Goal: Task Accomplishment & Management: Complete application form

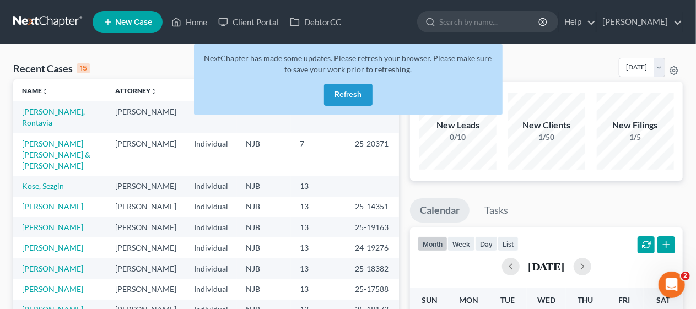
click at [349, 90] on button "Refresh" at bounding box center [348, 95] width 48 height 22
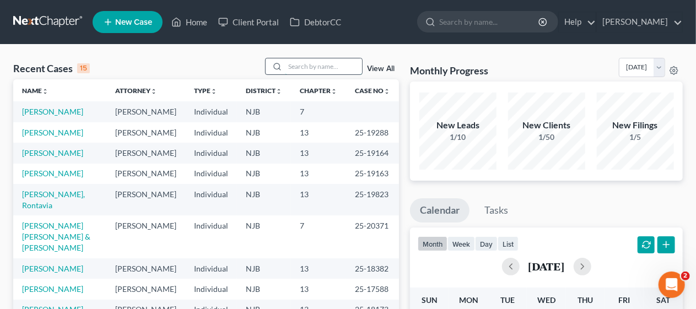
click at [293, 66] on input "search" at bounding box center [323, 66] width 77 height 16
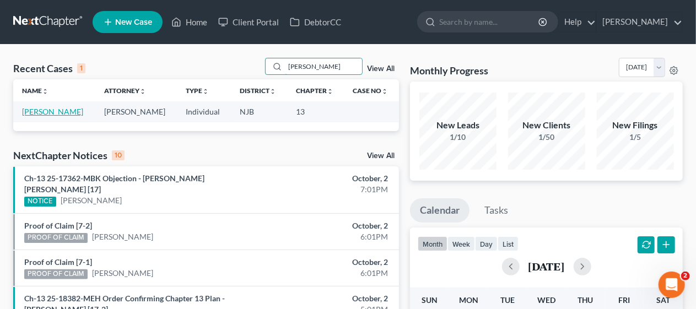
type input "[PERSON_NAME]"
click at [45, 110] on link "[PERSON_NAME]" at bounding box center [52, 111] width 61 height 9
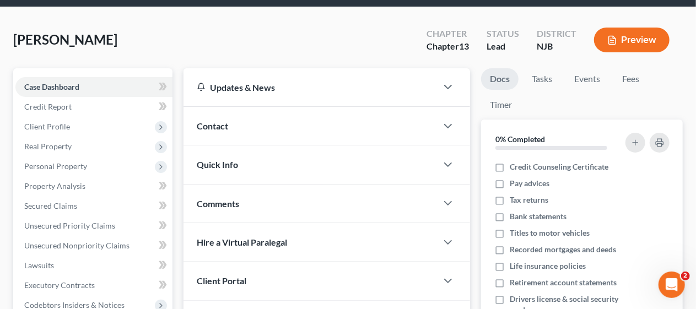
scroll to position [55, 0]
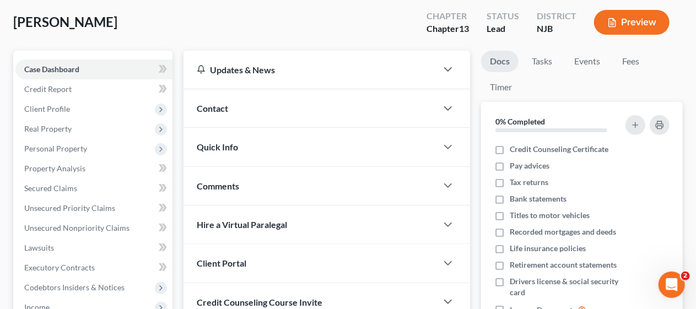
click at [179, 217] on div "Updates & News × [US_STATE][GEOGRAPHIC_DATA] Notes Take a look at NextChapter's…" at bounding box center [326, 253] width 297 height 405
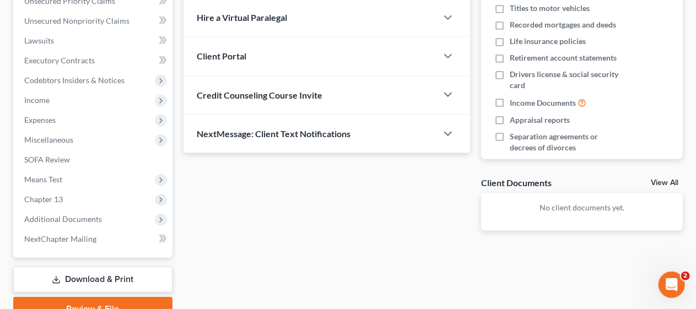
scroll to position [275, 0]
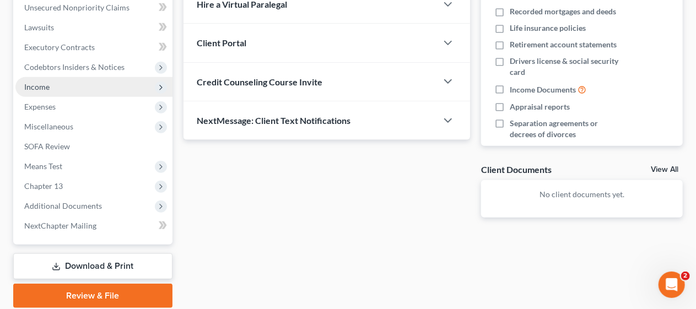
click at [122, 86] on span "Income" at bounding box center [93, 87] width 157 height 20
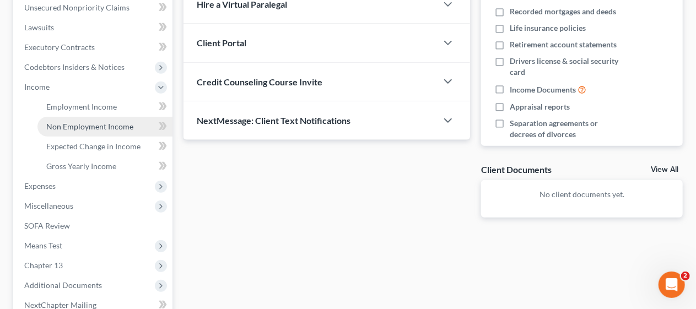
click at [121, 125] on span "Non Employment Income" at bounding box center [89, 126] width 87 height 9
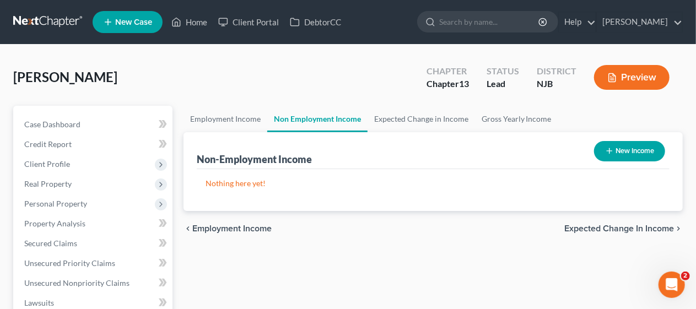
click at [617, 149] on button "New Income" at bounding box center [629, 151] width 71 height 20
select select "0"
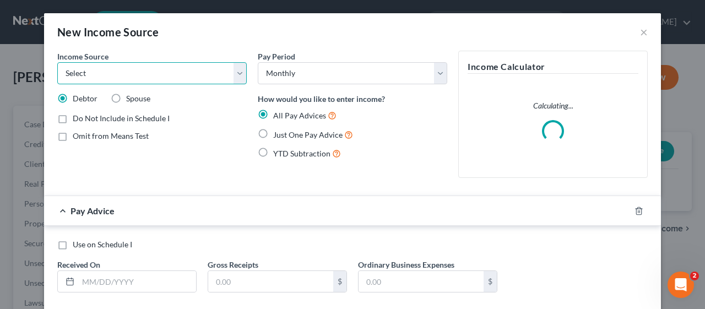
click at [231, 73] on select "Select Unemployment Disability (from employer) Pension Retirement Social Securi…" at bounding box center [151, 73] width 189 height 22
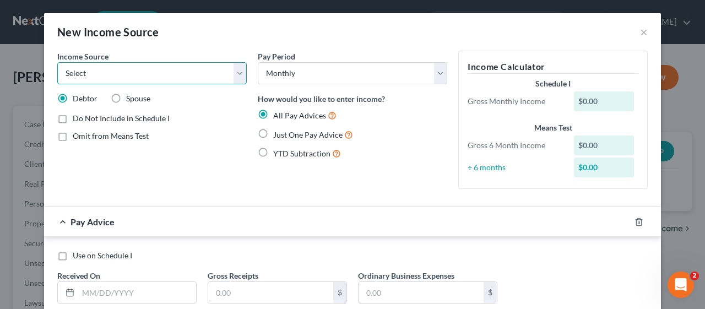
select select "13"
click at [57, 62] on select "Select Unemployment Disability (from employer) Pension Retirement Social Securi…" at bounding box center [151, 73] width 189 height 22
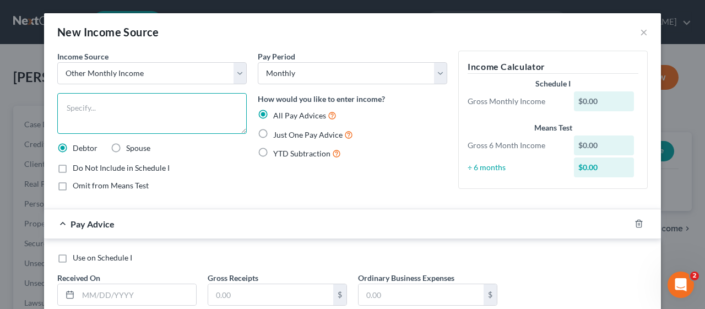
click at [97, 106] on textarea at bounding box center [151, 113] width 189 height 41
type textarea "Tax Refund"
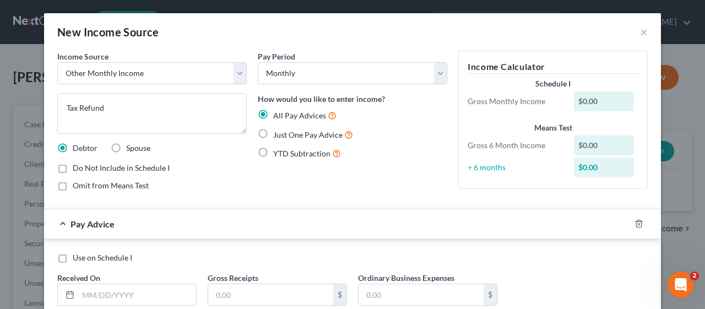
click at [273, 133] on label "Just One Pay Advice" at bounding box center [313, 134] width 80 height 13
click at [278, 133] on input "Just One Pay Advice" at bounding box center [281, 131] width 7 height 7
radio input "true"
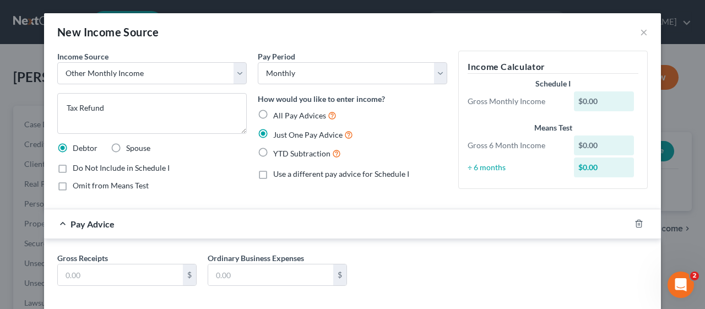
click at [224, 164] on div "Do Not Include in Schedule I" at bounding box center [151, 167] width 189 height 11
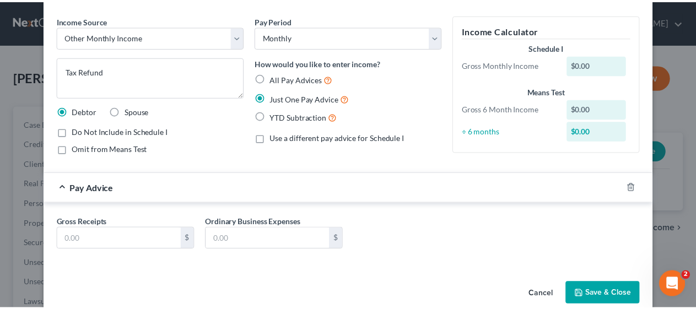
scroll to position [53, 0]
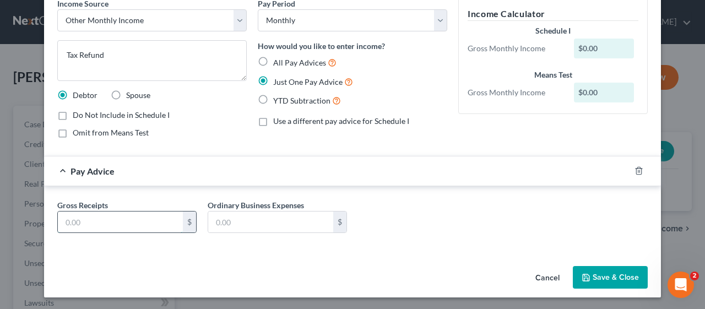
click at [58, 217] on input "text" at bounding box center [120, 221] width 125 height 21
type input "400.55"
click at [307, 281] on div "Cancel Save & Close" at bounding box center [352, 280] width 617 height 36
click at [608, 275] on button "Save & Close" at bounding box center [610, 277] width 75 height 23
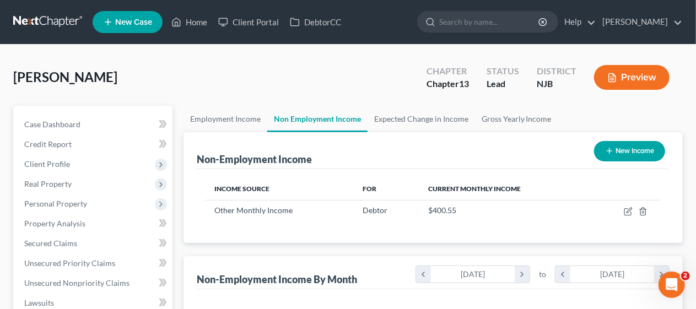
scroll to position [196, 278]
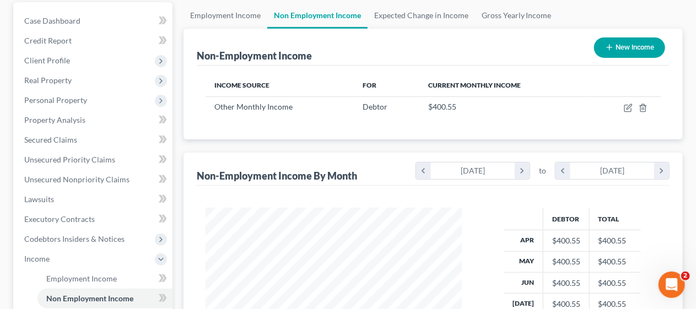
scroll to position [110, 0]
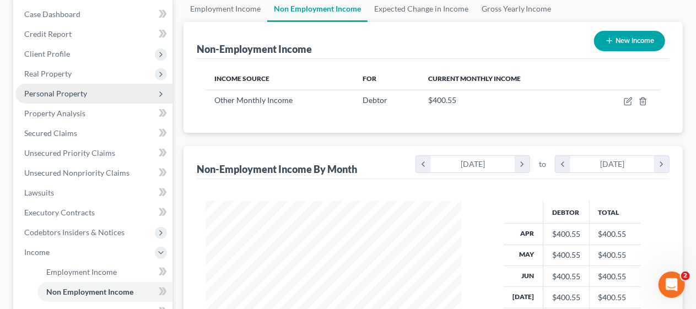
click at [74, 93] on span "Personal Property" at bounding box center [55, 93] width 63 height 9
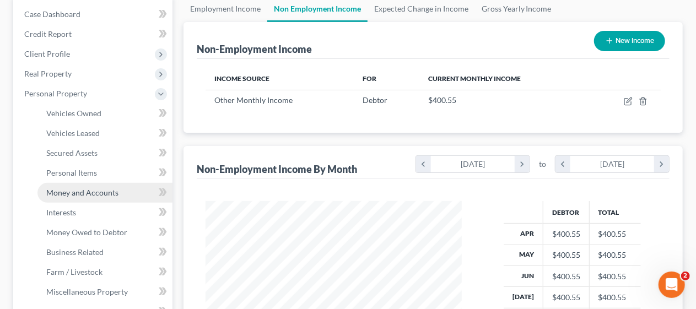
click at [97, 193] on span "Money and Accounts" at bounding box center [82, 192] width 72 height 9
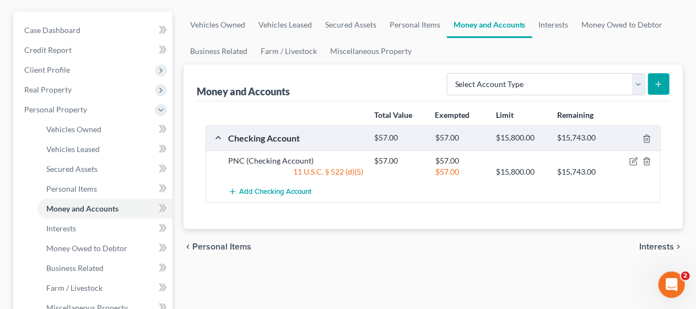
scroll to position [110, 0]
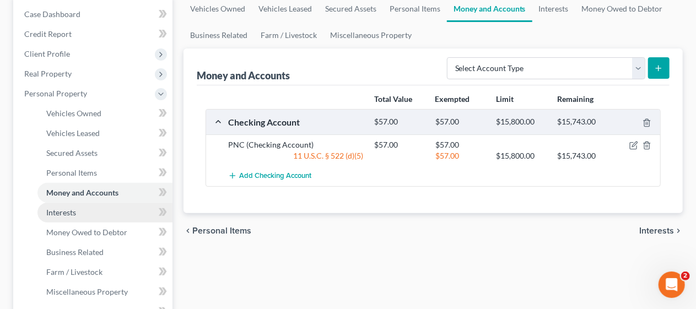
click at [131, 208] on link "Interests" at bounding box center [104, 213] width 135 height 20
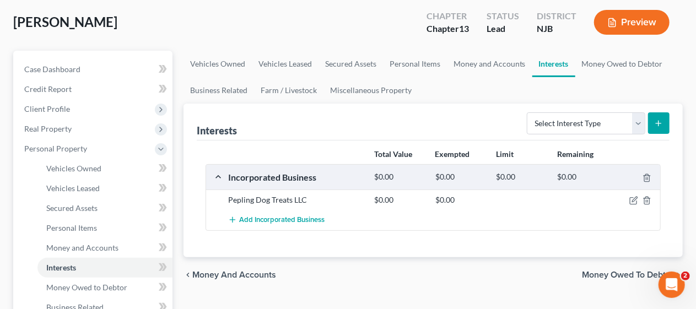
scroll to position [110, 0]
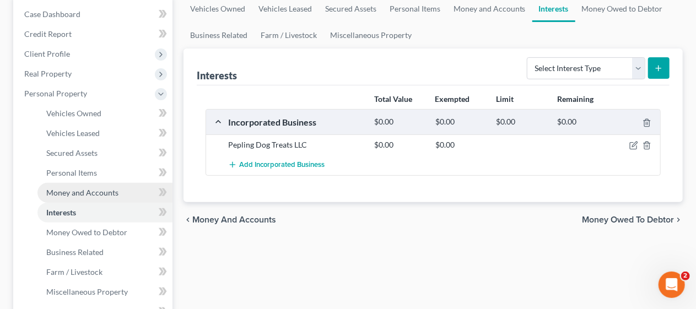
click at [112, 186] on link "Money and Accounts" at bounding box center [104, 193] width 135 height 20
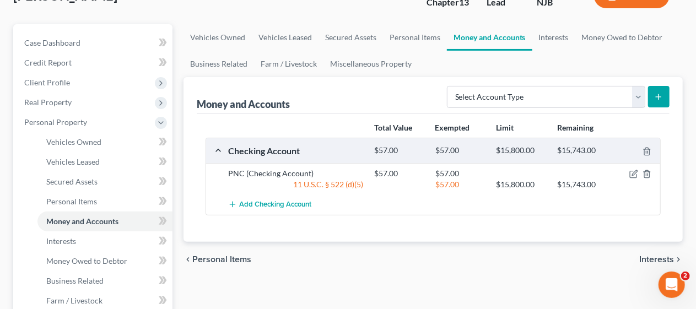
scroll to position [110, 0]
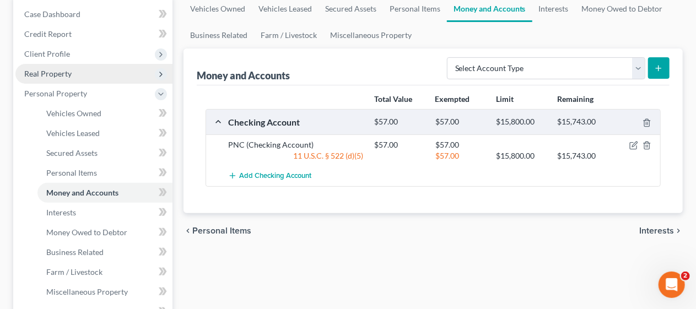
click at [89, 70] on span "Real Property" at bounding box center [93, 74] width 157 height 20
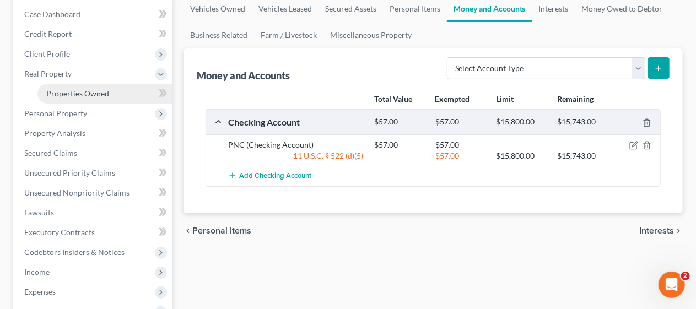
click at [112, 94] on link "Properties Owned" at bounding box center [104, 94] width 135 height 20
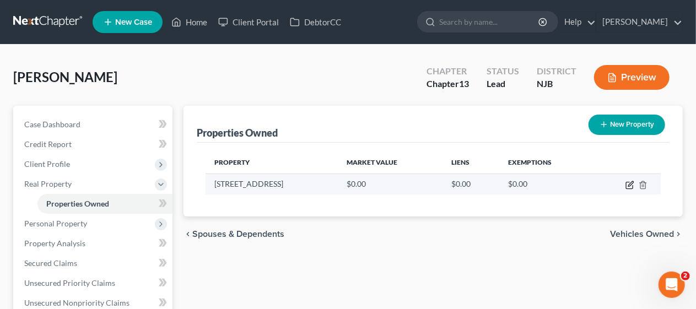
click at [629, 183] on icon "button" at bounding box center [630, 183] width 5 height 5
select select "33"
select select "14"
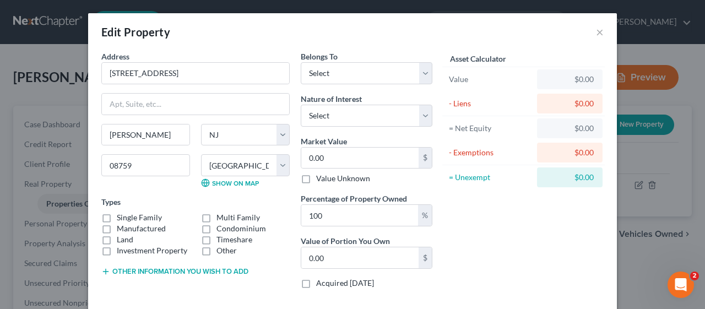
click at [117, 216] on label "Single Family" at bounding box center [139, 217] width 45 height 11
click at [121, 216] on input "Single Family" at bounding box center [124, 215] width 7 height 7
checkbox input "true"
click at [303, 154] on input "0.00" at bounding box center [359, 158] width 117 height 21
type input "3"
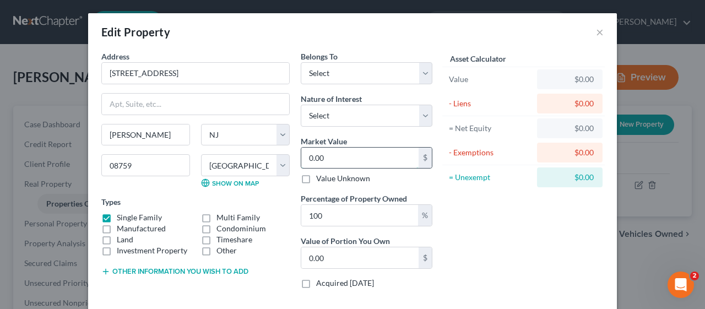
type input "3.00"
type input "37"
type input "37.00"
type input "377"
type input "377.00"
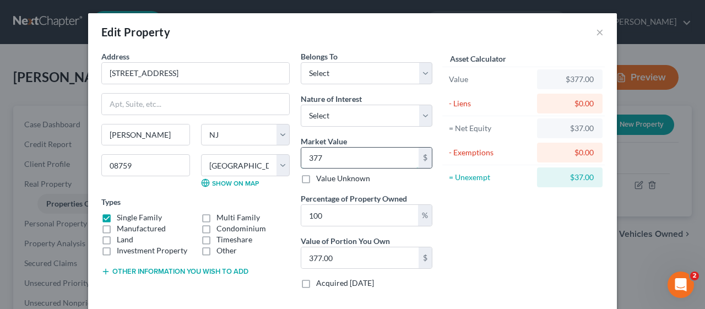
type input "3777"
type input "3,777.00"
type input "3,7772"
type input "37,772.00"
type input "37,7722"
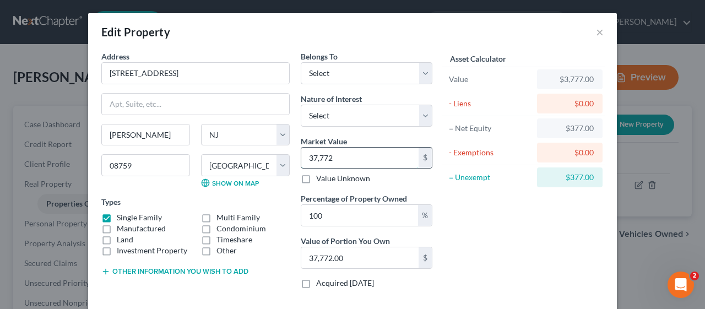
type input "377,722.00"
click at [477, 205] on div "Asset Calculator Value $377,722.00 - Liens $0.00 = Net Equity $377,722.00 - Exe…" at bounding box center [523, 174] width 171 height 247
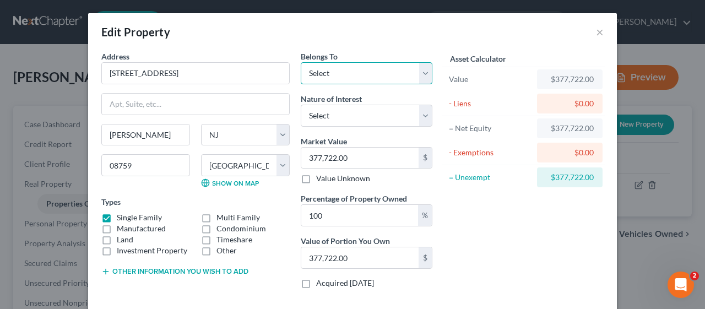
click at [417, 74] on select "Select Debtor 1 Only Debtor 2 Only Debtor 1 And Debtor 2 Only At Least One Of T…" at bounding box center [367, 73] width 132 height 22
select select "0"
click at [301, 62] on select "Select Debtor 1 Only Debtor 2 Only Debtor 1 And Debtor 2 Only At Least One Of T…" at bounding box center [367, 73] width 132 height 22
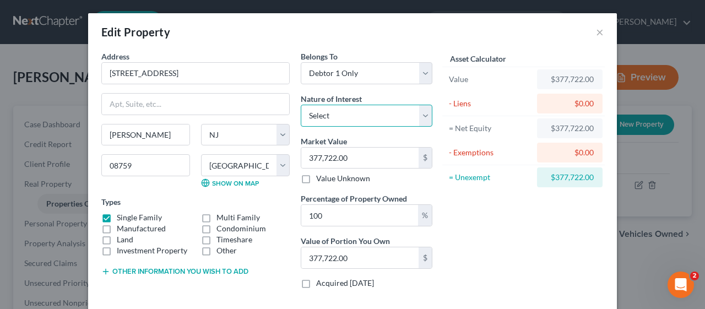
click at [418, 116] on select "Select Fee Simple Joint Tenant Life Estate Equitable Interest Future Interest T…" at bounding box center [367, 116] width 132 height 22
select select "0"
click at [301, 105] on select "Select Fee Simple Joint Tenant Life Estate Equitable Interest Future Interest T…" at bounding box center [367, 116] width 132 height 22
click at [476, 231] on div "Asset Calculator Value $377,722.00 - Liens $0.00 = Net Equity $377,722.00 - Exe…" at bounding box center [523, 174] width 171 height 247
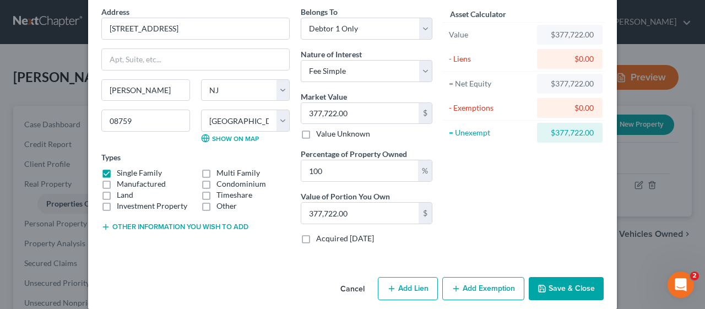
scroll to position [55, 0]
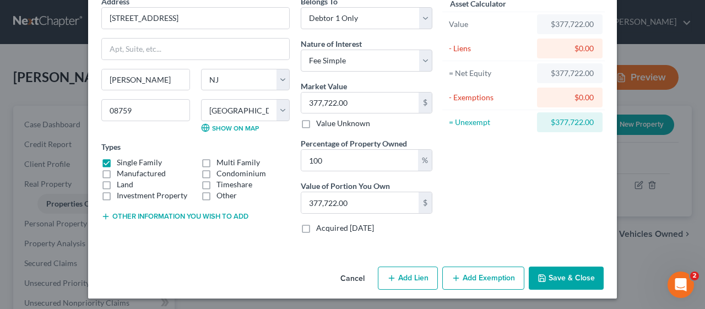
click at [477, 271] on button "Add Exemption" at bounding box center [483, 278] width 82 height 23
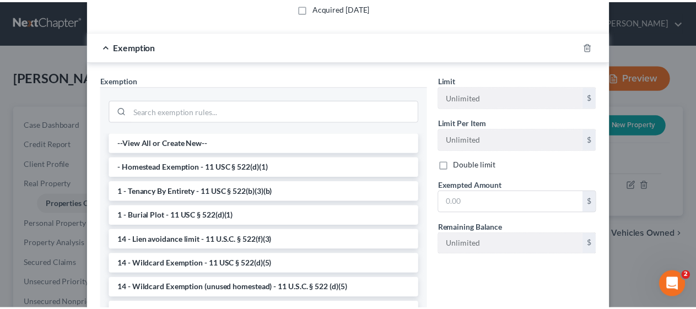
scroll to position [4, 0]
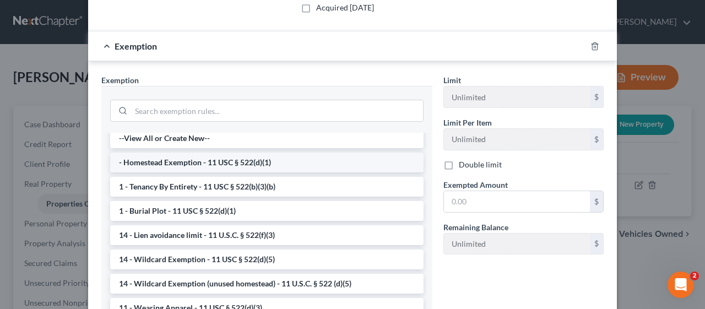
click at [307, 159] on li "- Homestead Exemption - 11 USC § 522(d)(1)" at bounding box center [266, 163] width 313 height 20
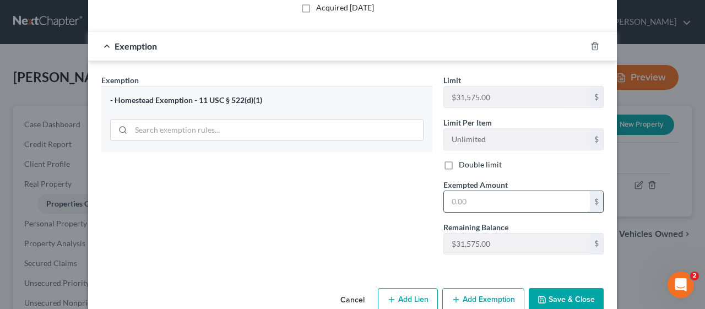
click at [449, 196] on input "text" at bounding box center [517, 201] width 146 height 21
type input "31,575.00"
click at [400, 197] on div "Exemption Set must be selected for CA. Exemption * - Homestead Exemption - 11 U…" at bounding box center [267, 168] width 342 height 189
click at [574, 292] on button "Save & Close" at bounding box center [566, 299] width 75 height 23
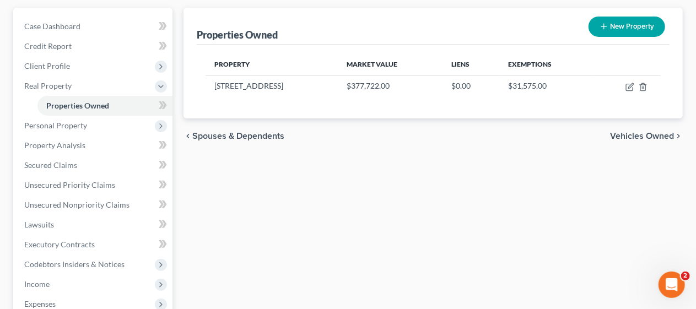
scroll to position [110, 0]
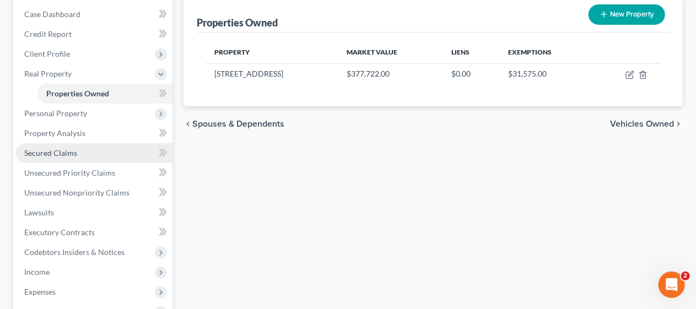
click at [91, 154] on link "Secured Claims" at bounding box center [93, 153] width 157 height 20
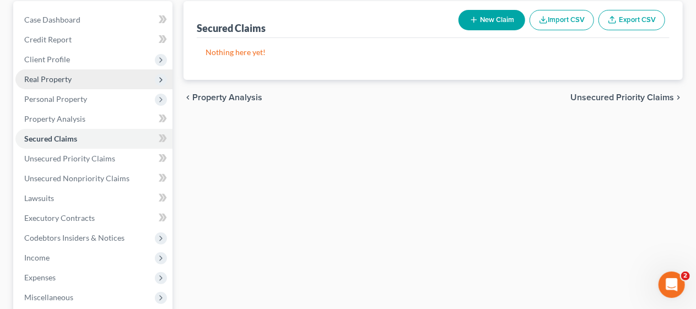
scroll to position [110, 0]
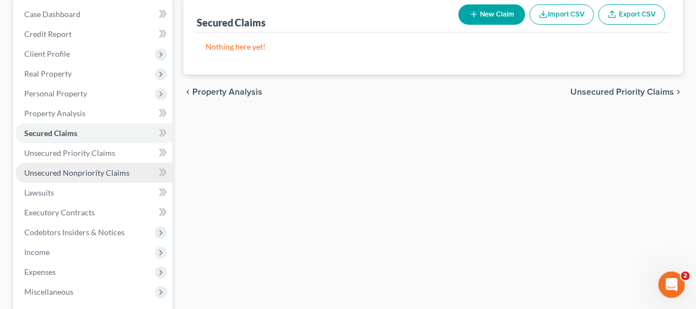
click at [108, 174] on span "Unsecured Nonpriority Claims" at bounding box center [76, 172] width 105 height 9
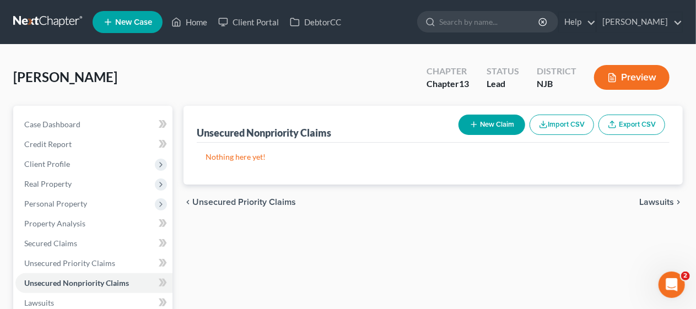
click at [87, 140] on link "Credit Report" at bounding box center [93, 144] width 157 height 20
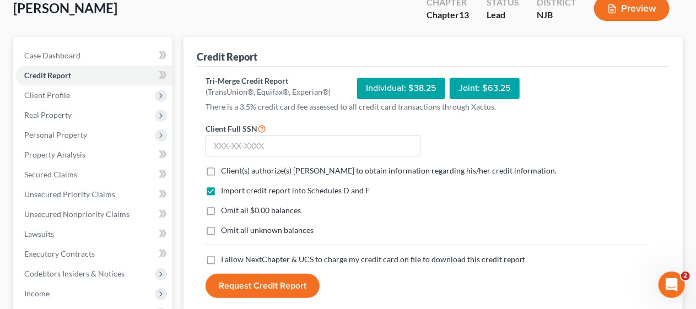
scroll to position [110, 0]
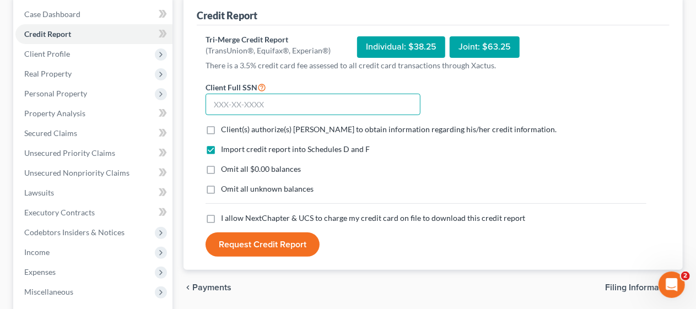
click at [211, 106] on input "text" at bounding box center [312, 105] width 215 height 22
type input "144-66-4399"
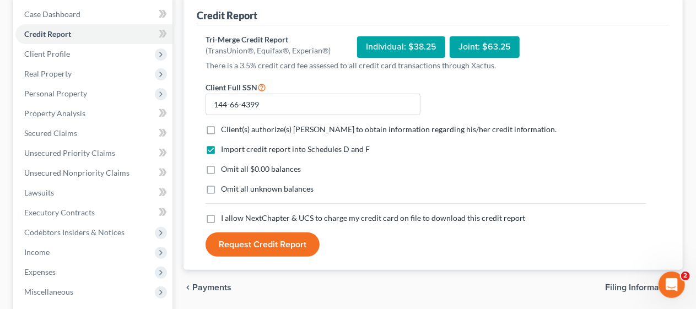
click at [221, 129] on label "Client(s) authorize(s) [PERSON_NAME] to obtain information regarding his/her cr…" at bounding box center [389, 129] width 336 height 11
click at [225, 129] on input "Client(s) authorize(s) [PERSON_NAME] to obtain information regarding his/her cr…" at bounding box center [228, 127] width 7 height 7
checkbox input "true"
click at [221, 169] on label "Omit all $0.00 balances" at bounding box center [261, 169] width 80 height 11
click at [225, 169] on input "Omit all $0.00 balances" at bounding box center [228, 167] width 7 height 7
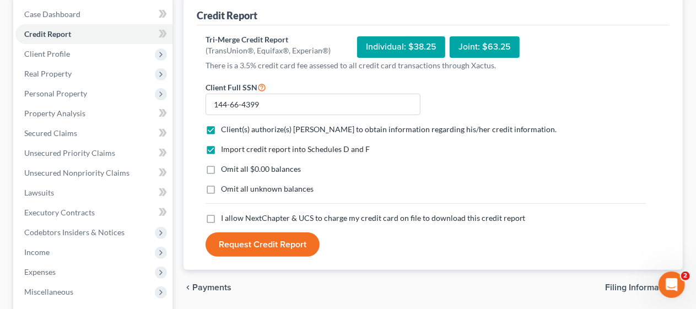
checkbox input "true"
click at [221, 189] on label "Omit all unknown balances" at bounding box center [267, 188] width 93 height 11
click at [225, 189] on input "Omit all unknown balances" at bounding box center [228, 186] width 7 height 7
checkbox input "true"
click at [221, 218] on label "I allow NextChapter & UCS to charge my credit card on file to download this cre…" at bounding box center [373, 218] width 305 height 11
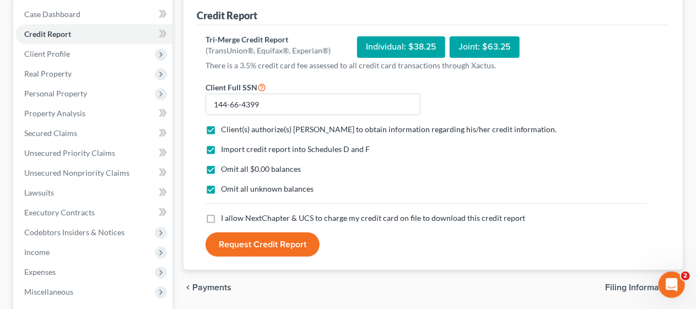
click at [225, 218] on input "I allow NextChapter & UCS to charge my credit card on file to download this cre…" at bounding box center [228, 216] width 7 height 7
checkbox input "true"
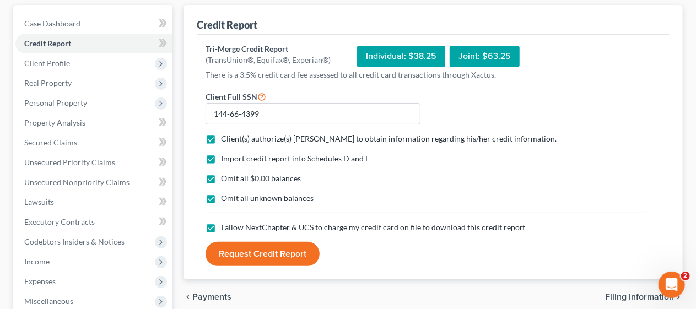
scroll to position [165, 0]
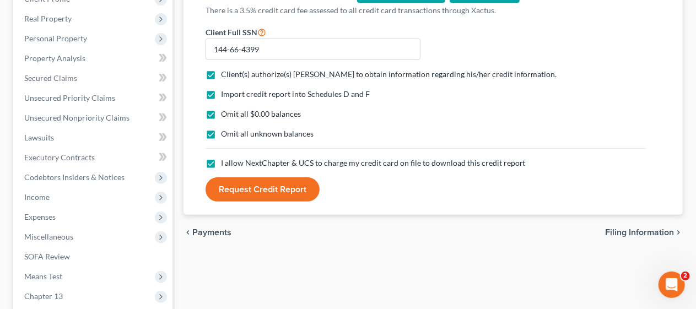
click at [258, 185] on button "Request Credit Report" at bounding box center [262, 189] width 114 height 24
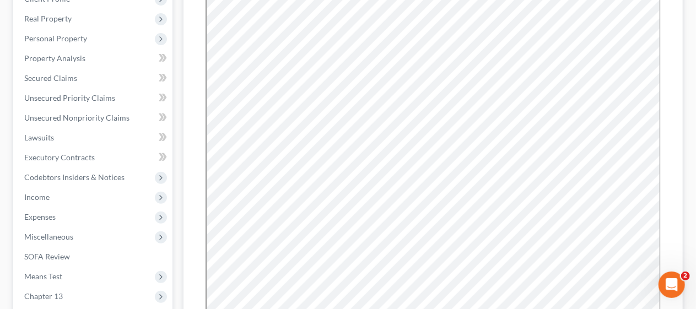
scroll to position [0, 0]
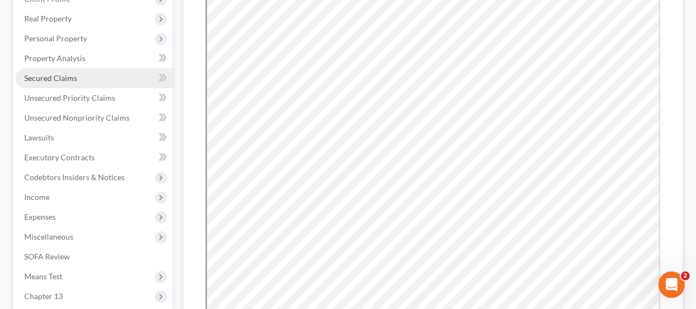
click at [100, 77] on link "Secured Claims" at bounding box center [93, 78] width 157 height 20
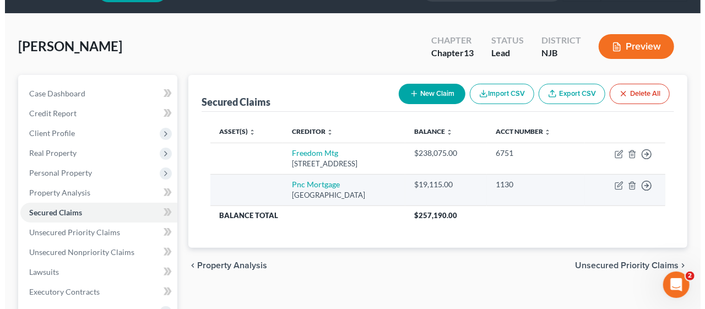
scroll to position [55, 0]
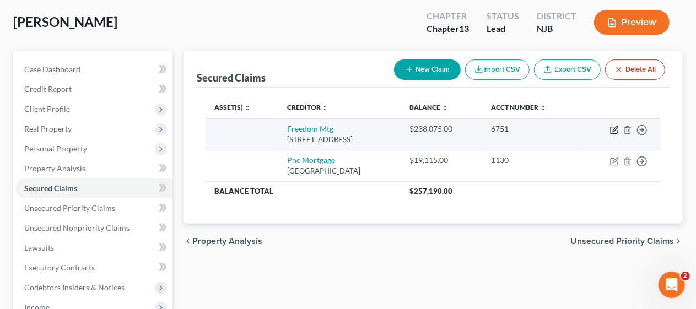
click at [614, 127] on icon "button" at bounding box center [613, 130] width 7 height 7
select select "15"
select select "0"
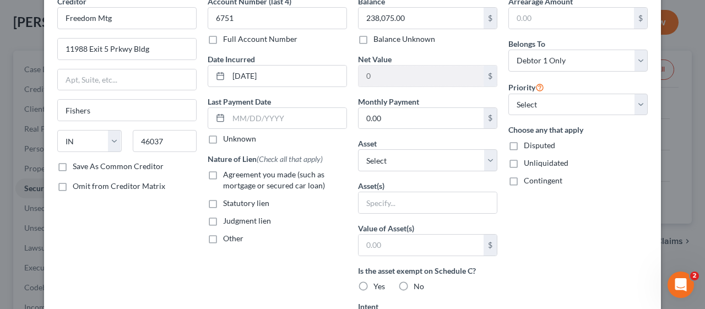
click at [73, 165] on label "Save As Common Creditor" at bounding box center [118, 166] width 91 height 11
click at [77, 165] on input "Save As Common Creditor" at bounding box center [80, 164] width 7 height 7
checkbox input "true"
click at [359, 118] on input "0.00" at bounding box center [421, 118] width 125 height 21
type input "1,889.52"
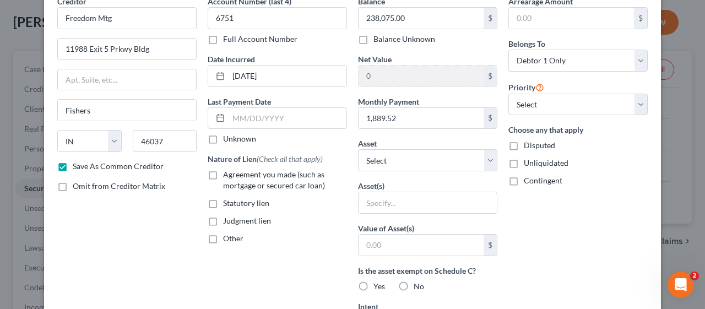
click at [223, 173] on label "Agreement you made (such as mortgage or secured car loan)" at bounding box center [285, 180] width 124 height 22
click at [227, 173] on input "Agreement you made (such as mortgage or secured car loan)" at bounding box center [230, 172] width 7 height 7
checkbox input "true"
click at [484, 159] on select "Select Other Multiple Assets PNC (Checking Account) - $57.0 Pepling Dog Treats …" at bounding box center [427, 160] width 139 height 22
select select "4"
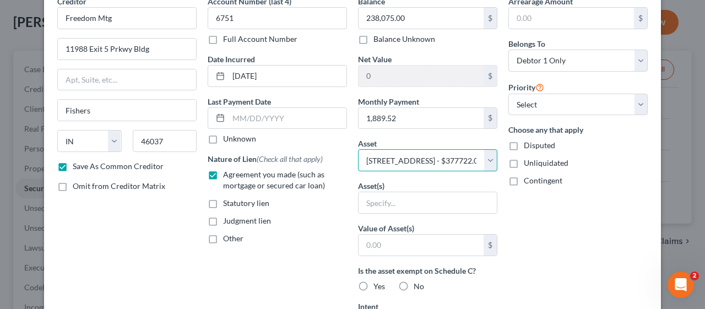
click at [358, 149] on select "Select Other Multiple Assets PNC (Checking Account) - $57.0 Pepling Dog Treats …" at bounding box center [427, 160] width 139 height 22
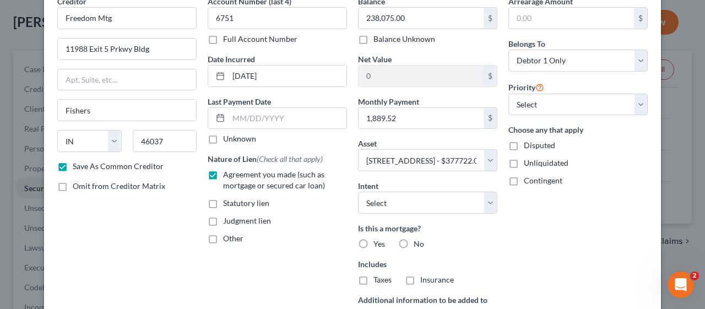
click at [373, 241] on label "Yes" at bounding box center [379, 243] width 12 height 11
click at [378, 241] on input "Yes" at bounding box center [381, 241] width 7 height 7
radio input "true"
click at [373, 277] on label "Taxes" at bounding box center [382, 279] width 18 height 11
click at [378, 277] on input "Taxes" at bounding box center [381, 277] width 7 height 7
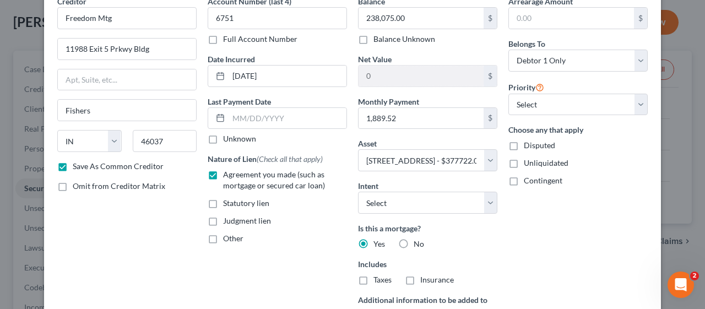
checkbox input "true"
click at [420, 278] on label "Insurance" at bounding box center [437, 279] width 34 height 11
click at [425, 278] on input "Insurance" at bounding box center [428, 277] width 7 height 7
checkbox input "true"
click at [319, 251] on div "Account Number (last 4) 6751 Full Account Number Date Incurred [DATE] Last Paym…" at bounding box center [277, 181] width 150 height 371
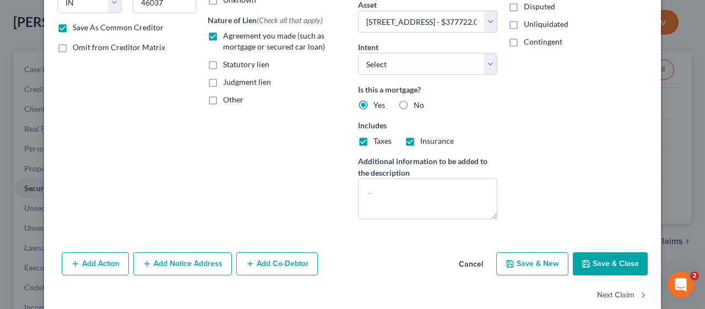
scroll to position [211, 0]
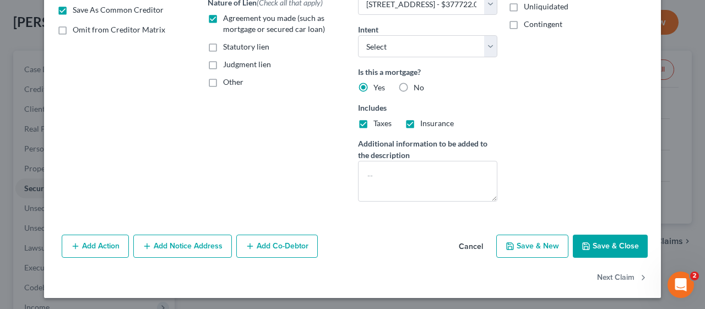
click at [615, 241] on button "Save & Close" at bounding box center [610, 246] width 75 height 23
checkbox input "false"
select select
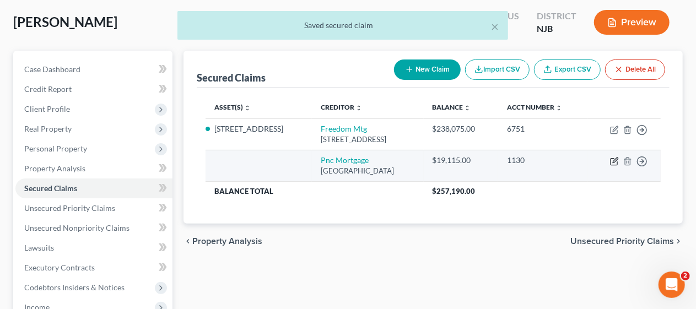
click at [614, 161] on icon "button" at bounding box center [614, 161] width 9 height 9
select select "36"
select select "0"
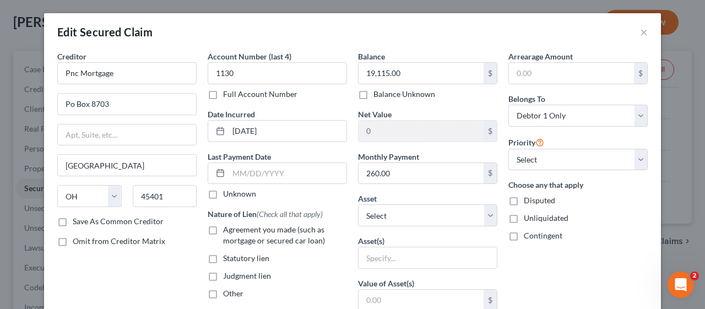
click at [73, 218] on label "Save As Common Creditor" at bounding box center [118, 221] width 91 height 11
click at [77, 218] on input "Save As Common Creditor" at bounding box center [80, 219] width 7 height 7
checkbox input "true"
click at [223, 230] on label "Agreement you made (such as mortgage or secured car loan)" at bounding box center [285, 235] width 124 height 22
click at [227, 230] on input "Agreement you made (such as mortgage or secured car loan)" at bounding box center [230, 227] width 7 height 7
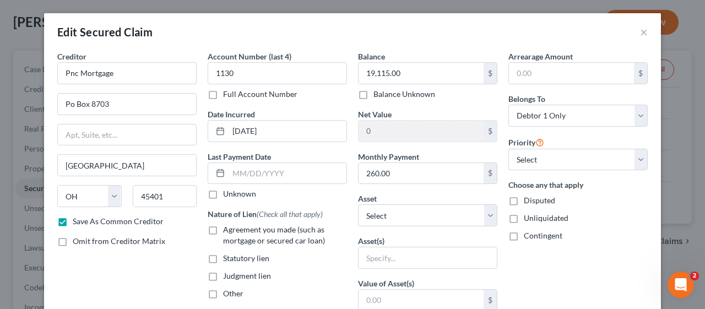
checkbox input "true"
click at [486, 218] on select "Select Other Multiple Assets PNC (Checking Account) - $57.0 Pepling Dog Treats …" at bounding box center [427, 215] width 139 height 22
select select "4"
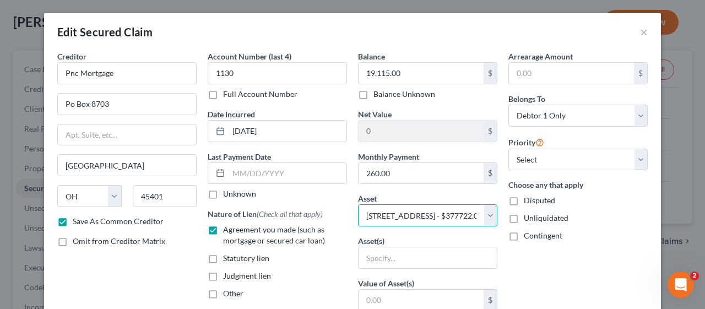
click at [358, 204] on select "Select Other Multiple Assets PNC (Checking Account) - $57.0 Pepling Dog Treats …" at bounding box center [427, 215] width 139 height 22
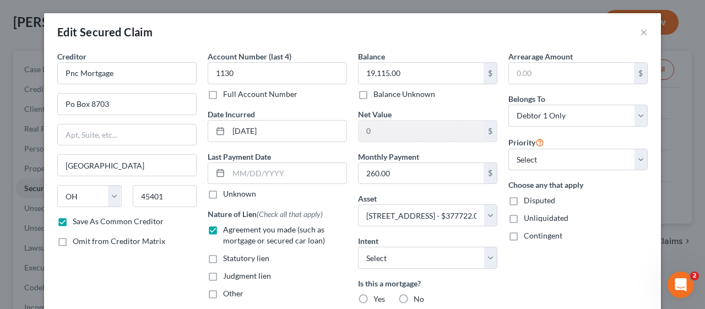
click at [312, 265] on div "Nature of Lien (Check all that apply) Agreement you made (such as mortgage or s…" at bounding box center [277, 253] width 139 height 91
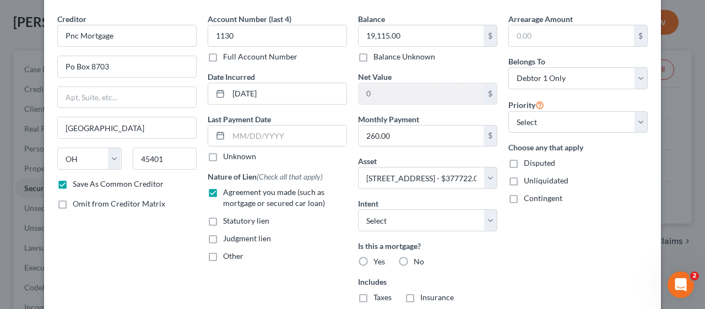
scroll to position [55, 0]
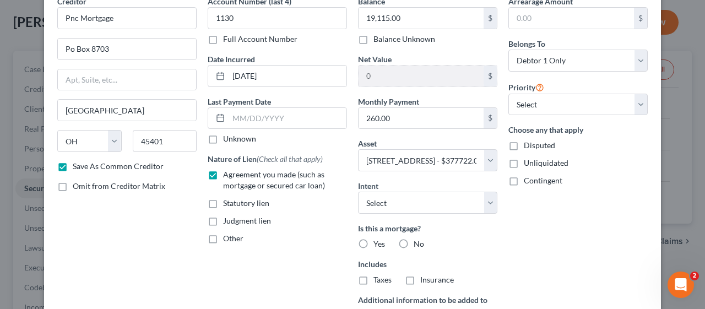
click at [373, 242] on label "Yes" at bounding box center [379, 243] width 12 height 11
click at [378, 242] on input "Yes" at bounding box center [381, 241] width 7 height 7
radio input "true"
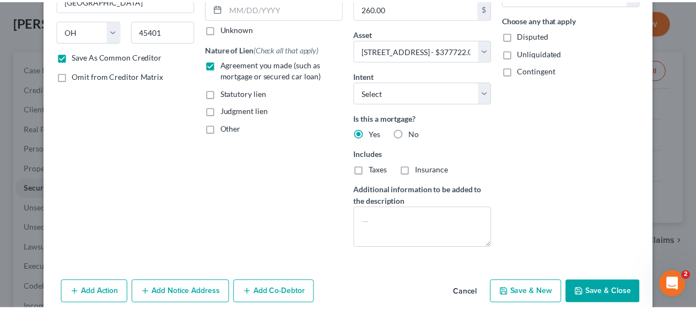
scroll to position [211, 0]
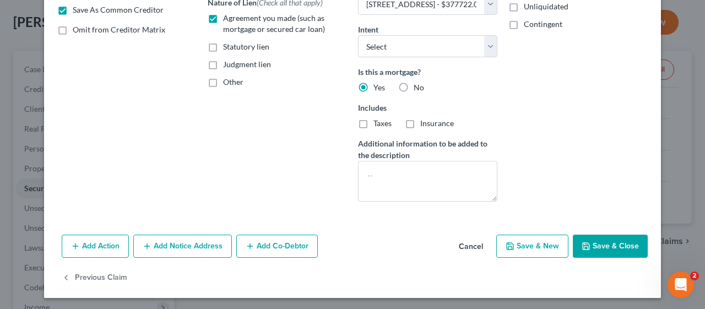
click at [610, 242] on button "Save & Close" at bounding box center [610, 246] width 75 height 23
checkbox input "false"
select select
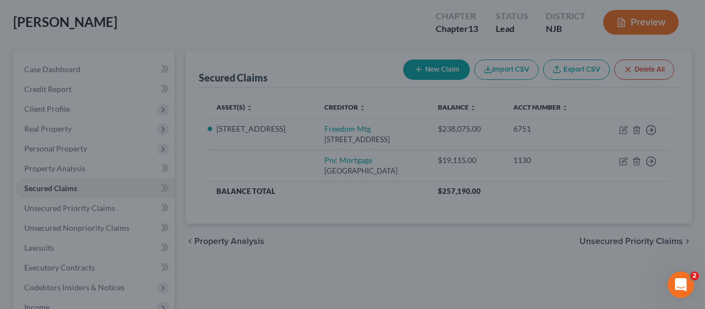
type input "358,607.00"
select select "4"
type input "0"
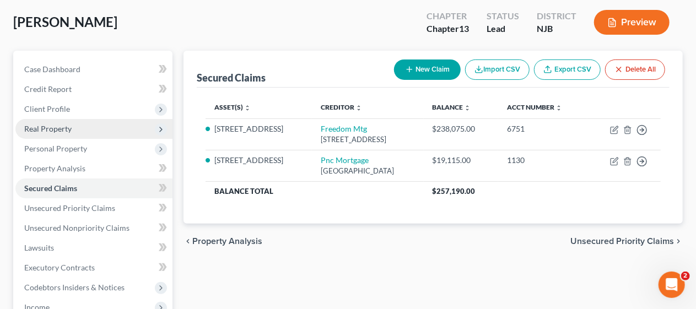
click at [98, 127] on span "Real Property" at bounding box center [93, 129] width 157 height 20
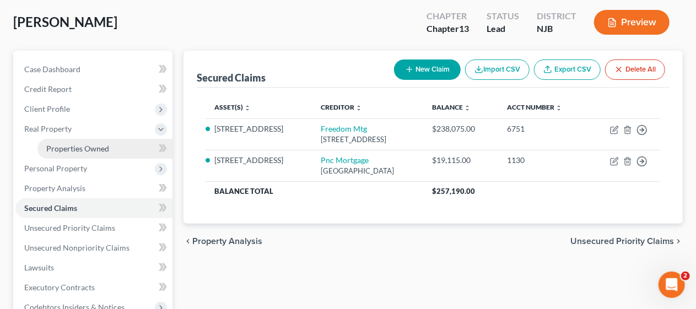
click at [105, 144] on span "Properties Owned" at bounding box center [77, 148] width 63 height 9
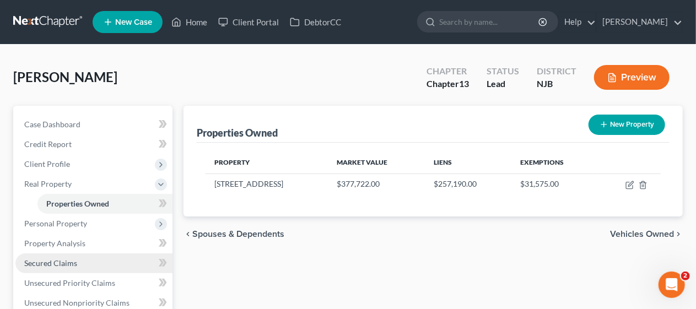
click at [101, 265] on link "Secured Claims" at bounding box center [93, 263] width 157 height 20
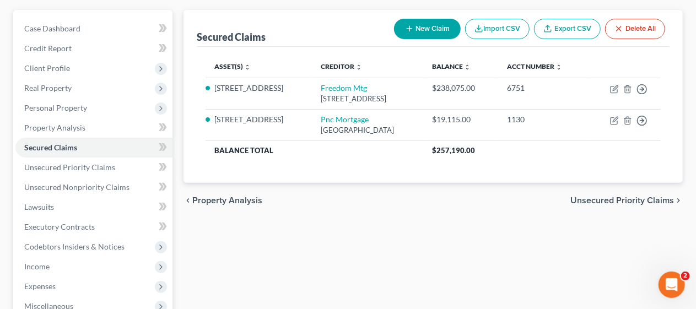
scroll to position [110, 0]
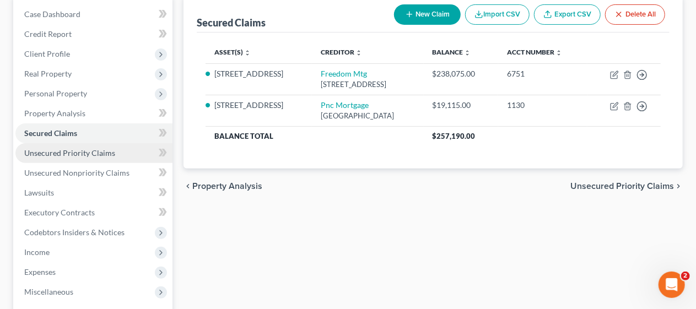
click at [113, 154] on link "Unsecured Priority Claims" at bounding box center [93, 153] width 157 height 20
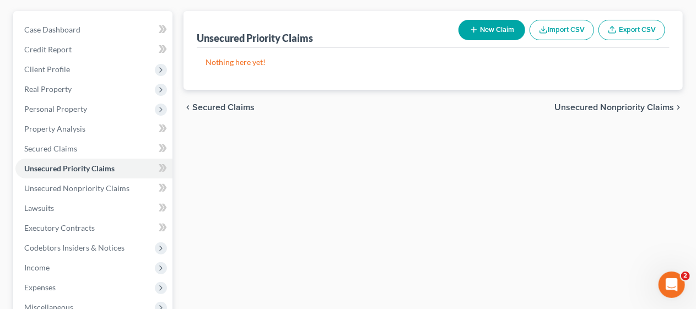
scroll to position [110, 0]
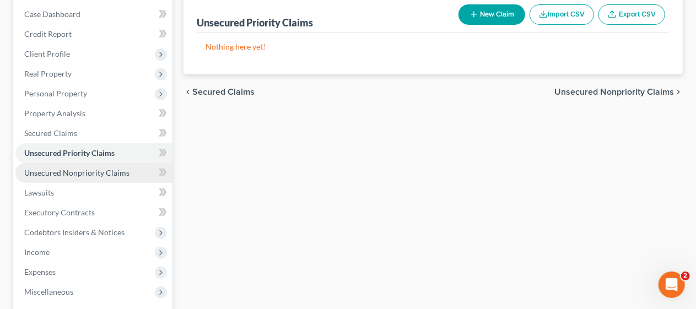
click at [111, 173] on span "Unsecured Nonpriority Claims" at bounding box center [76, 172] width 105 height 9
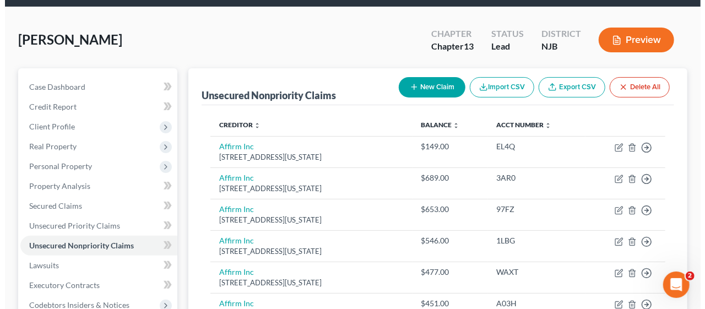
scroll to position [18, 0]
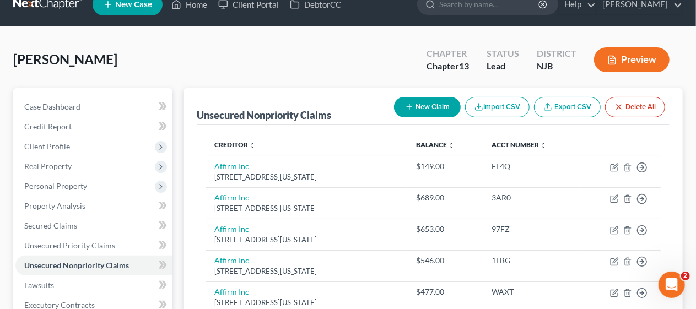
click at [432, 104] on button "New Claim" at bounding box center [427, 107] width 67 height 20
select select "0"
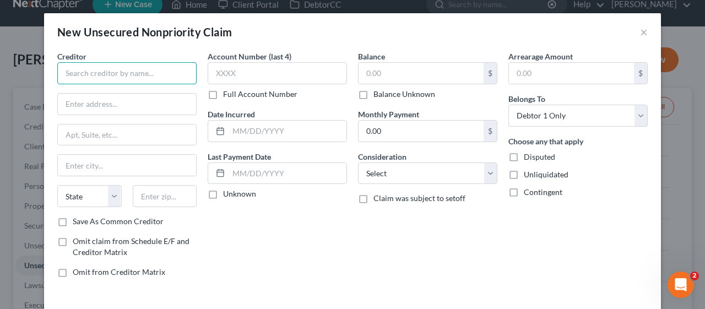
click at [70, 74] on input "text" at bounding box center [126, 73] width 139 height 22
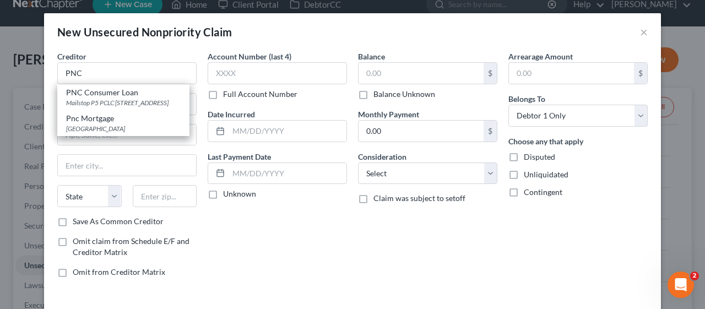
click at [299, 243] on div "Account Number (last 4) Full Account Number Date Incurred Last Payment Date Unk…" at bounding box center [277, 169] width 150 height 236
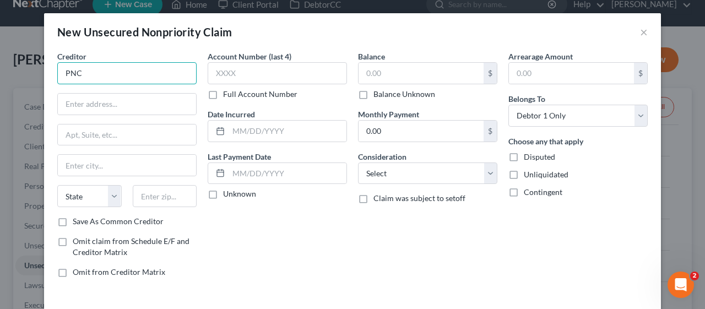
click at [85, 76] on input "PNC" at bounding box center [126, 73] width 139 height 22
type input "PNC Bank"
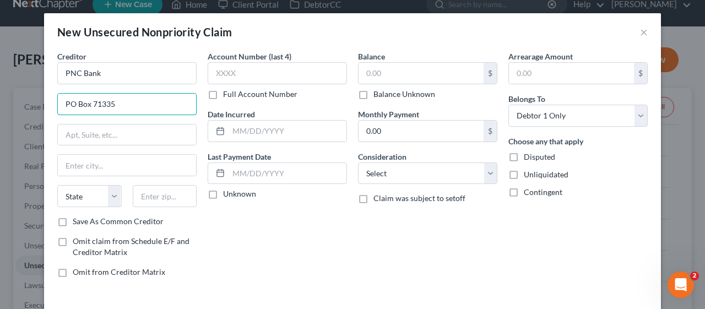
type input "PO Box 71335"
type input "[GEOGRAPHIC_DATA]"
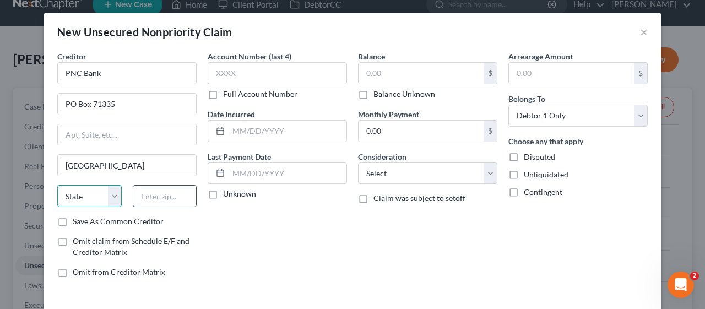
select select "39"
type input "19176-1335"
click at [73, 220] on label "Save As Common Creditor" at bounding box center [118, 221] width 91 height 11
click at [77, 220] on input "Save As Common Creditor" at bounding box center [80, 219] width 7 height 7
checkbox input "true"
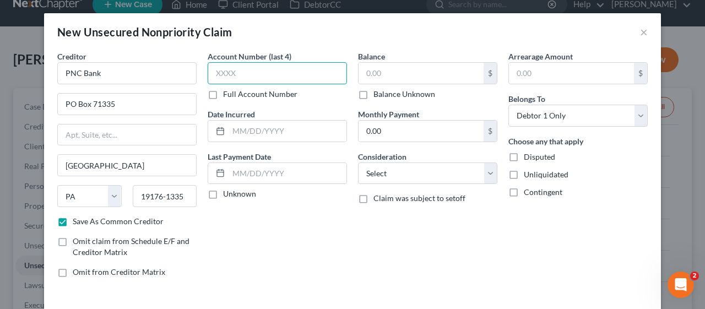
click at [209, 75] on input "text" at bounding box center [277, 73] width 139 height 22
type input "5427"
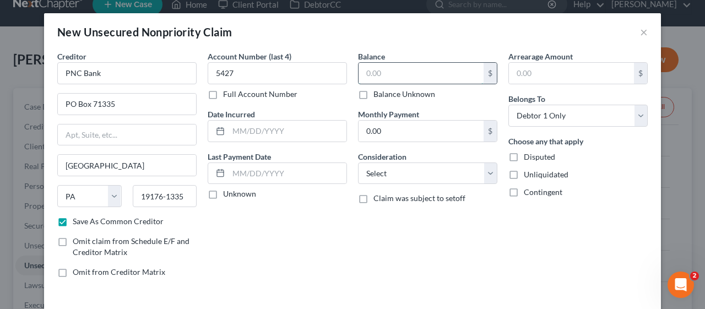
click at [359, 68] on input "text" at bounding box center [421, 73] width 125 height 21
type input "2,272.42"
click at [482, 176] on select "Select Cable / Satellite Services Collection Agency Credit Card Debt Debt Couns…" at bounding box center [427, 173] width 139 height 22
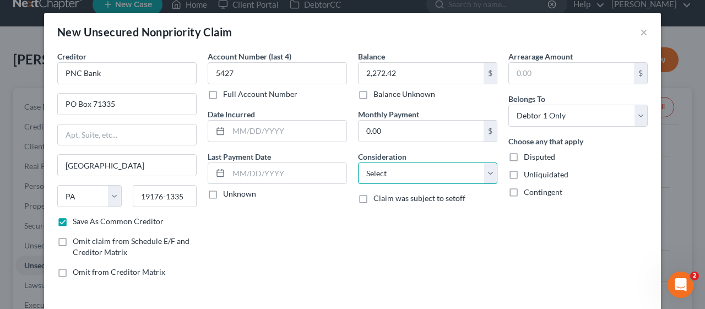
select select "10"
click at [358, 162] on select "Select Cable / Satellite Services Collection Agency Credit Card Debt Debt Couns…" at bounding box center [427, 173] width 139 height 22
click at [388, 242] on div "Balance 2,272.42 $ Balance Unknown Balance Undetermined 2,272.42 $ Balance Unkn…" at bounding box center [427, 169] width 150 height 236
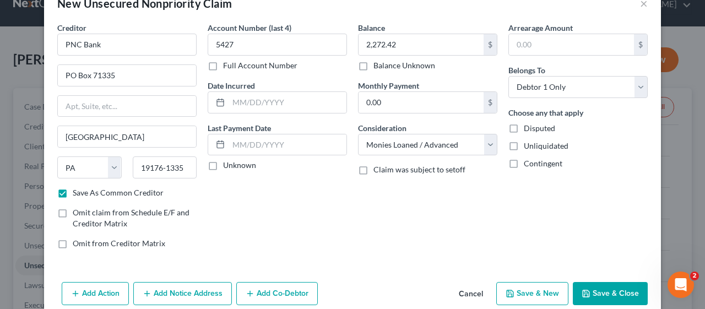
scroll to position [44, 0]
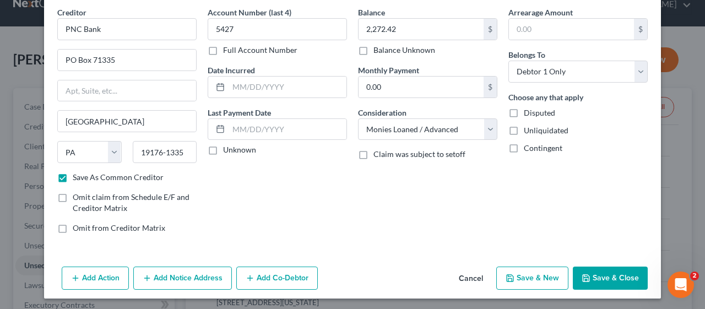
click at [601, 275] on button "Save & Close" at bounding box center [610, 278] width 75 height 23
checkbox input "false"
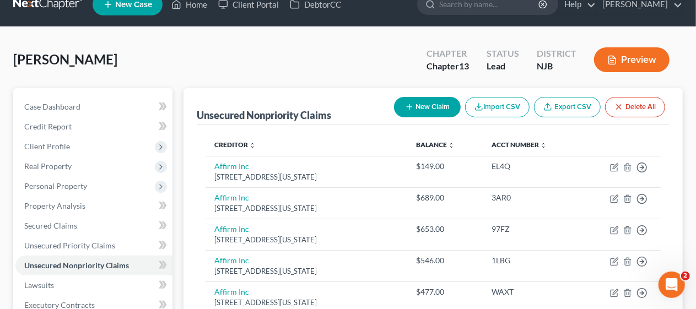
click at [424, 101] on button "New Claim" at bounding box center [427, 107] width 67 height 20
select select "0"
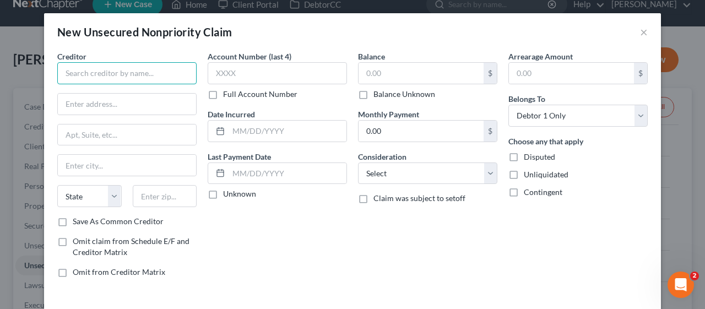
click at [84, 70] on input "text" at bounding box center [126, 73] width 139 height 22
type input "[PERSON_NAME]'s Doggie Delights c/[PERSON_NAME] Legal Services"
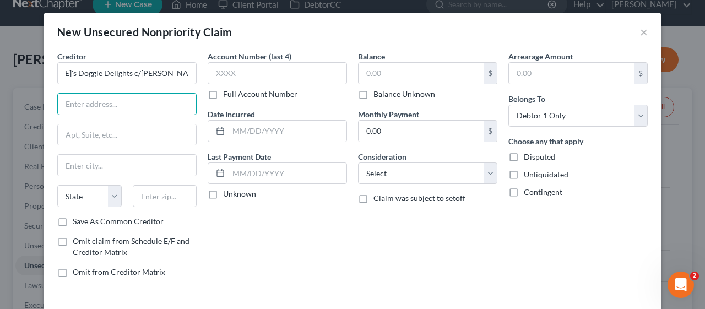
scroll to position [0, 0]
type input "[STREET_ADDRESS]"
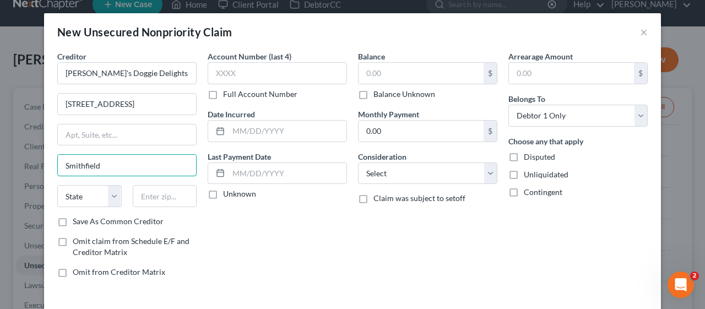
type input "Smithfield"
select select "28"
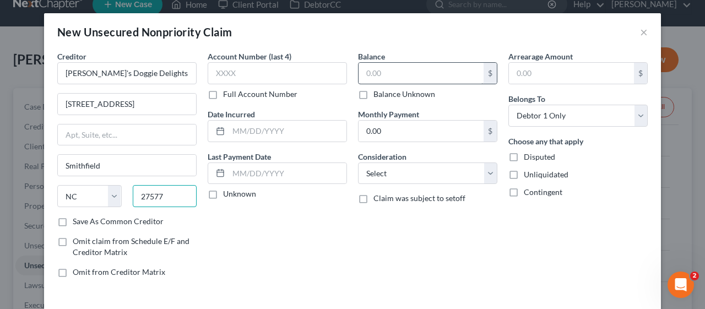
type input "27577"
click at [359, 69] on input "text" at bounding box center [421, 73] width 125 height 21
type input "3,645.69"
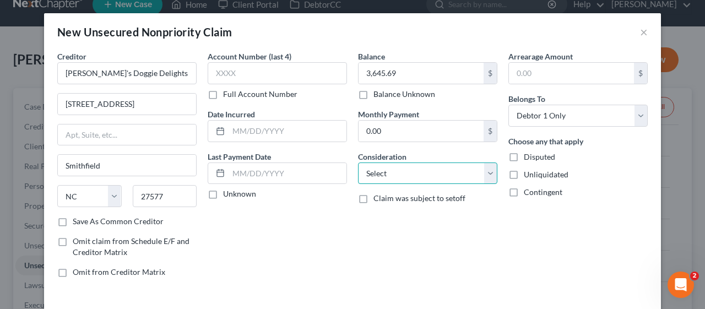
click at [487, 174] on select "Select Cable / Satellite Services Collection Agency Credit Card Debt Debt Couns…" at bounding box center [427, 173] width 139 height 22
select select "18"
click at [358, 162] on select "Select Cable / Satellite Services Collection Agency Credit Card Debt Debt Couns…" at bounding box center [427, 173] width 139 height 22
click at [317, 214] on div "Account Number (last 4) Full Account Number Date Incurred Last Payment Date Unk…" at bounding box center [277, 169] width 150 height 236
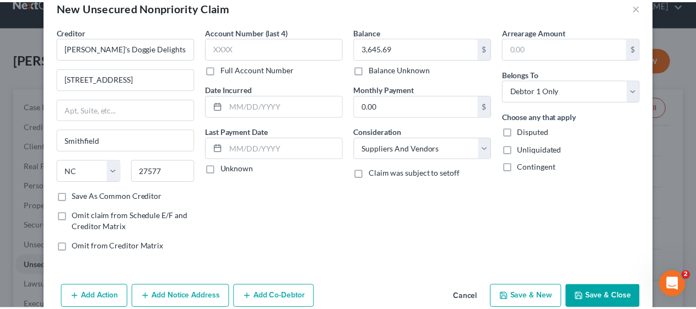
scroll to position [44, 0]
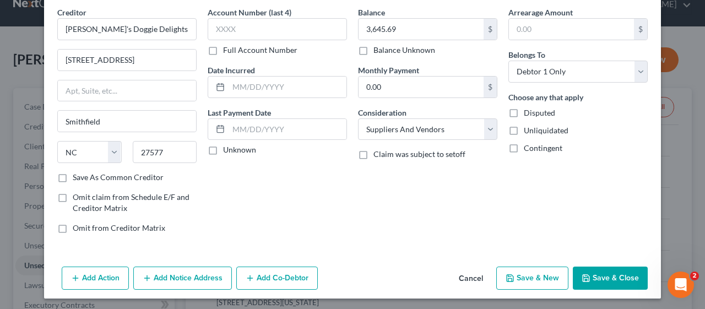
click at [597, 274] on button "Save & Close" at bounding box center [610, 278] width 75 height 23
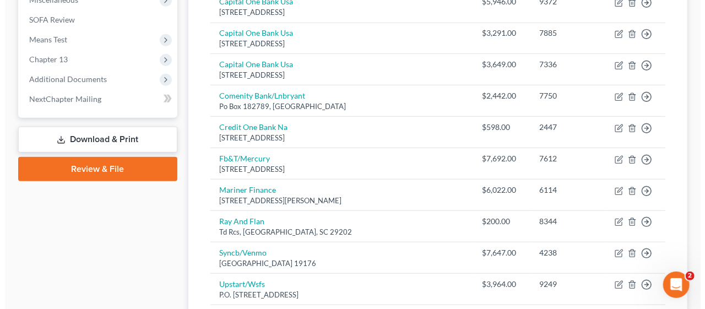
scroll to position [403, 0]
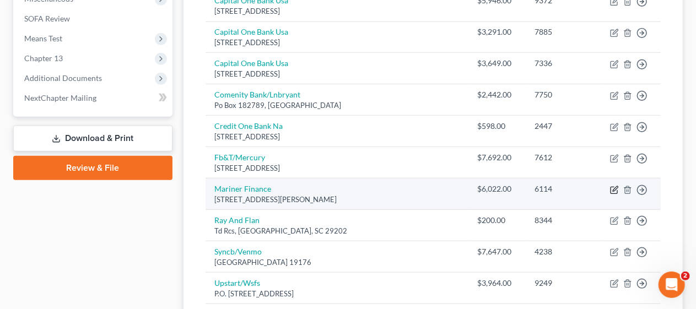
click at [614, 186] on icon "button" at bounding box center [614, 190] width 9 height 9
select select "21"
select select "0"
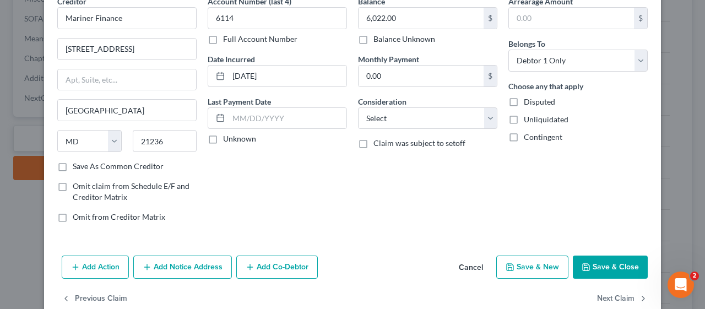
scroll to position [76, 0]
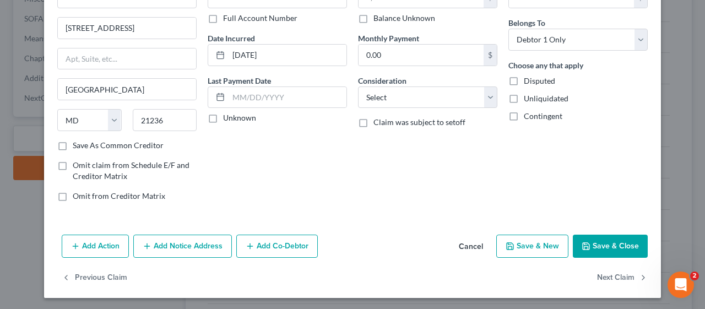
click at [73, 142] on label "Save As Common Creditor" at bounding box center [118, 145] width 91 height 11
click at [77, 142] on input "Save As Common Creditor" at bounding box center [80, 143] width 7 height 7
checkbox input "true"
click at [180, 242] on button "Add Notice Address" at bounding box center [182, 246] width 99 height 23
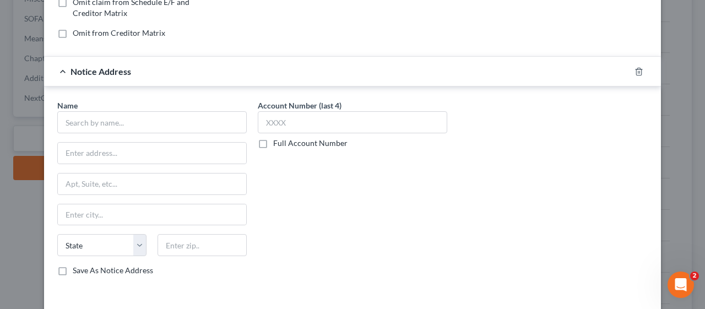
scroll to position [241, 0]
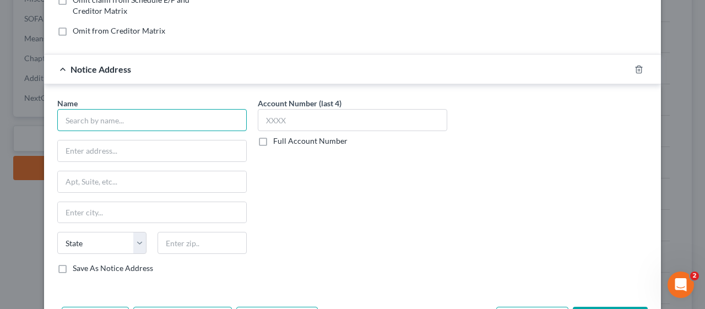
click at [77, 117] on input "text" at bounding box center [151, 120] width 189 height 22
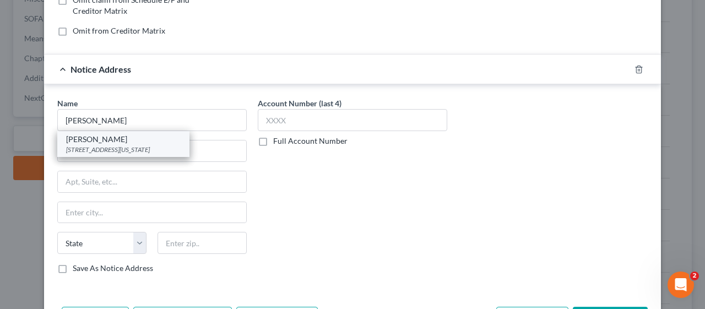
click at [135, 137] on div "[PERSON_NAME]" at bounding box center [123, 139] width 115 height 11
type input "[PERSON_NAME]"
type input "[STREET_ADDRESS][US_STATE]"
type input "Suite B-5"
type input "Absecon"
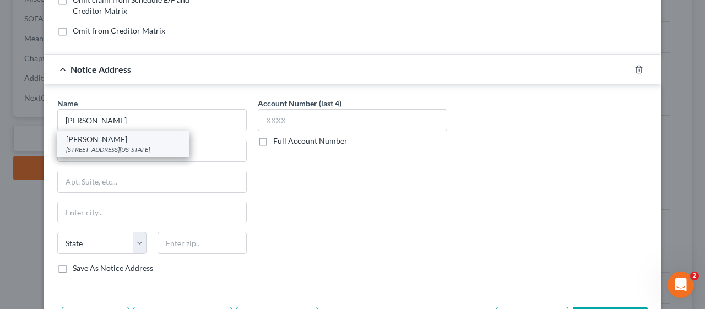
select select "33"
type input "08205"
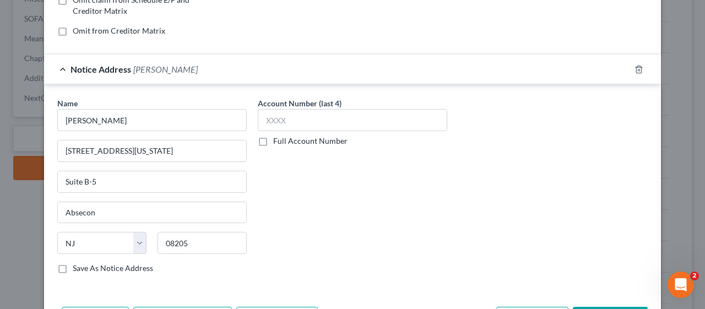
click at [344, 263] on div "Account Number (last 4) Full Account Number" at bounding box center [352, 189] width 200 height 185
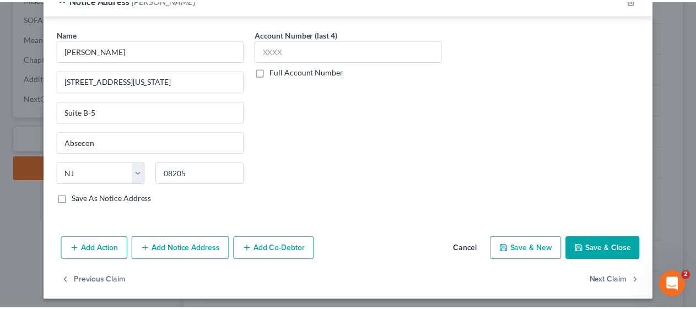
scroll to position [312, 0]
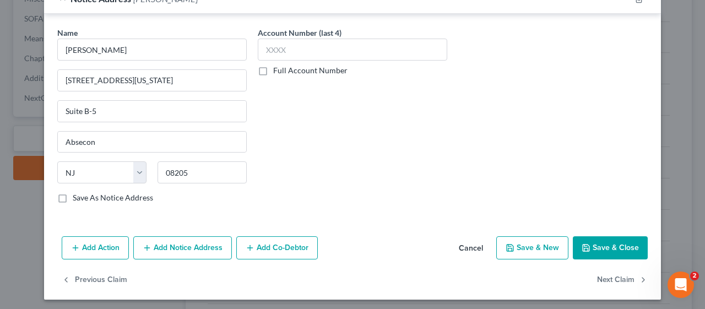
click at [594, 240] on button "Save & Close" at bounding box center [610, 247] width 75 height 23
checkbox input "false"
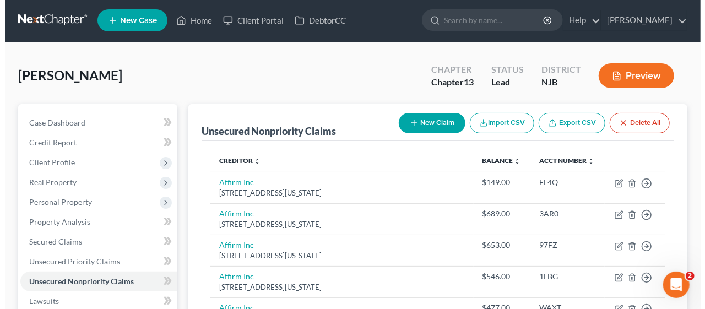
scroll to position [0, 0]
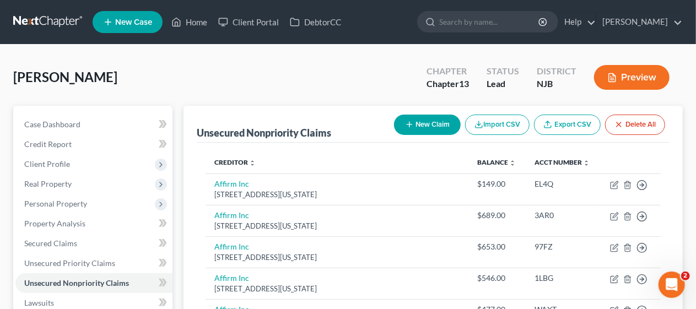
click at [428, 123] on button "New Claim" at bounding box center [427, 125] width 67 height 20
select select "0"
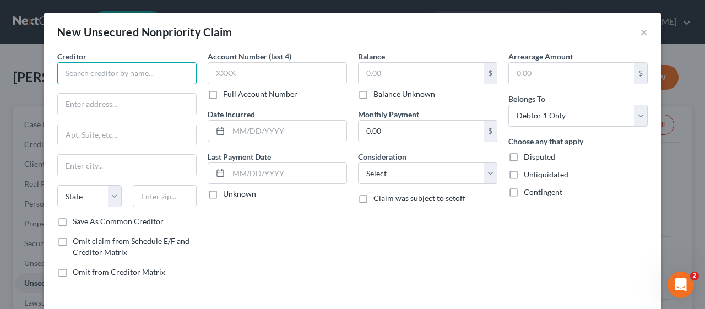
click at [74, 70] on input "text" at bounding box center [126, 73] width 139 height 22
type input "Fora Financial Advance, LLC"
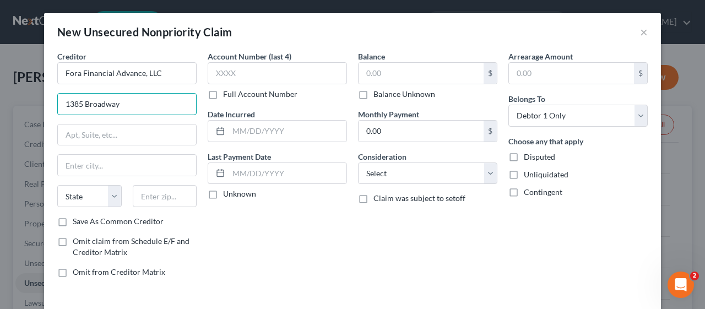
type input "1385 Broadway"
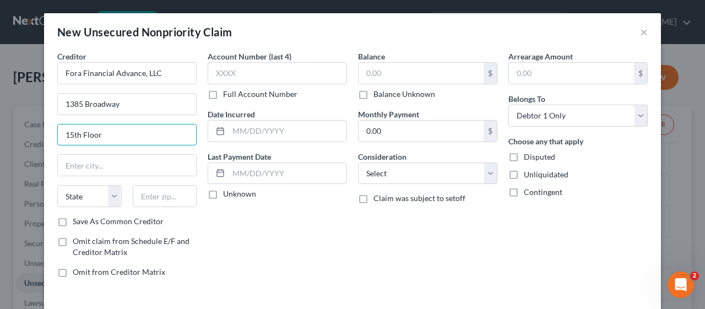
type input "15th Floor"
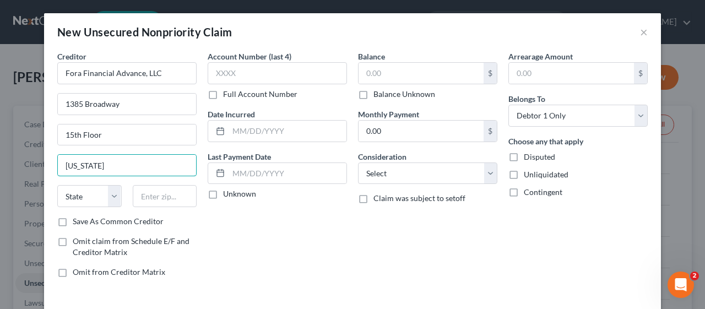
type input "[US_STATE]"
select select "35"
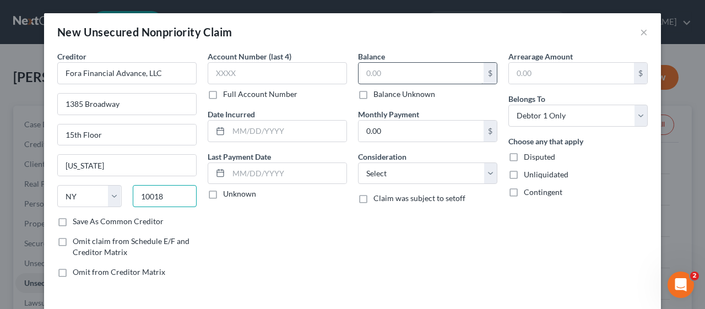
type input "10018"
click at [359, 68] on input "text" at bounding box center [421, 73] width 125 height 21
type input "17,266.00"
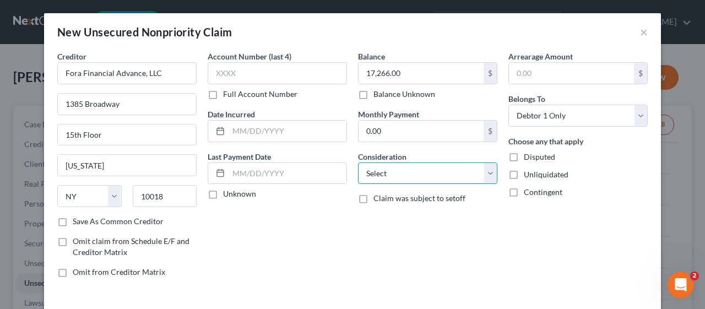
click at [487, 171] on select "Select Cable / Satellite Services Collection Agency Credit Card Debt Debt Couns…" at bounding box center [427, 173] width 139 height 22
select select "10"
click at [358, 162] on select "Select Cable / Satellite Services Collection Agency Credit Card Debt Debt Couns…" at bounding box center [427, 173] width 139 height 22
click at [316, 245] on div "Account Number (last 4) Full Account Number Date Incurred Last Payment Date Unk…" at bounding box center [277, 169] width 150 height 236
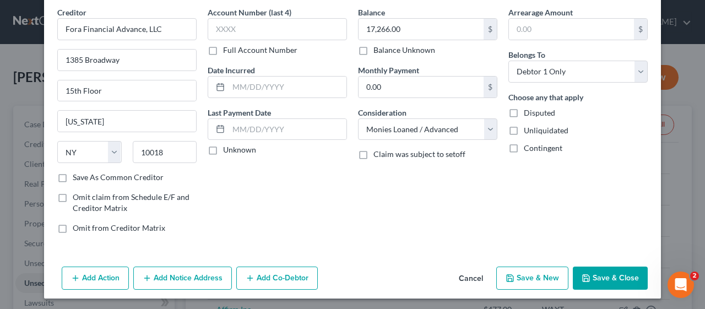
click at [189, 271] on button "Add Notice Address" at bounding box center [182, 278] width 99 height 23
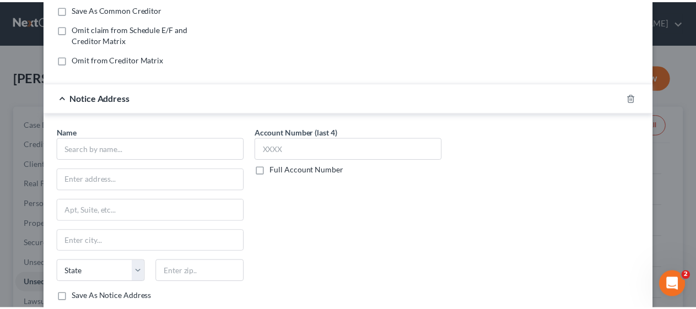
scroll to position [264, 0]
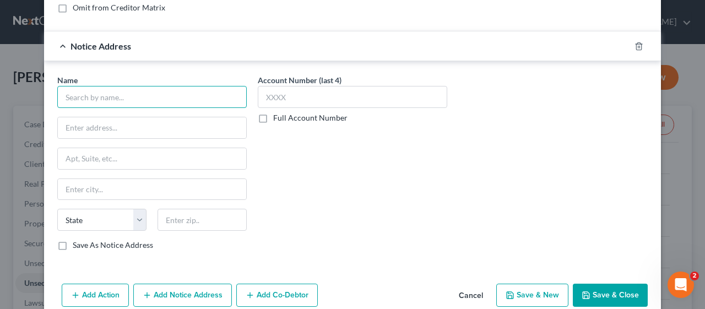
click at [82, 86] on input "text" at bounding box center [151, 97] width 189 height 22
type input "[PERSON_NAME], Esq."
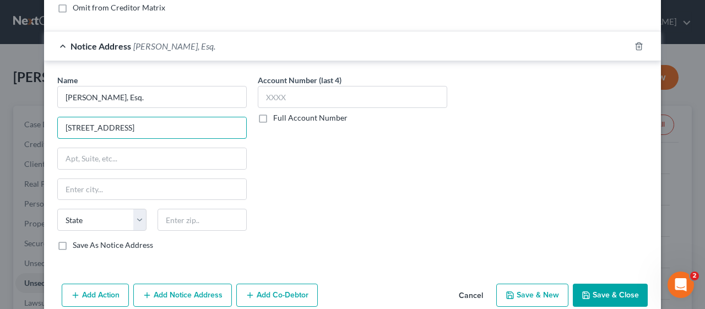
type input "[STREET_ADDRESS]"
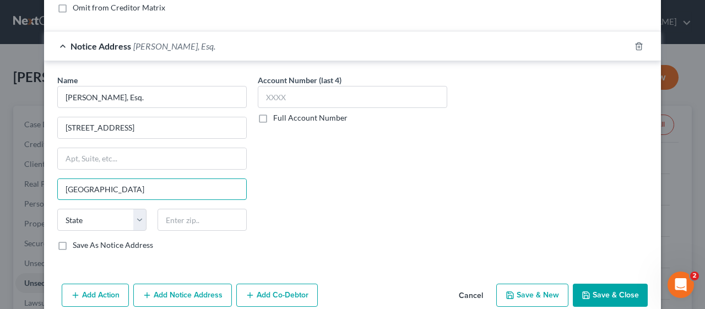
type input "[GEOGRAPHIC_DATA]"
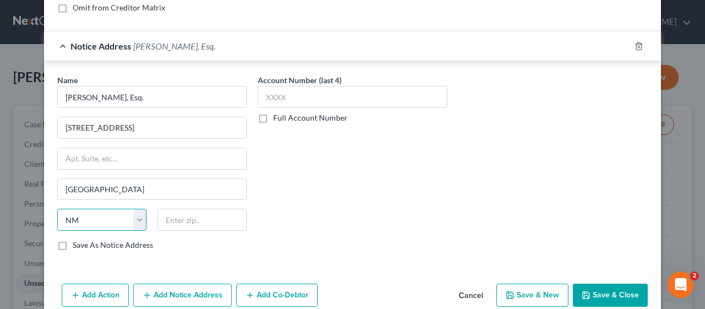
select select "35"
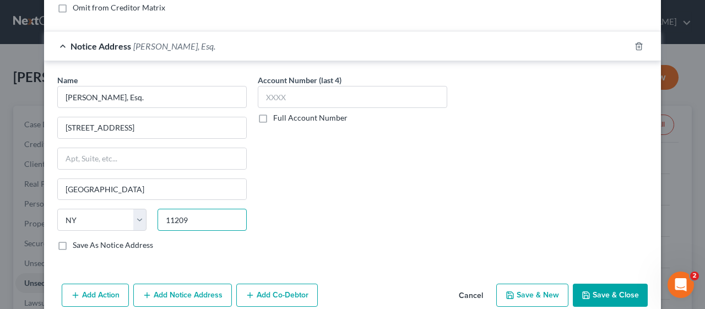
type input "11209"
click at [330, 186] on div "Account Number (last 4) Full Account Number" at bounding box center [352, 166] width 200 height 185
click at [602, 290] on button "Save & Close" at bounding box center [610, 295] width 75 height 23
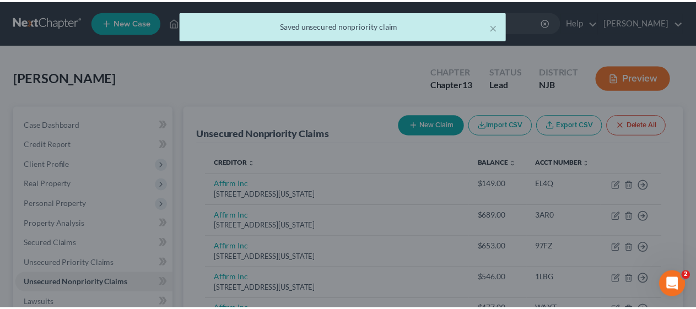
scroll to position [0, 0]
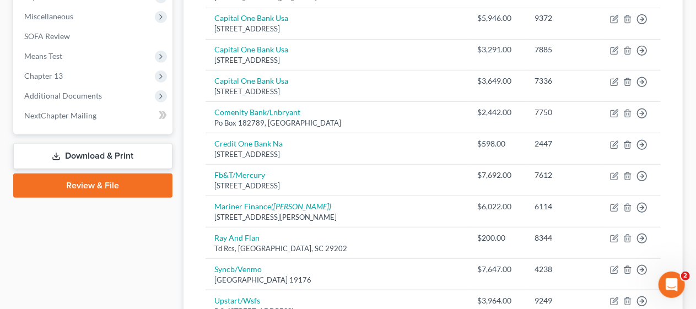
scroll to position [441, 0]
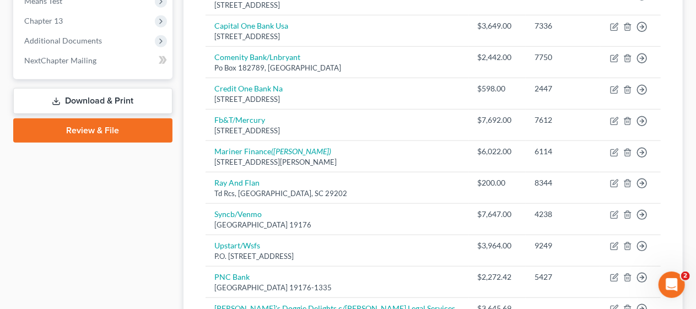
click at [194, 211] on div "Unsecured Nonpriority Claims New Claim Import CSV Export CSV Delete All Credito…" at bounding box center [432, 33] width 499 height 737
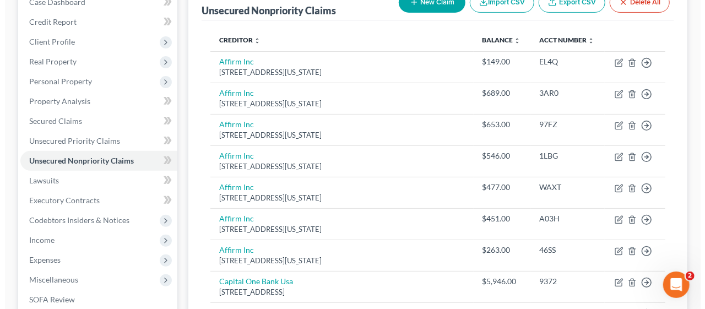
scroll to position [110, 0]
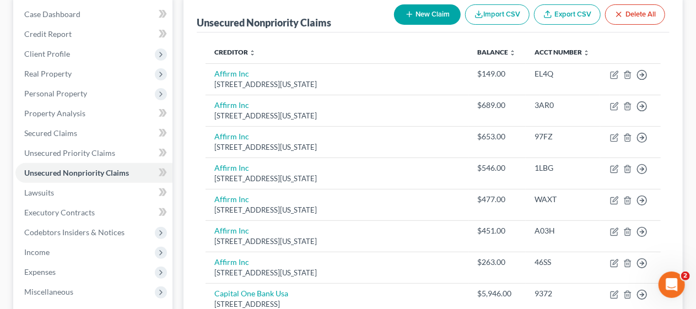
click at [421, 17] on button "New Claim" at bounding box center [427, 14] width 67 height 20
select select "0"
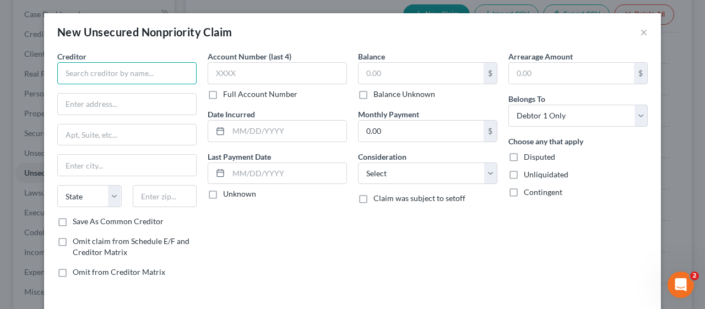
click at [73, 65] on input "text" at bounding box center [126, 73] width 139 height 22
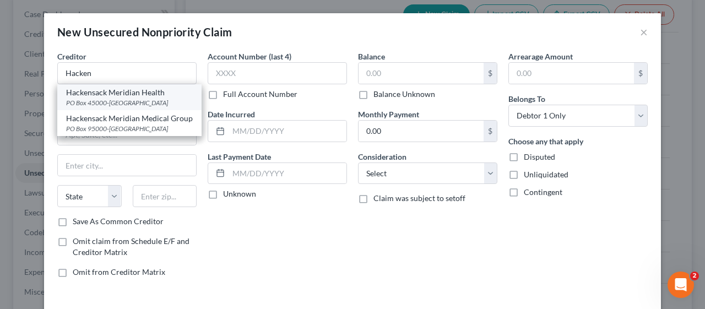
click at [129, 106] on div "PO Box 45000-[GEOGRAPHIC_DATA]" at bounding box center [129, 102] width 127 height 9
type input "Hackensack Meridian Health"
type input "PO Box 45000-4535"
type input "[GEOGRAPHIC_DATA]"
select select "39"
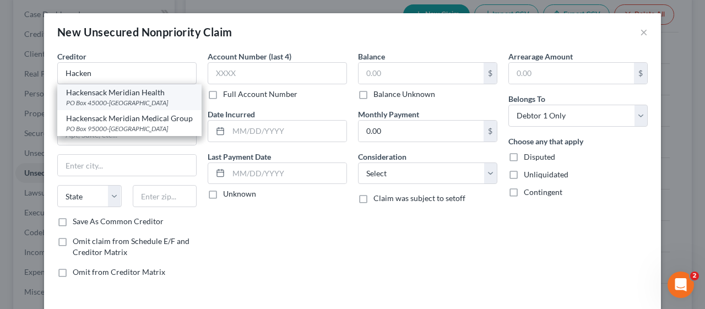
type input "19195"
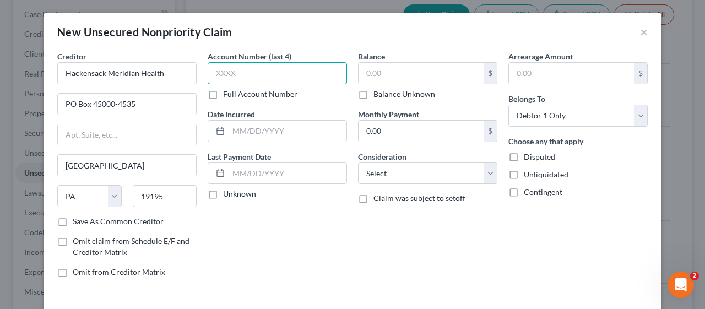
click at [208, 74] on input "text" at bounding box center [277, 73] width 139 height 22
click at [223, 94] on label "Full Account Number" at bounding box center [260, 94] width 74 height 11
click at [227, 94] on input "Full Account Number" at bounding box center [230, 92] width 7 height 7
click at [209, 72] on input "text" at bounding box center [277, 73] width 139 height 22
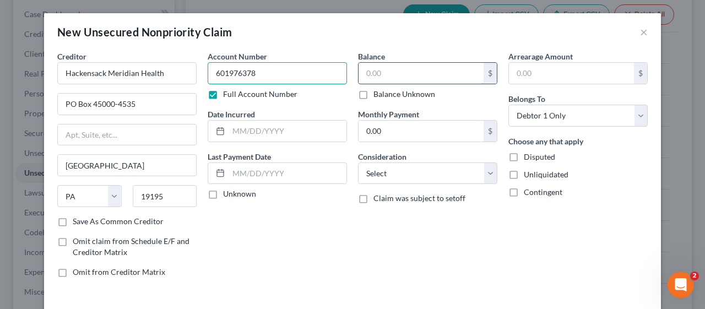
type input "601976378"
click at [360, 68] on input "text" at bounding box center [421, 73] width 125 height 21
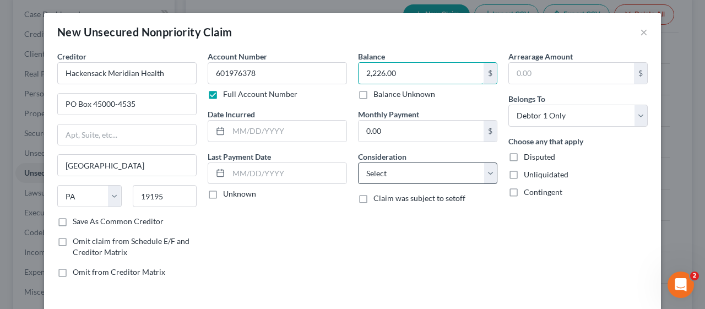
type input "2,226.00"
click at [482, 173] on select "Select Cable / Satellite Services Collection Agency Credit Card Debt Debt Couns…" at bounding box center [427, 173] width 139 height 22
select select "9"
click at [358, 162] on select "Select Cable / Satellite Services Collection Agency Credit Card Debt Debt Couns…" at bounding box center [427, 173] width 139 height 22
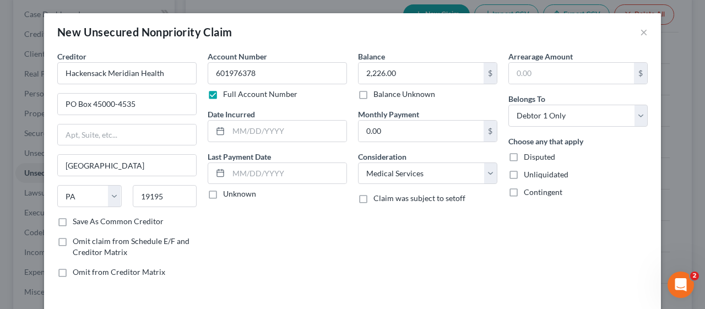
click at [294, 237] on div "Account Number 601976378 Full Account Number Date Incurred Last Payment Date Un…" at bounding box center [277, 169] width 150 height 236
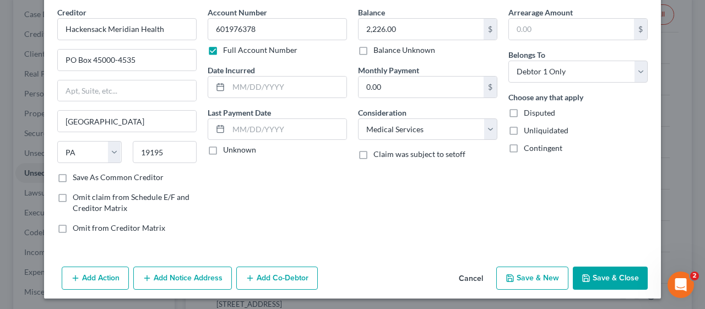
click at [169, 272] on button "Add Notice Address" at bounding box center [182, 278] width 99 height 23
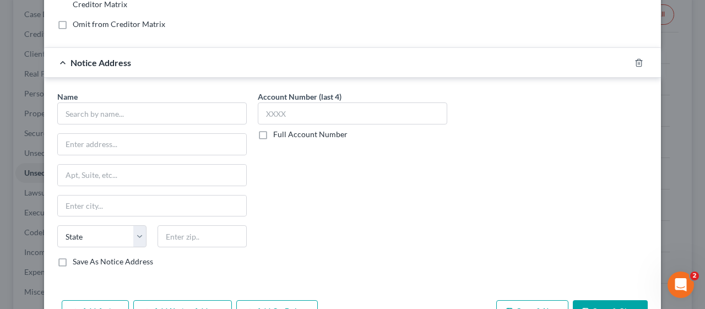
scroll to position [264, 0]
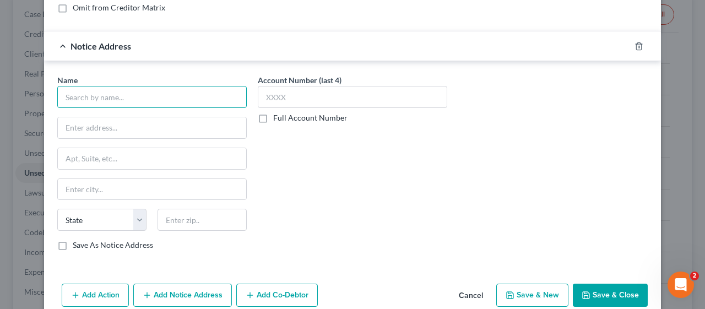
click at [78, 95] on input "text" at bounding box center [151, 97] width 189 height 22
type input "C Tech Collections, Inc."
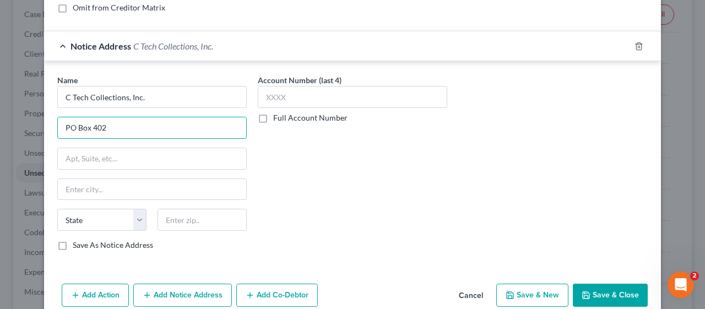
type input "PO Box 402"
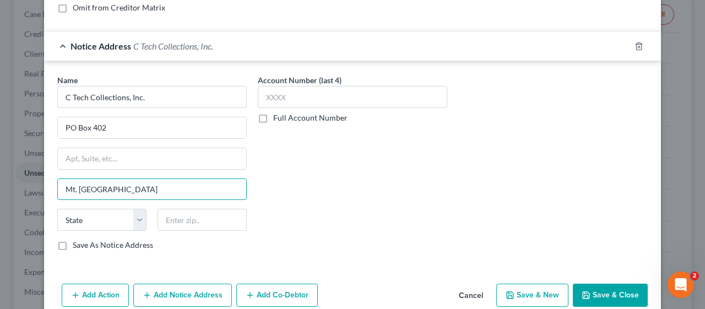
type input "Mt. [GEOGRAPHIC_DATA]"
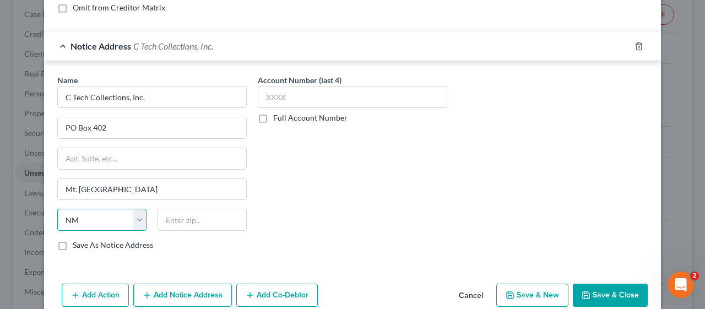
select select "35"
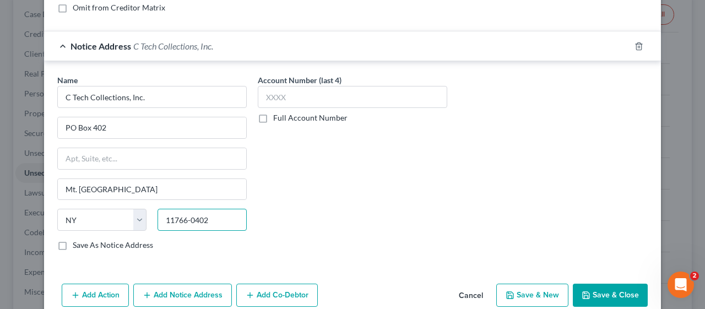
type input "11766-0402"
click at [73, 240] on label "Save As Notice Address" at bounding box center [113, 245] width 80 height 11
click at [77, 240] on input "Save As Notice Address" at bounding box center [80, 243] width 7 height 7
checkbox input "true"
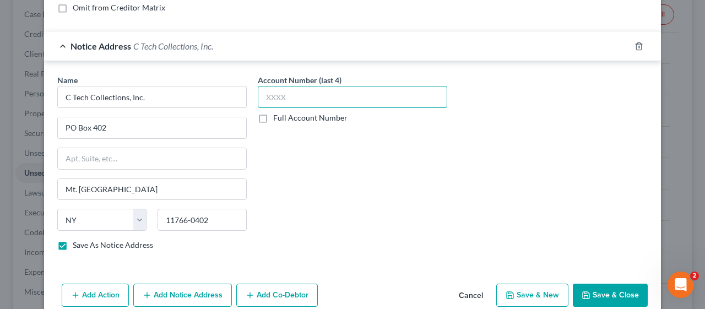
click at [268, 92] on input "text" at bounding box center [352, 97] width 189 height 22
type input "0560"
click at [332, 199] on div "Account Number (last 4) 0560 Full Account Number" at bounding box center [352, 166] width 200 height 185
click at [602, 286] on button "Save & Close" at bounding box center [610, 295] width 75 height 23
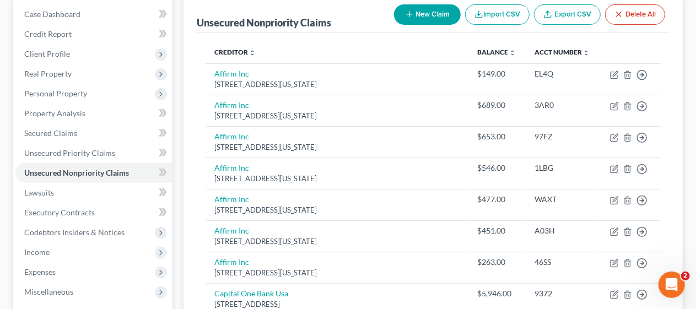
click at [426, 9] on button "New Claim" at bounding box center [427, 14] width 67 height 20
select select "0"
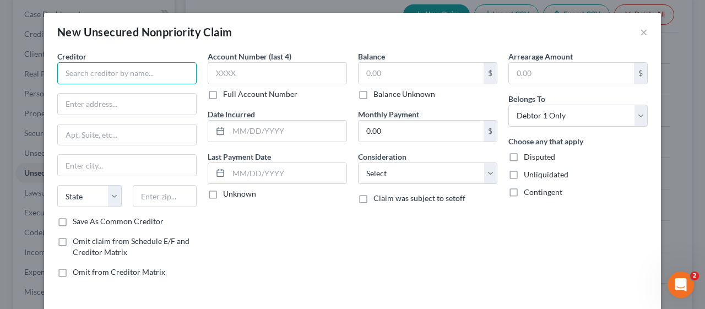
click at [82, 72] on input "text" at bounding box center [126, 73] width 139 height 22
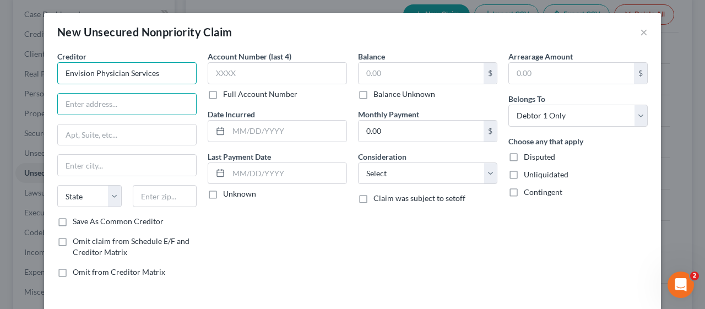
click at [155, 73] on input "Envision Physician Services" at bounding box center [126, 73] width 139 height 22
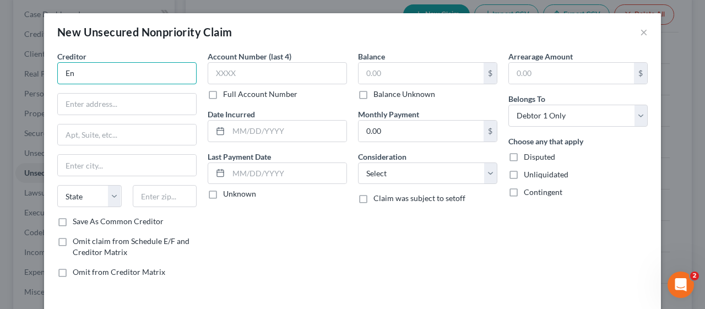
type input "E"
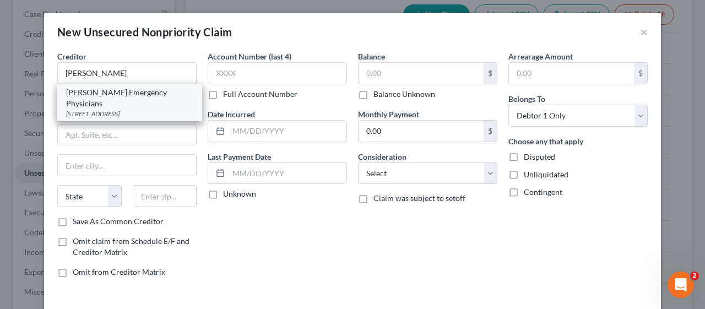
click at [132, 93] on div "[PERSON_NAME] Emergency Physicians" at bounding box center [129, 98] width 127 height 22
type input "[PERSON_NAME] Emergency Physicians"
type input "[STREET_ADDRESS]"
type input "Manahawkin"
select select "33"
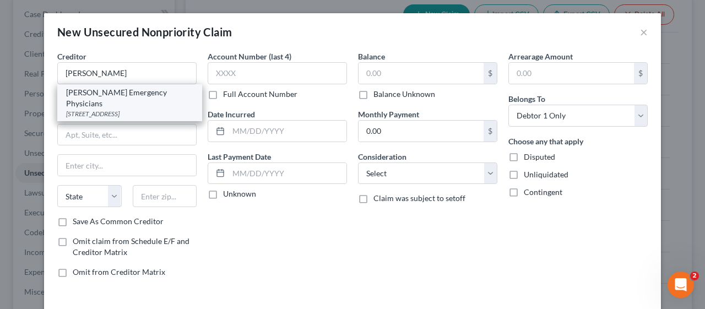
type input "08050"
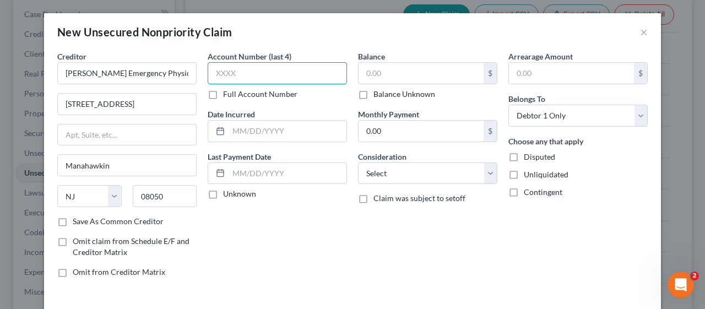
click at [208, 67] on input "text" at bounding box center [277, 73] width 139 height 22
type input "9134"
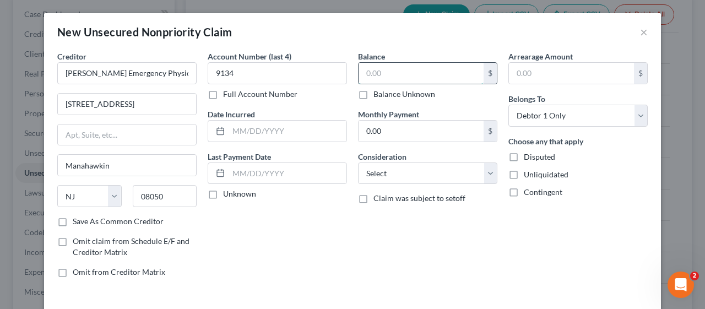
click at [362, 72] on input "text" at bounding box center [421, 73] width 125 height 21
type input "885.87"
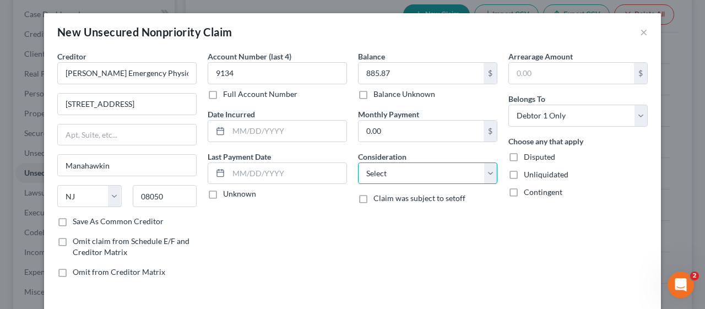
click at [485, 175] on select "Select Cable / Satellite Services Collection Agency Credit Card Debt Debt Couns…" at bounding box center [427, 173] width 139 height 22
select select "9"
click at [358, 162] on select "Select Cable / Satellite Services Collection Agency Credit Card Debt Debt Couns…" at bounding box center [427, 173] width 139 height 22
click at [304, 245] on div "Account Number (last 4) 9134 Full Account Number Date Incurred Last Payment Dat…" at bounding box center [277, 169] width 150 height 236
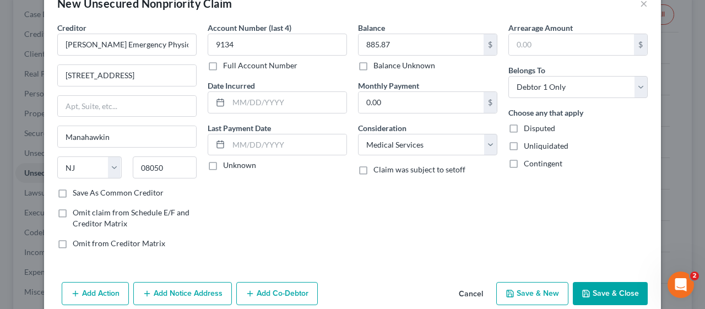
scroll to position [44, 0]
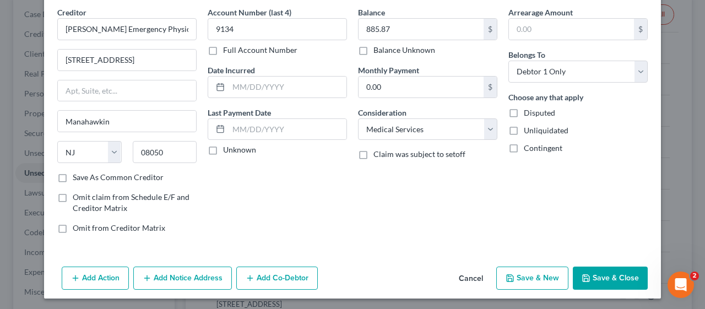
click at [169, 275] on button "Add Notice Address" at bounding box center [182, 278] width 99 height 23
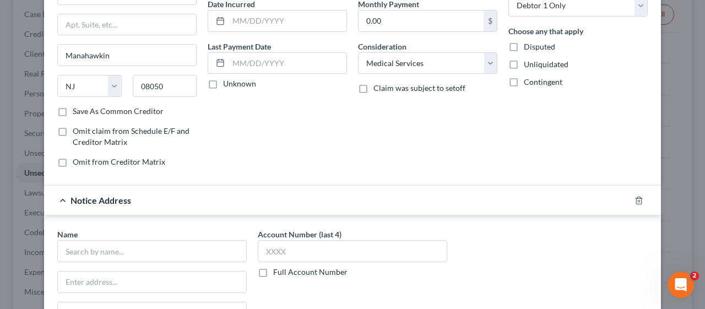
scroll to position [154, 0]
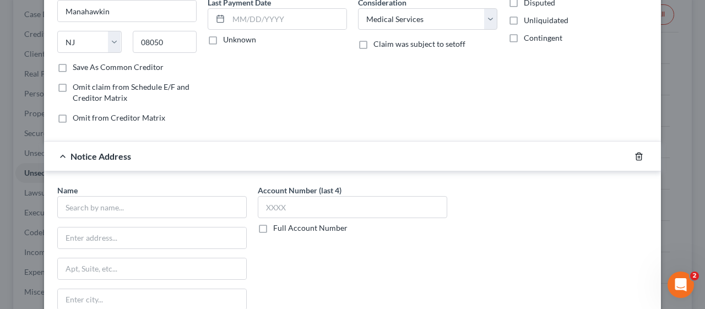
click at [634, 152] on icon "button" at bounding box center [638, 156] width 9 height 9
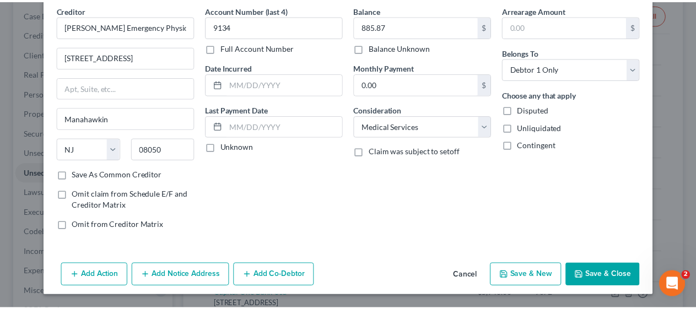
scroll to position [44, 0]
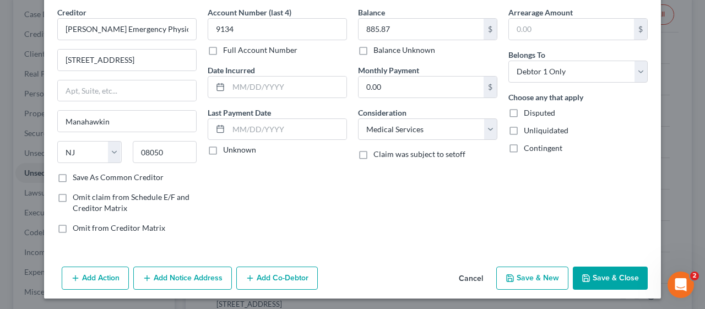
click at [613, 270] on button "Save & Close" at bounding box center [610, 278] width 75 height 23
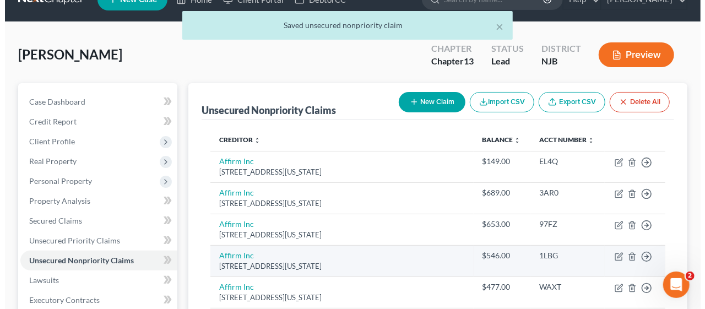
scroll to position [0, 0]
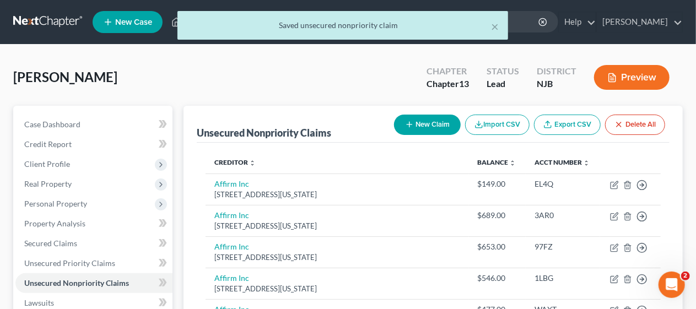
click at [424, 117] on button "New Claim" at bounding box center [427, 125] width 67 height 20
select select "0"
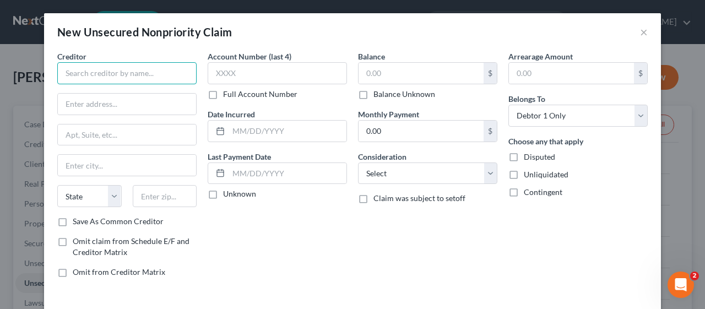
click at [70, 72] on input "text" at bounding box center [126, 73] width 139 height 22
type input "ea health Collections Dept"
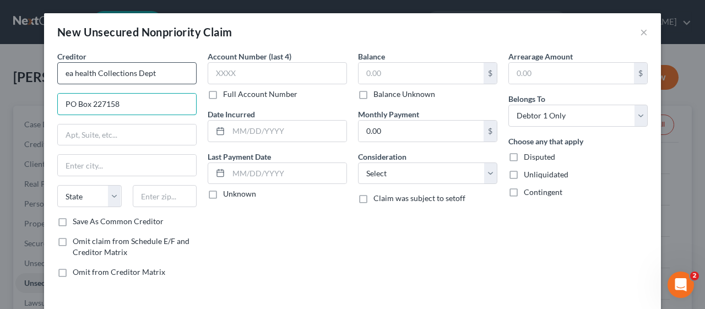
type input "PO Box 227158"
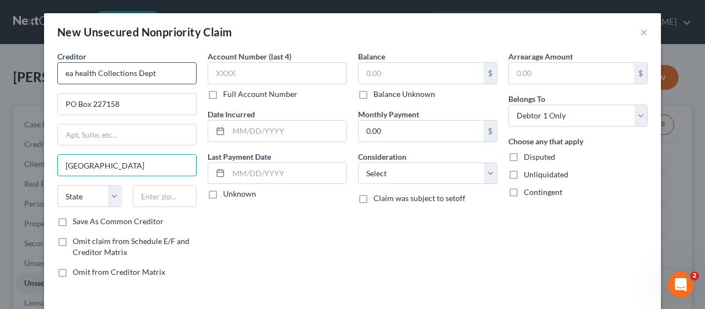
type input "[GEOGRAPHIC_DATA]"
select select "45"
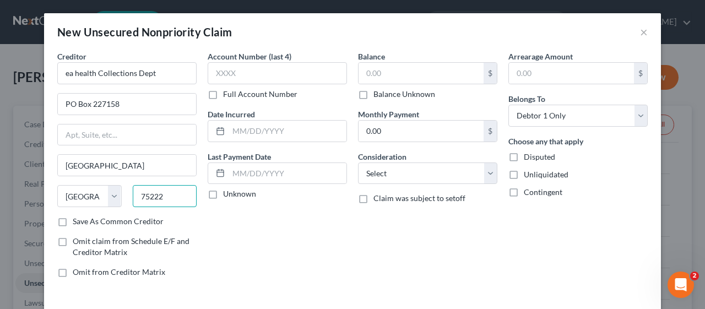
type input "75222"
click at [73, 219] on label "Save As Common Creditor" at bounding box center [118, 221] width 91 height 11
click at [77, 219] on input "Save As Common Creditor" at bounding box center [80, 219] width 7 height 7
checkbox input "true"
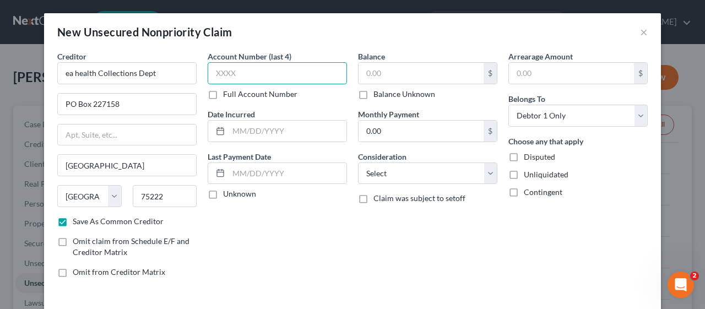
click at [213, 69] on input "text" at bounding box center [277, 73] width 139 height 22
type input "4983"
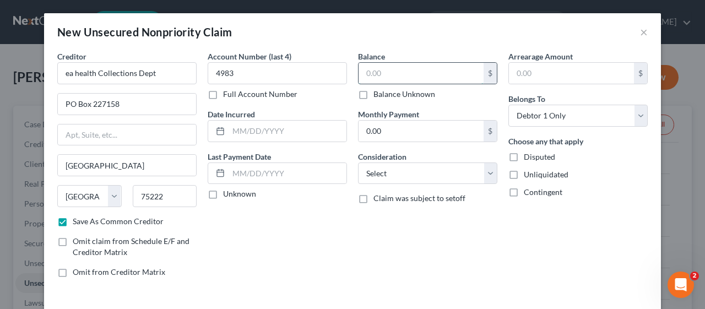
click at [359, 73] on input "text" at bounding box center [421, 73] width 125 height 21
type input "2,271.00"
click at [481, 171] on select "Select Cable / Satellite Services Collection Agency Credit Card Debt Debt Couns…" at bounding box center [427, 173] width 139 height 22
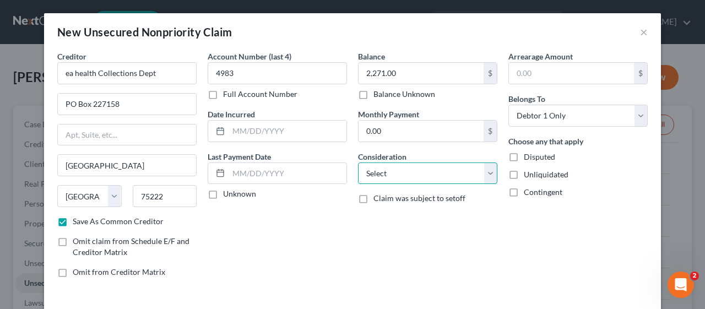
select select "9"
click at [358, 162] on select "Select Cable / Satellite Services Collection Agency Credit Card Debt Debt Couns…" at bounding box center [427, 173] width 139 height 22
click at [298, 249] on div "Account Number (last 4) 4983 Full Account Number Date Incurred Last Payment Dat…" at bounding box center [277, 169] width 150 height 236
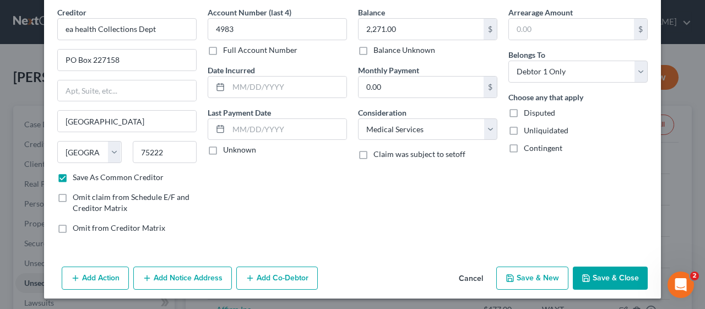
click at [596, 270] on button "Save & Close" at bounding box center [610, 278] width 75 height 23
checkbox input "false"
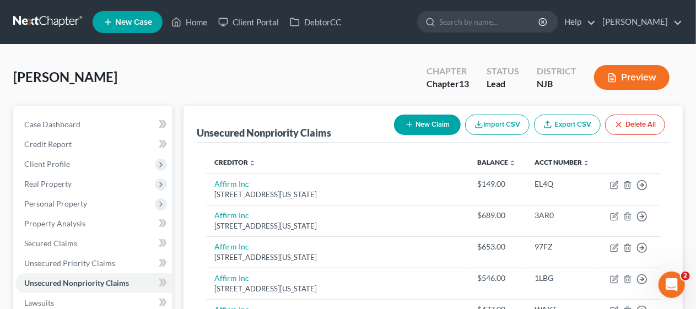
click at [410, 122] on icon "button" at bounding box center [409, 124] width 9 height 9
select select "0"
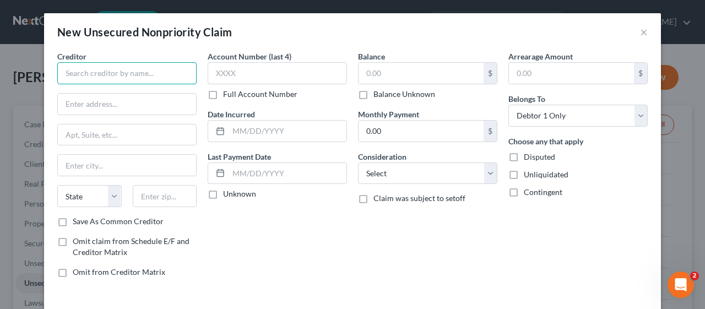
click at [57, 73] on input "text" at bounding box center [126, 73] width 139 height 22
type input "Emergency Services Medical Corp c/o Progressive Management Systems"
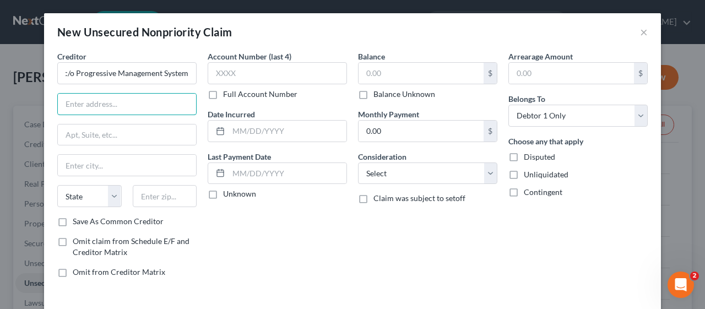
scroll to position [0, 0]
type input "[GEOGRAPHIC_DATA]"
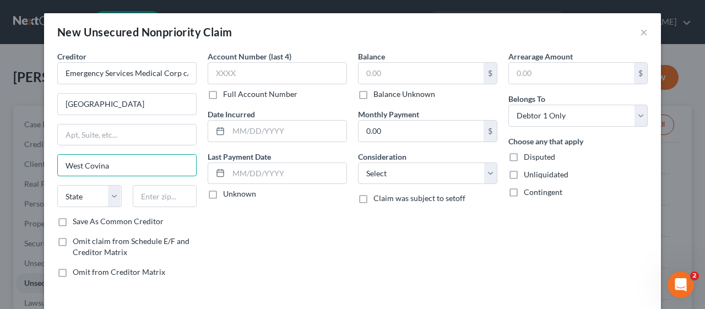
type input "West Covina"
select select "4"
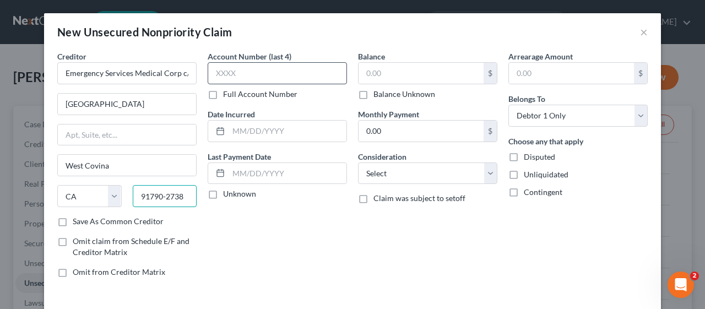
type input "91790-2738"
click at [208, 73] on input "text" at bounding box center [277, 73] width 139 height 22
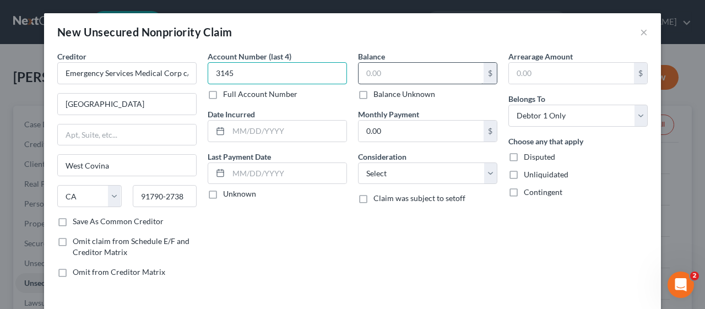
type input "3145"
click at [359, 69] on input "text" at bounding box center [421, 73] width 125 height 21
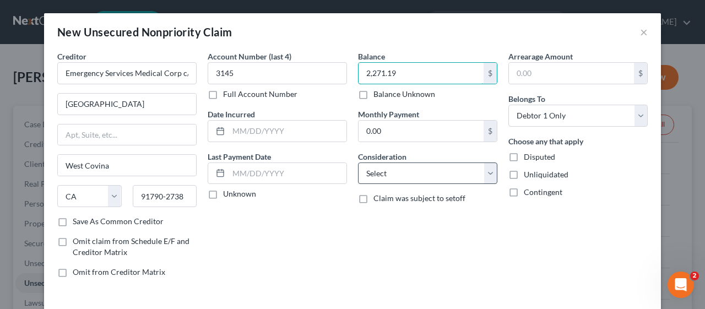
type input "2,271.19"
click at [484, 176] on select "Select Cable / Satellite Services Collection Agency Credit Card Debt Debt Couns…" at bounding box center [427, 173] width 139 height 22
select select "9"
click at [358, 162] on select "Select Cable / Satellite Services Collection Agency Credit Card Debt Debt Couns…" at bounding box center [427, 173] width 139 height 22
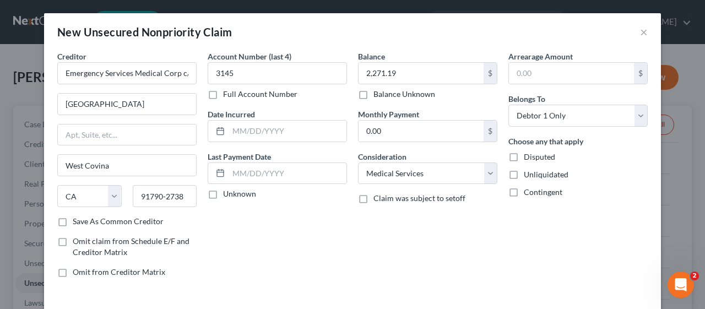
click at [301, 231] on div "Account Number (last 4) 3145 Full Account Number Date Incurred Last Payment Dat…" at bounding box center [277, 169] width 150 height 236
click at [73, 217] on label "Save As Common Creditor" at bounding box center [118, 221] width 91 height 11
click at [77, 217] on input "Save As Common Creditor" at bounding box center [80, 219] width 7 height 7
checkbox input "true"
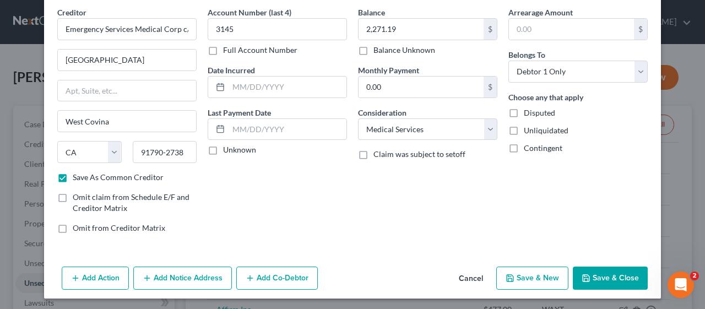
click at [614, 276] on button "Save & Close" at bounding box center [610, 278] width 75 height 23
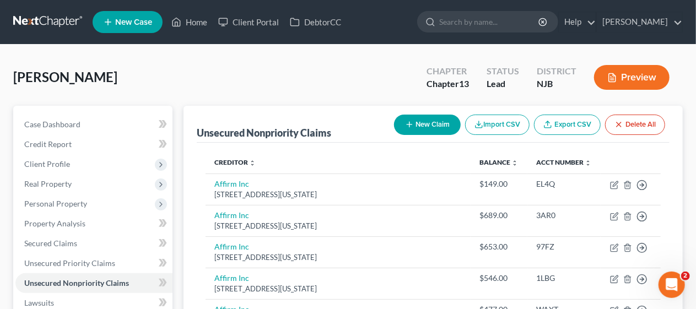
click at [430, 126] on button "New Claim" at bounding box center [427, 125] width 67 height 20
select select "0"
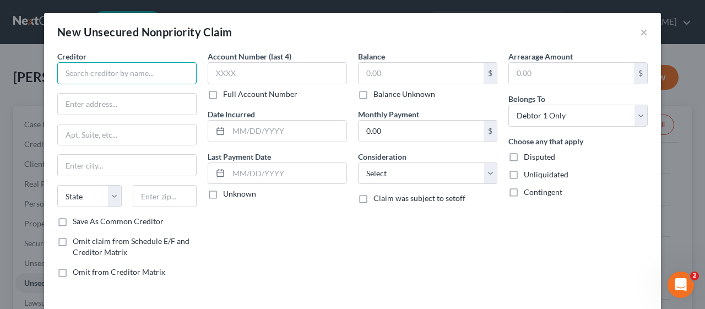
click at [73, 74] on input "text" at bounding box center [126, 73] width 139 height 22
type input "Orthonj LLC"
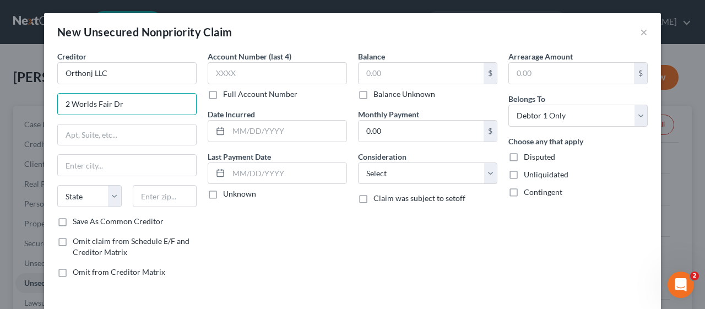
type input "2 Worlds Fair Dr"
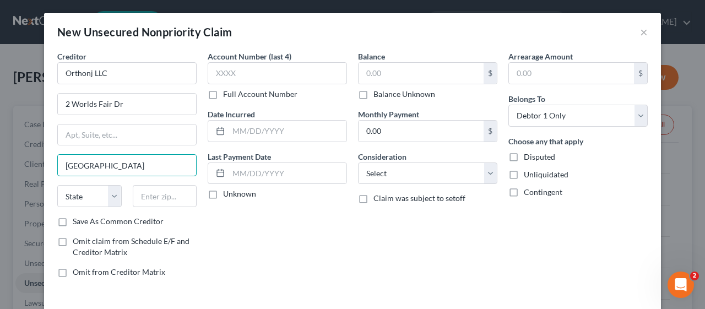
type input "[GEOGRAPHIC_DATA]"
select select "33"
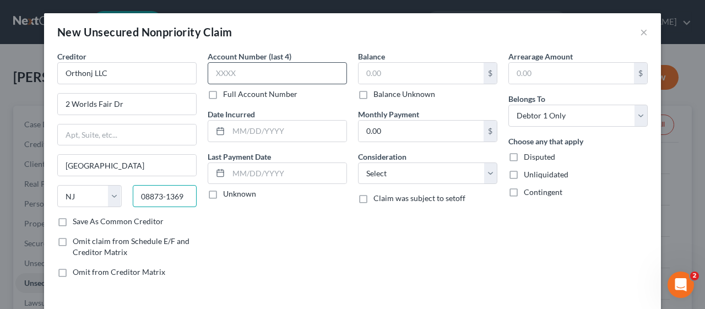
type input "08873-1369"
click at [208, 74] on input "text" at bounding box center [277, 73] width 139 height 22
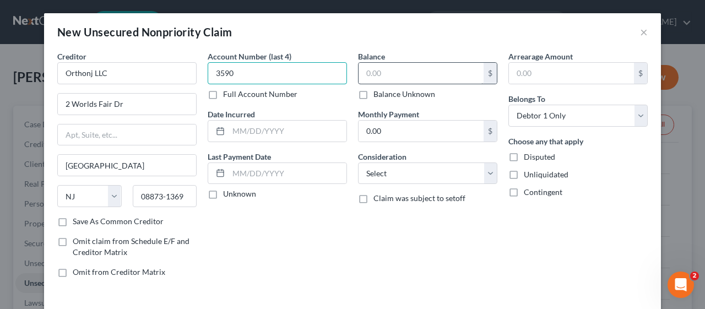
type input "3590"
click at [359, 72] on input "text" at bounding box center [421, 73] width 125 height 21
type input "967.72"
click at [336, 247] on div "Account Number (last 4) 3590 Full Account Number Date Incurred Last Payment Dat…" at bounding box center [277, 169] width 150 height 236
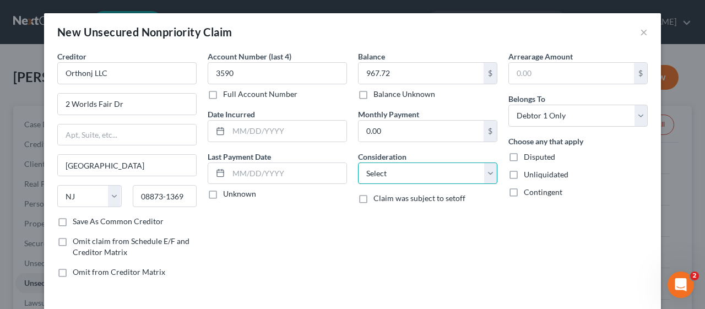
click at [485, 172] on select "Select Cable / Satellite Services Collection Agency Credit Card Debt Debt Couns…" at bounding box center [427, 173] width 139 height 22
select select "9"
click at [358, 162] on select "Select Cable / Satellite Services Collection Agency Credit Card Debt Debt Couns…" at bounding box center [427, 173] width 139 height 22
click at [298, 253] on div "Account Number (last 4) 3590 Full Account Number Date Incurred Last Payment Dat…" at bounding box center [277, 169] width 150 height 236
click at [73, 221] on label "Save As Common Creditor" at bounding box center [118, 221] width 91 height 11
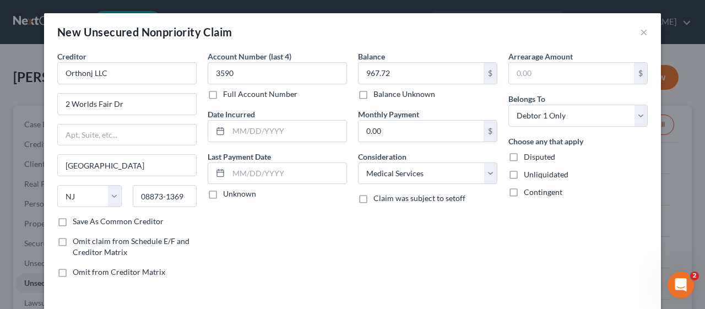
click at [77, 221] on input "Save As Common Creditor" at bounding box center [80, 219] width 7 height 7
click at [365, 253] on div "Balance 967.72 $ Balance Unknown Balance Undetermined 967.72 $ Balance Unknown …" at bounding box center [427, 169] width 150 height 236
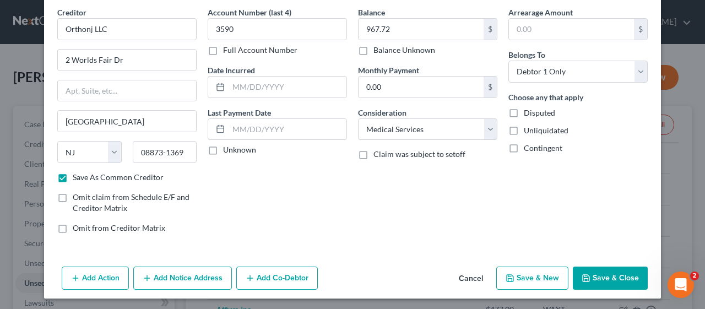
click at [608, 275] on button "Save & Close" at bounding box center [610, 278] width 75 height 23
checkbox input "false"
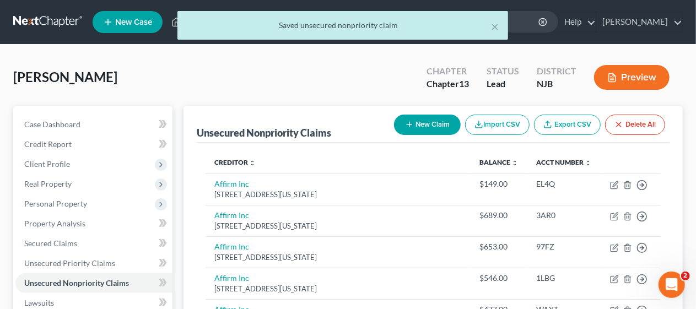
click at [425, 120] on button "New Claim" at bounding box center [427, 125] width 67 height 20
select select "0"
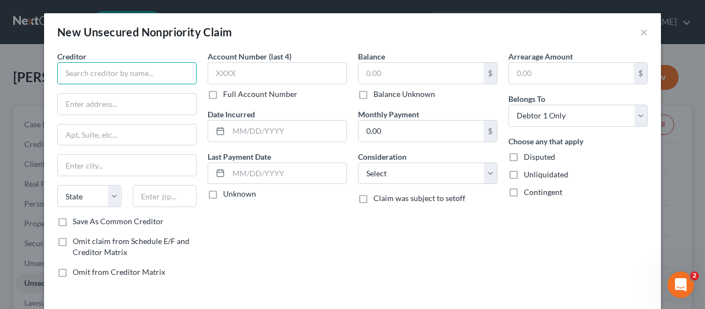
click at [80, 70] on input "text" at bounding box center [126, 73] width 139 height 22
type input "HRRG"
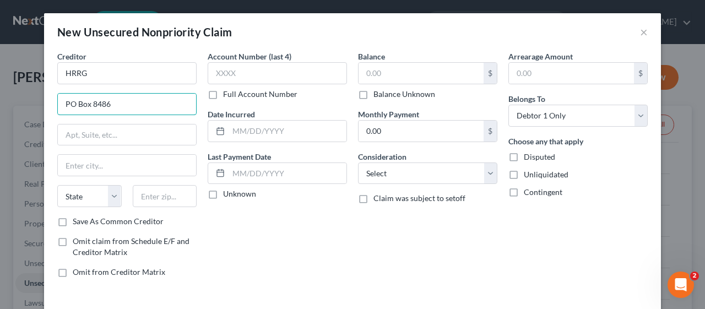
type input "PO Box 8486"
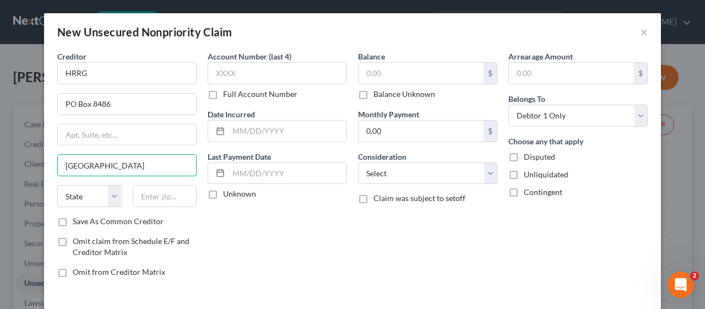
type input "[GEOGRAPHIC_DATA]"
select select "9"
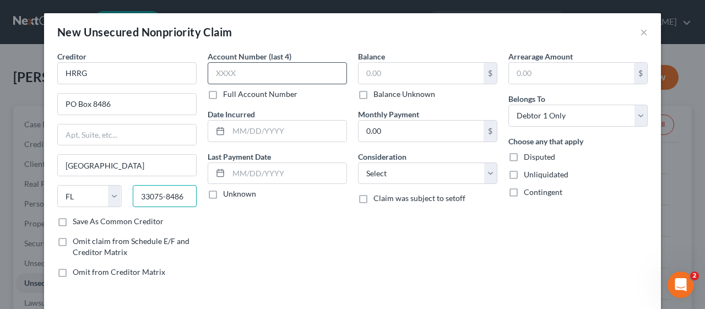
type input "33075-8486"
click at [208, 70] on input "text" at bounding box center [277, 73] width 139 height 22
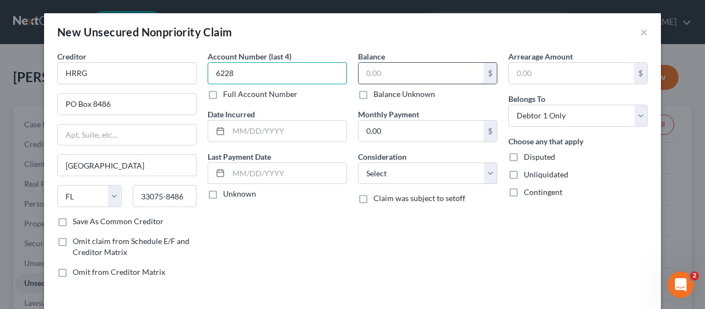
type input "6228"
click at [359, 70] on input "text" at bounding box center [421, 73] width 125 height 21
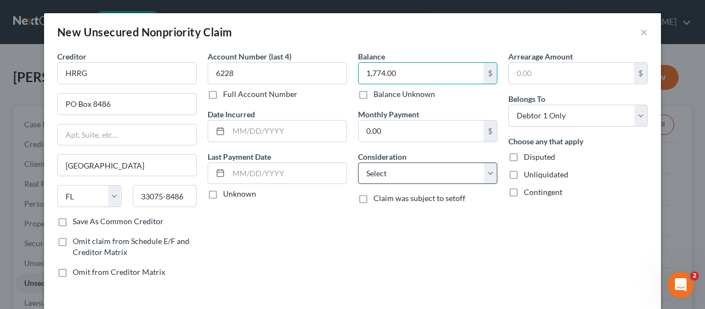
type input "1,774.00"
click at [485, 173] on select "Select Cable / Satellite Services Collection Agency Credit Card Debt Debt Couns…" at bounding box center [427, 173] width 139 height 22
select select "9"
click at [358, 162] on select "Select Cable / Satellite Services Collection Agency Credit Card Debt Debt Couns…" at bounding box center [427, 173] width 139 height 22
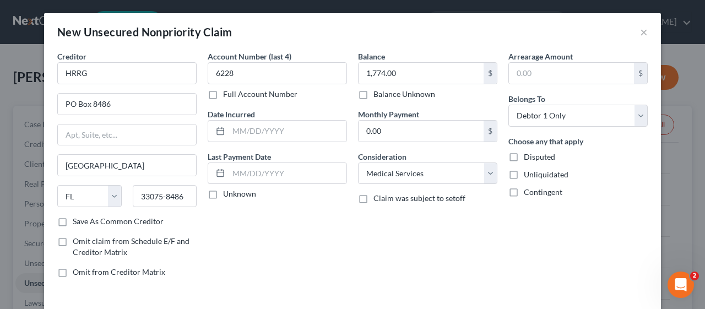
click at [300, 248] on div "Account Number (last 4) 6228 Full Account Number Date Incurred Last Payment Dat…" at bounding box center [277, 169] width 150 height 236
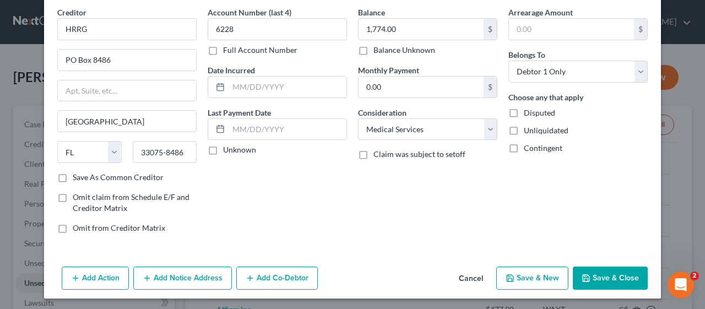
click at [596, 272] on button "Save & Close" at bounding box center [610, 278] width 75 height 23
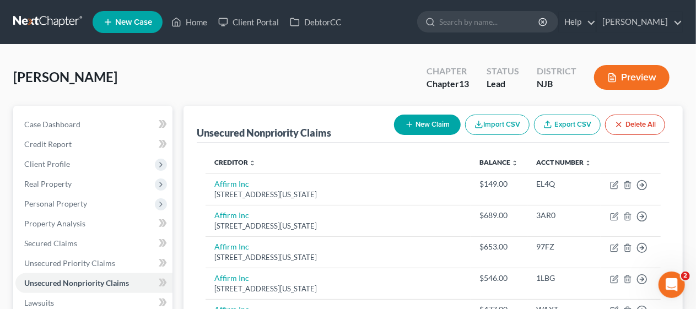
click at [427, 117] on button "New Claim" at bounding box center [427, 125] width 67 height 20
select select "0"
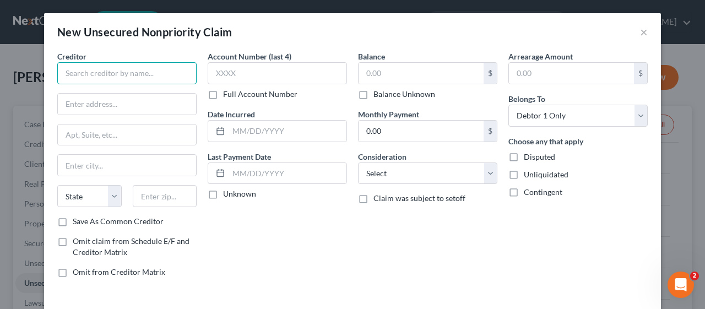
click at [99, 68] on input "text" at bounding box center [126, 73] width 139 height 22
type input "Virtua Health c/o Sage Capital Recovery"
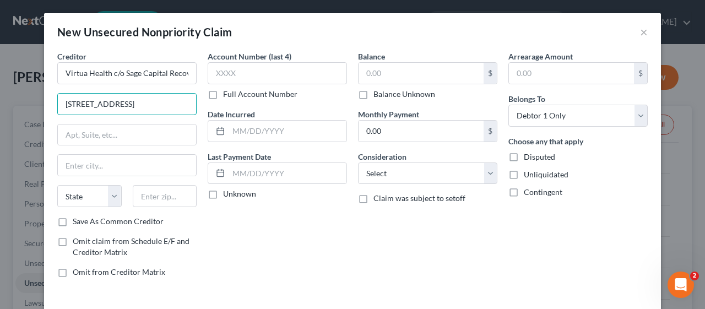
type input "[STREET_ADDRESS]"
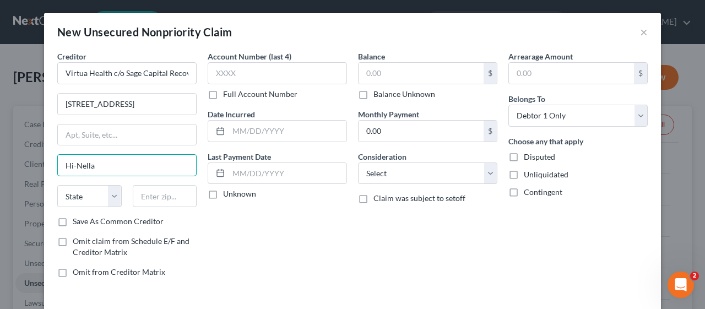
type input "Hi-Nella"
select select "33"
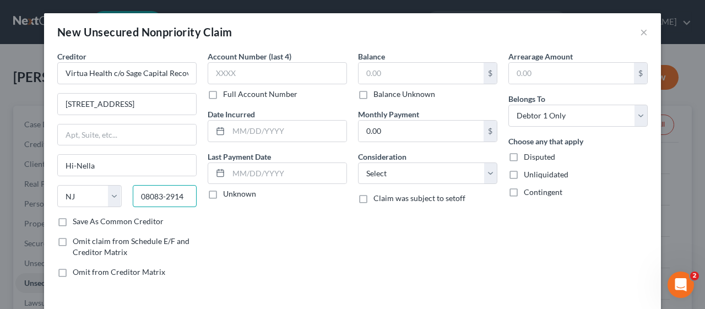
type input "08083-2914"
click at [285, 245] on div "Account Number (last 4) Full Account Number Date Incurred Last Payment Date Unk…" at bounding box center [277, 169] width 150 height 236
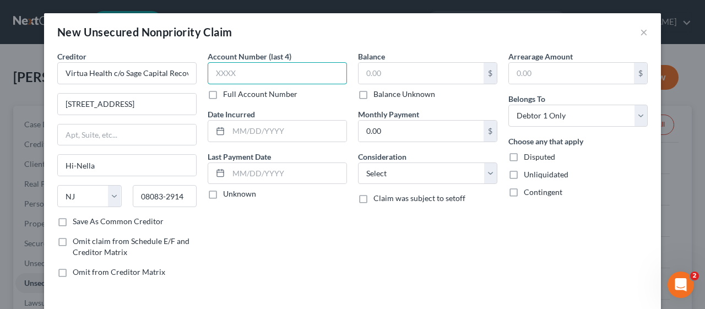
click at [210, 66] on input "text" at bounding box center [277, 73] width 139 height 22
type input "7840"
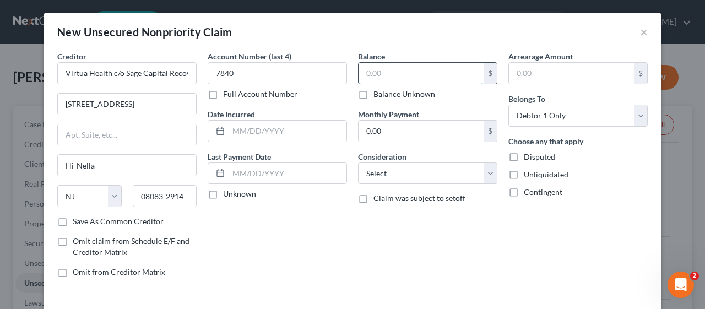
click at [361, 72] on input "text" at bounding box center [421, 73] width 125 height 21
type input "1,282.31"
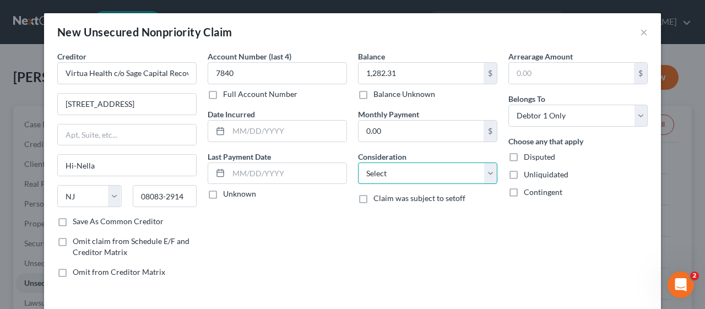
click at [487, 167] on select "Select Cable / Satellite Services Collection Agency Credit Card Debt Debt Couns…" at bounding box center [427, 173] width 139 height 22
select select "9"
click at [358, 162] on select "Select Cable / Satellite Services Collection Agency Credit Card Debt Debt Couns…" at bounding box center [427, 173] width 139 height 22
click at [323, 252] on div "Account Number (last 4) 7840 Full Account Number Date Incurred Last Payment Dat…" at bounding box center [277, 169] width 150 height 236
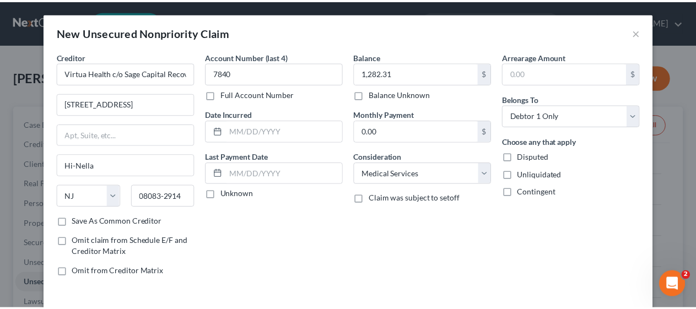
scroll to position [44, 0]
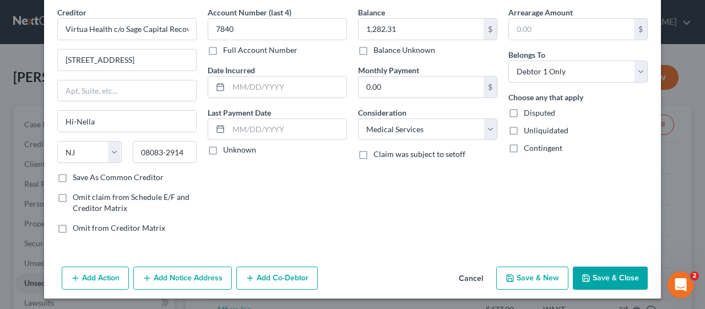
click at [607, 273] on button "Save & Close" at bounding box center [610, 278] width 75 height 23
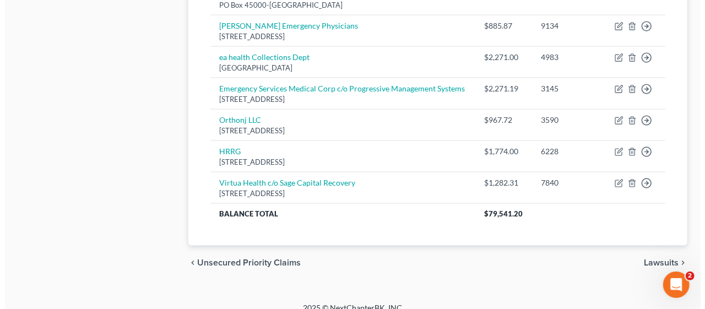
scroll to position [825, 0]
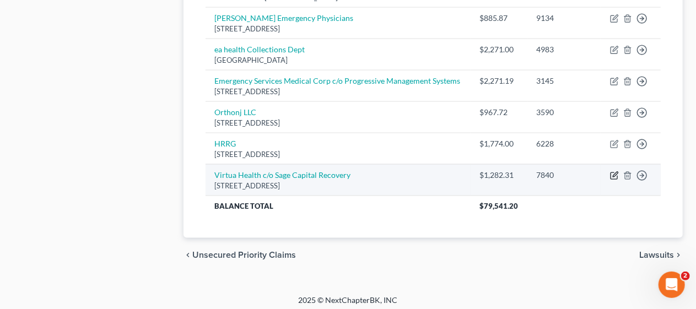
click at [612, 171] on icon "button" at bounding box center [614, 175] width 9 height 9
select select "33"
select select "9"
select select "0"
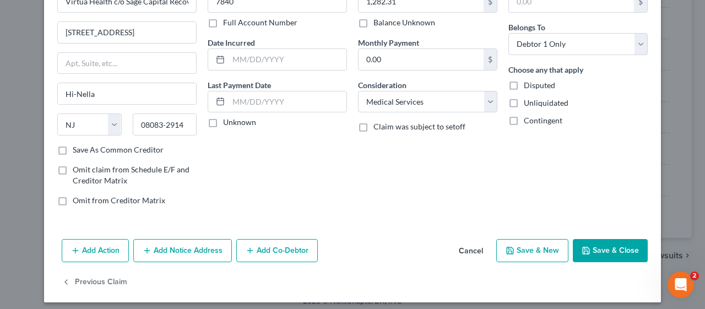
scroll to position [76, 0]
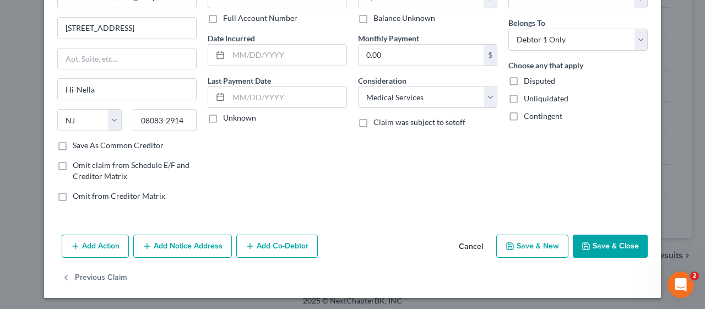
click at [164, 240] on button "Add Notice Address" at bounding box center [182, 246] width 99 height 23
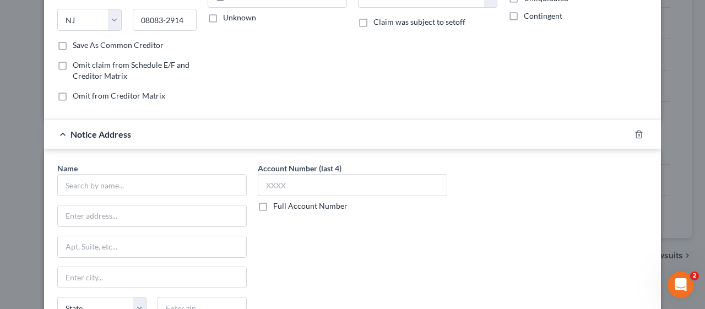
scroll to position [241, 0]
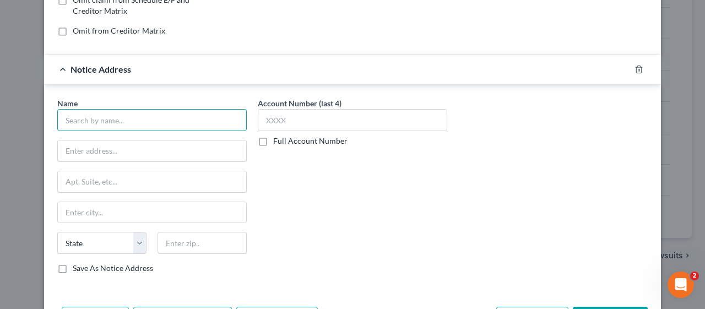
click at [86, 120] on input "text" at bounding box center [151, 120] width 189 height 22
type input "Apex Asset Management LLC"
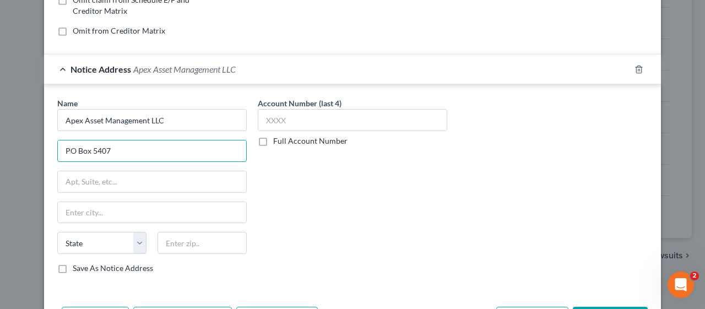
type input "PO Box 5407"
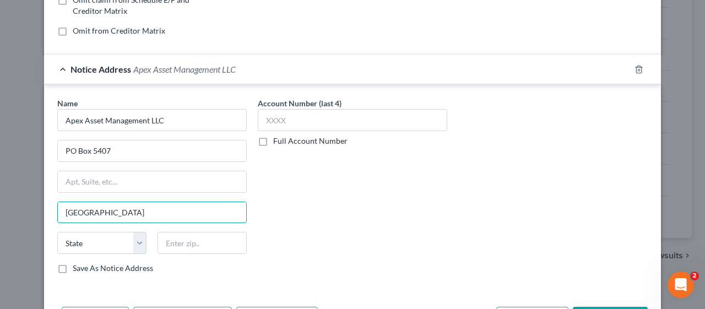
type input "[GEOGRAPHIC_DATA]"
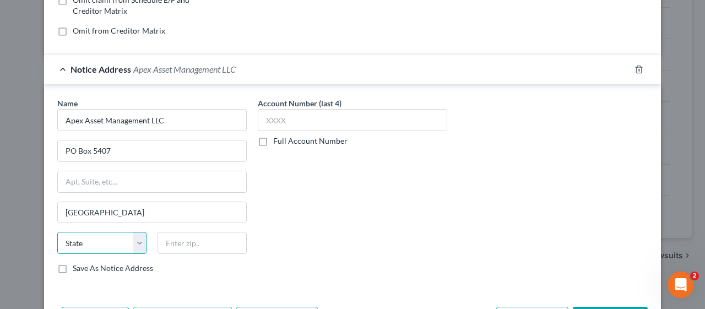
select select "39"
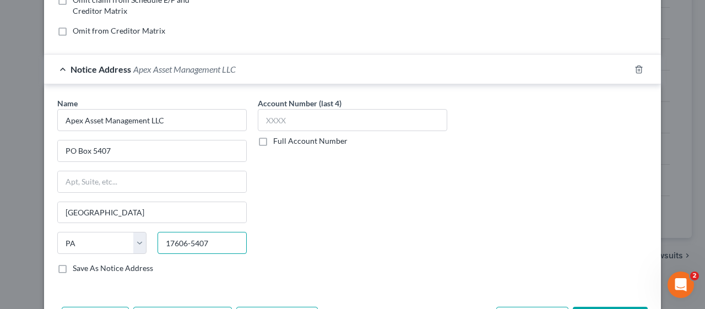
type input "17606-5407"
click at [73, 263] on label "Save As Notice Address" at bounding box center [113, 268] width 80 height 11
click at [77, 263] on input "Save As Notice Address" at bounding box center [80, 266] width 7 height 7
checkbox input "true"
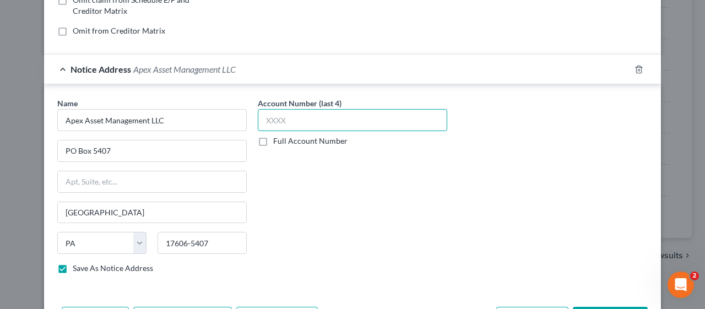
click at [258, 118] on input "text" at bounding box center [352, 120] width 189 height 22
type input "6333"
click at [390, 221] on div "Account Number (last 4) 6333 Full Account Number" at bounding box center [352, 189] width 200 height 185
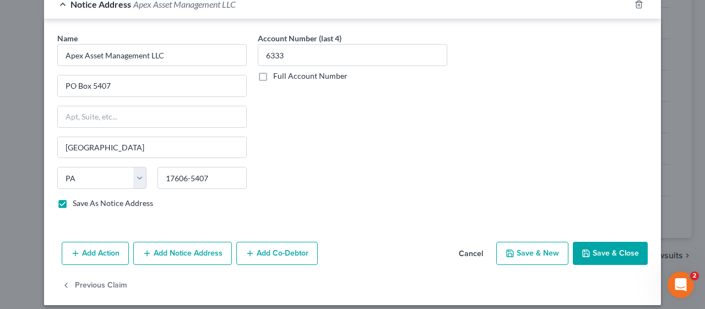
scroll to position [312, 0]
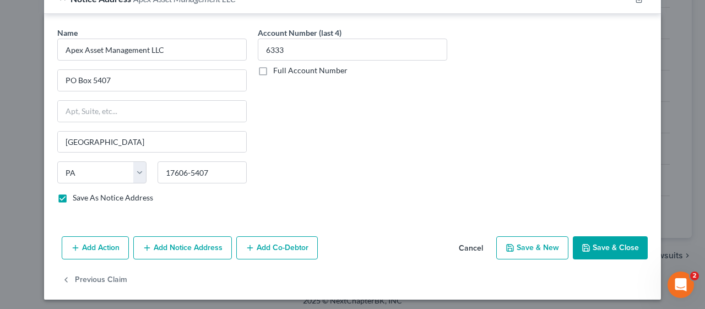
click at [540, 240] on button "Save & New" at bounding box center [532, 247] width 72 height 23
checkbox input "false"
select select "0"
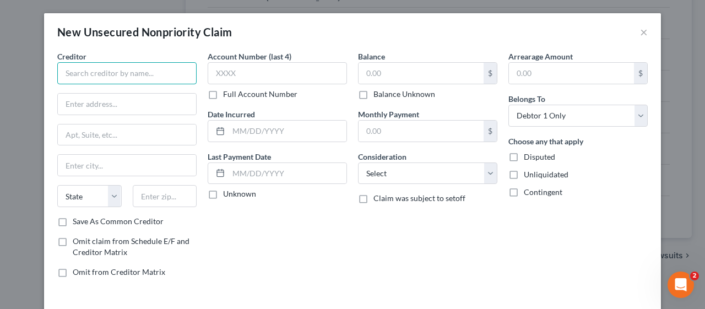
click at [77, 71] on input "text" at bounding box center [126, 73] width 139 height 22
type input "Team Health"
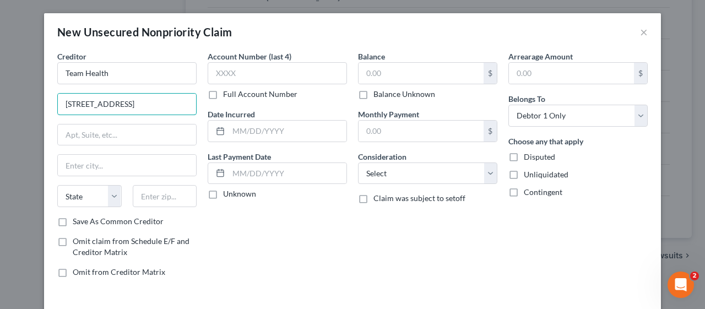
type input "[STREET_ADDRESS]"
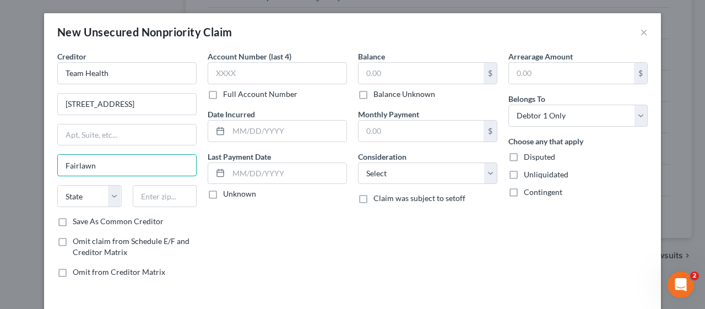
type input "Fairlawn"
select select "36"
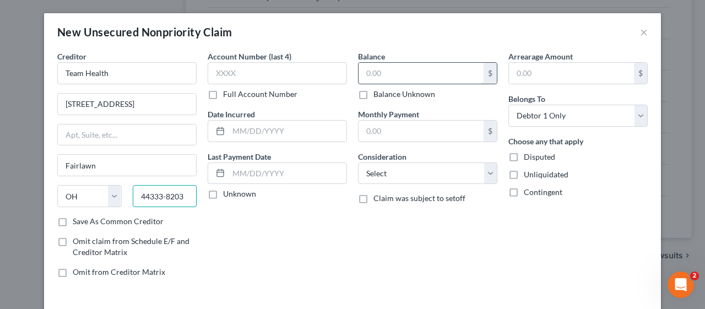
type input "44333-8203"
click at [359, 70] on input "text" at bounding box center [421, 73] width 125 height 21
type input "1,774.00"
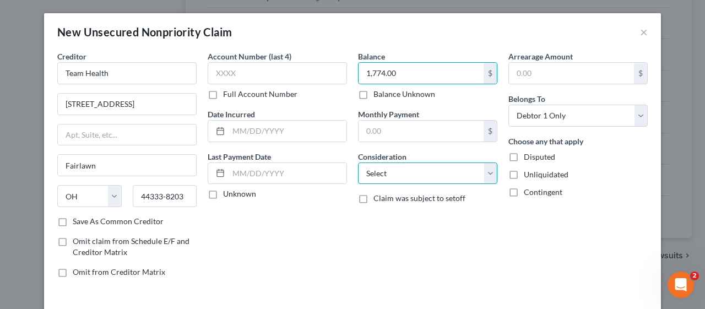
click at [487, 169] on select "Select Cable / Satellite Services Collection Agency Credit Card Debt Debt Couns…" at bounding box center [427, 173] width 139 height 22
select select "9"
click at [358, 162] on select "Select Cable / Satellite Services Collection Agency Credit Card Debt Debt Couns…" at bounding box center [427, 173] width 139 height 22
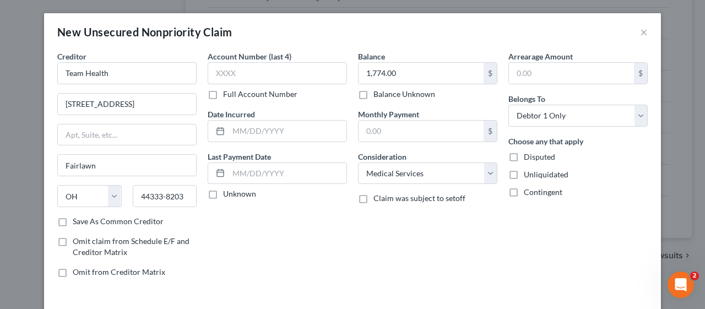
click at [352, 229] on div "Balance 1,774.00 $ Balance Unknown Balance Undetermined 1,774.00 $ Balance Unkn…" at bounding box center [427, 169] width 150 height 236
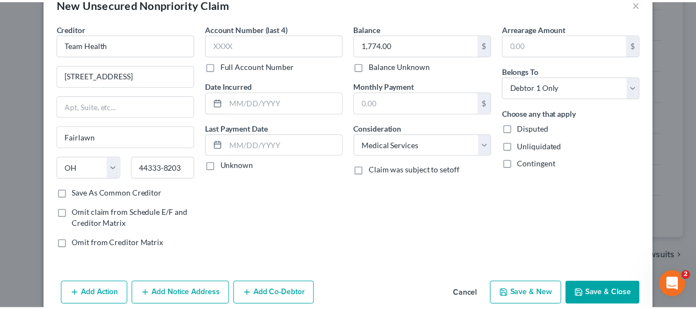
scroll to position [44, 0]
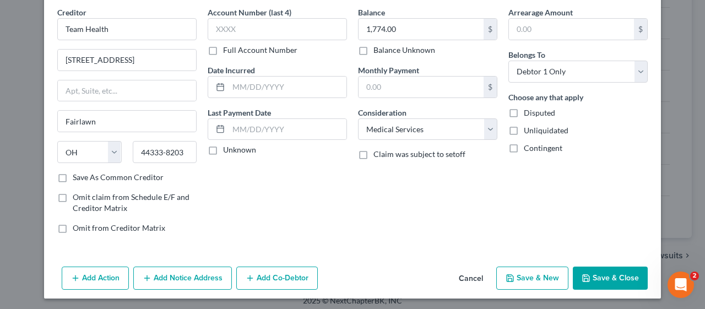
click at [611, 273] on button "Save & Close" at bounding box center [610, 278] width 75 height 23
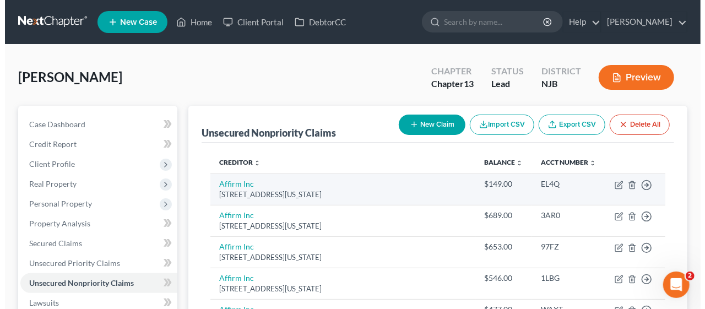
scroll to position [0, 0]
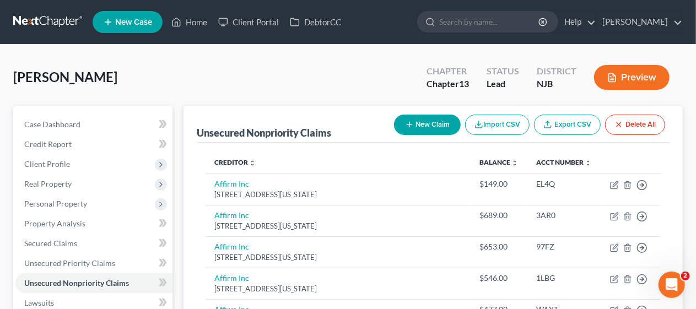
click at [421, 122] on button "New Claim" at bounding box center [427, 125] width 67 height 20
select select "0"
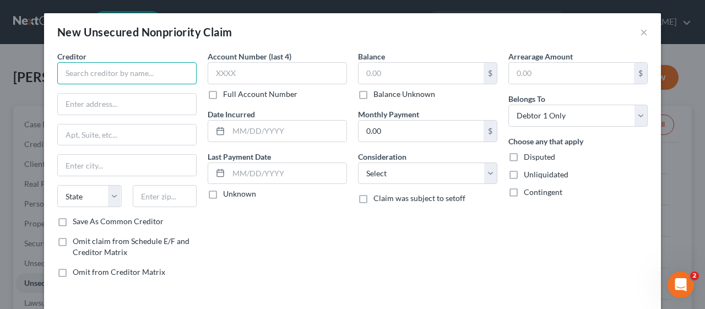
click at [87, 69] on input "text" at bounding box center [126, 73] width 139 height 22
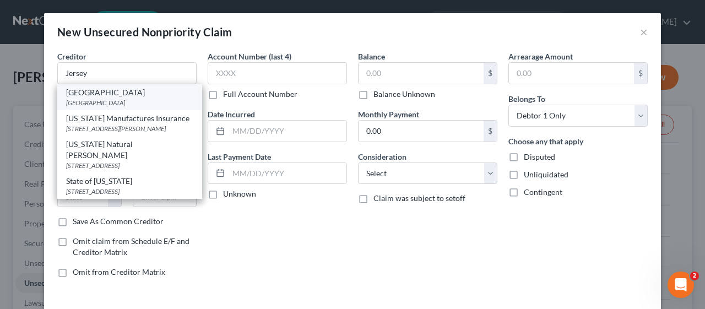
click at [106, 98] on div "[GEOGRAPHIC_DATA]" at bounding box center [129, 92] width 127 height 11
type input "[GEOGRAPHIC_DATA]"
type input "PO Box 650292"
type input "[GEOGRAPHIC_DATA]"
select select "45"
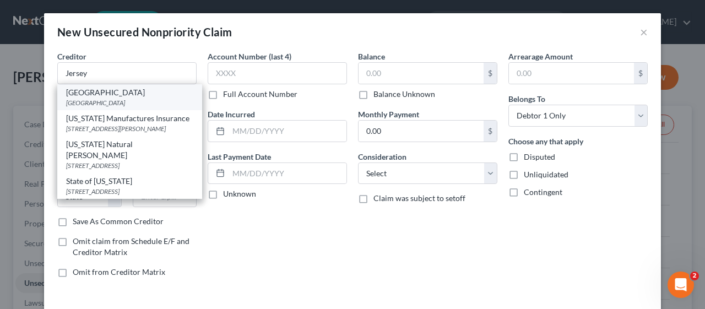
type input "75265"
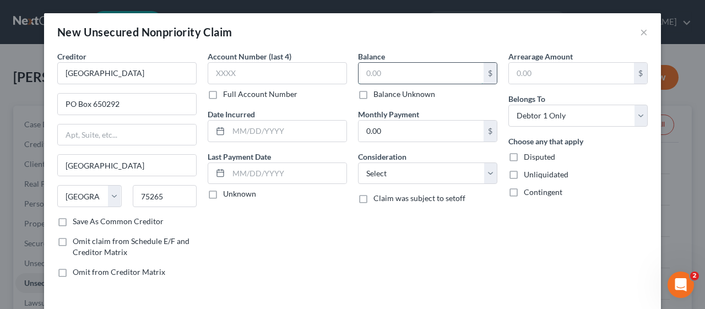
click at [362, 73] on input "text" at bounding box center [421, 73] width 125 height 21
type input "20,173.10"
click at [487, 175] on select "Select Cable / Satellite Services Collection Agency Credit Card Debt Debt Couns…" at bounding box center [427, 173] width 139 height 22
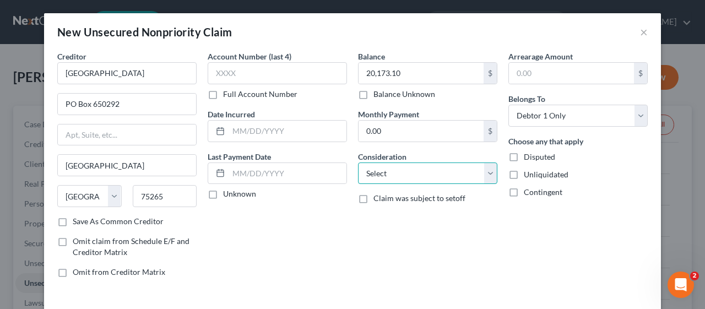
select select "9"
click at [358, 162] on select "Select Cable / Satellite Services Collection Agency Credit Card Debt Debt Couns…" at bounding box center [427, 173] width 139 height 22
click at [300, 240] on div "Account Number (last 4) Full Account Number Date Incurred Last Payment Date Unk…" at bounding box center [277, 169] width 150 height 236
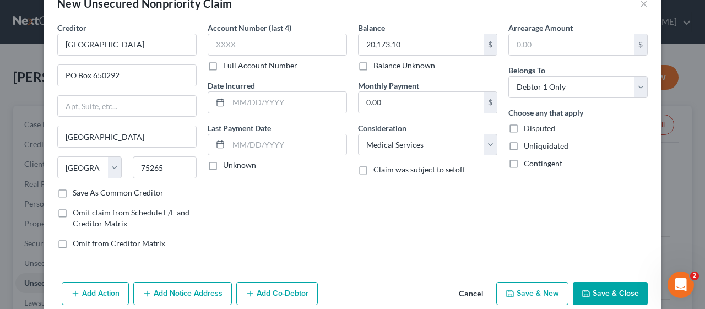
scroll to position [44, 0]
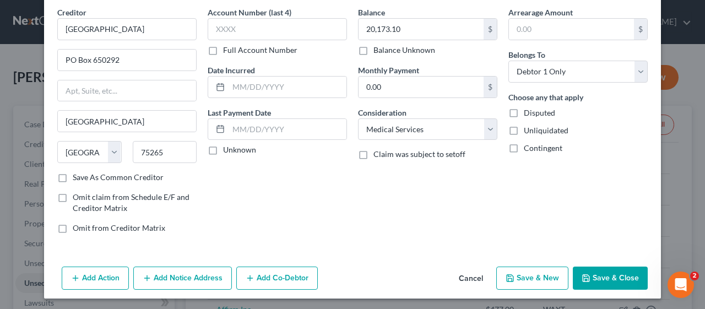
click at [180, 276] on button "Add Notice Address" at bounding box center [182, 278] width 99 height 23
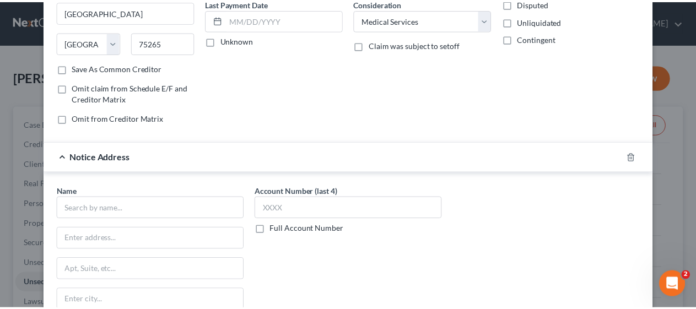
scroll to position [264, 0]
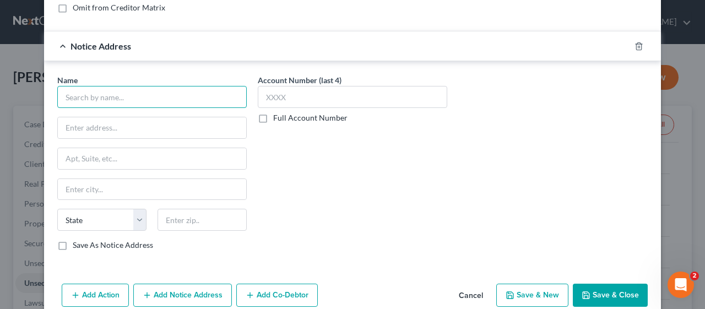
click at [69, 95] on input "text" at bounding box center [151, 97] width 189 height 22
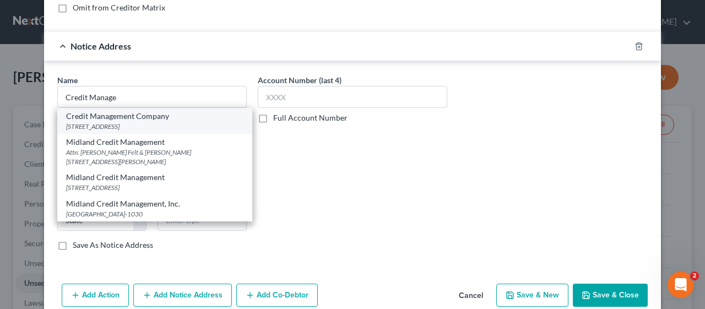
click at [144, 114] on div "Credit Management Company" at bounding box center [154, 116] width 177 height 11
type input "Credit Management Company"
type input "PO Box 16182"
type input "[GEOGRAPHIC_DATA]"
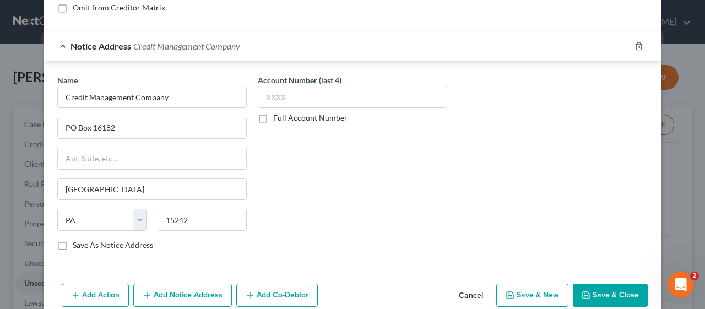
click at [308, 187] on div "Account Number (last 4) Full Account Number" at bounding box center [352, 166] width 200 height 185
click at [600, 287] on button "Save & Close" at bounding box center [610, 295] width 75 height 23
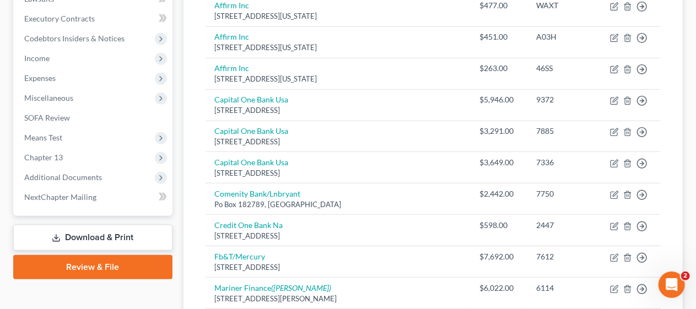
scroll to position [330, 0]
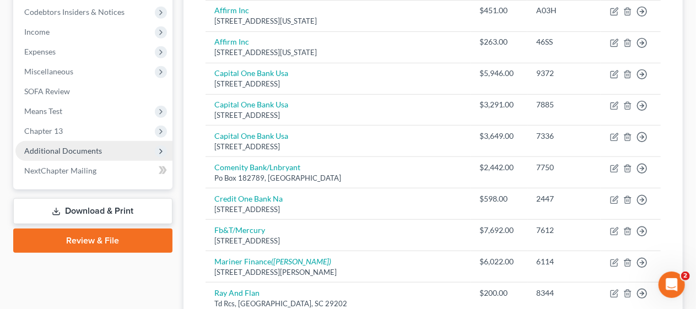
click at [105, 154] on span "Additional Documents" at bounding box center [93, 151] width 157 height 20
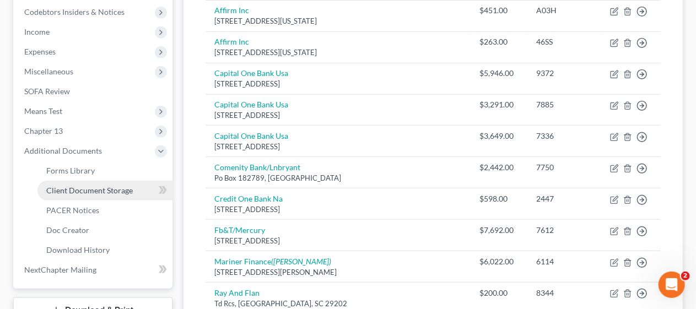
click at [125, 187] on span "Client Document Storage" at bounding box center [89, 190] width 86 height 9
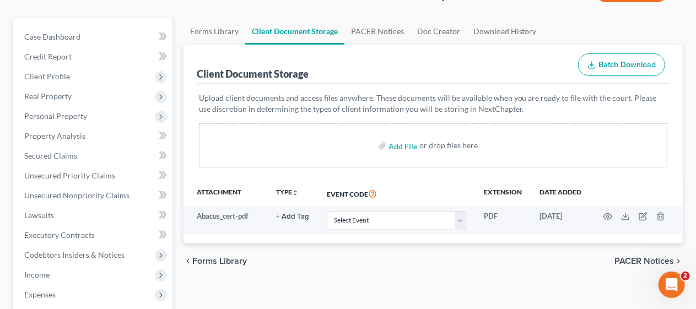
scroll to position [110, 0]
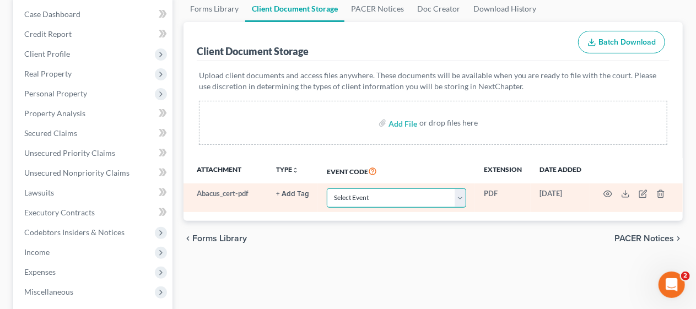
click at [460, 197] on select "Select Event 20 Largest Unsecured Creditors Amended Attorney Compensation State…" at bounding box center [396, 197] width 139 height 19
click at [327, 188] on select "Select Event 20 Largest Unsecured Creditors Amended Attorney Compensation State…" at bounding box center [396, 197] width 139 height 19
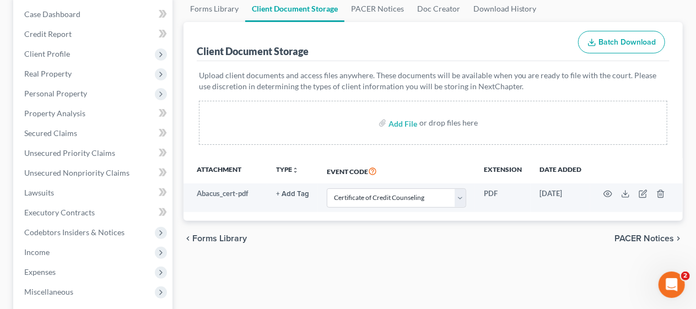
click at [318, 253] on div "chevron_left Forms Library PACER Notices chevron_right" at bounding box center [432, 238] width 499 height 35
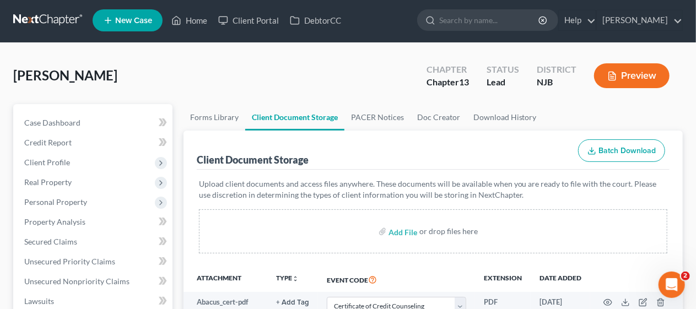
scroll to position [0, 0]
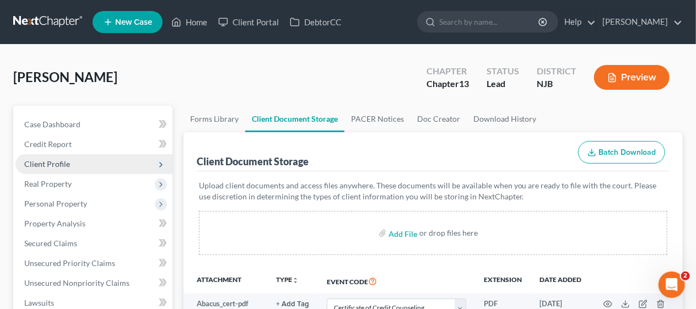
click at [120, 167] on span "Client Profile" at bounding box center [93, 164] width 157 height 20
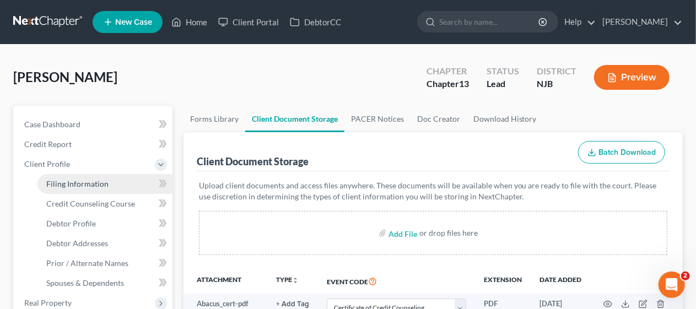
click at [121, 187] on link "Filing Information" at bounding box center [104, 184] width 135 height 20
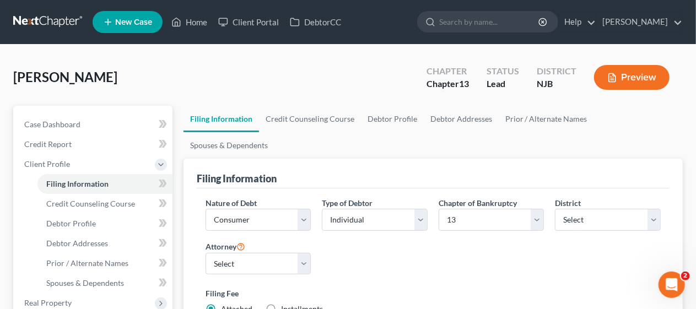
click at [353, 241] on div "Nature of Debt Select Business Consumer Other Nature of Business Select Clearin…" at bounding box center [433, 260] width 466 height 127
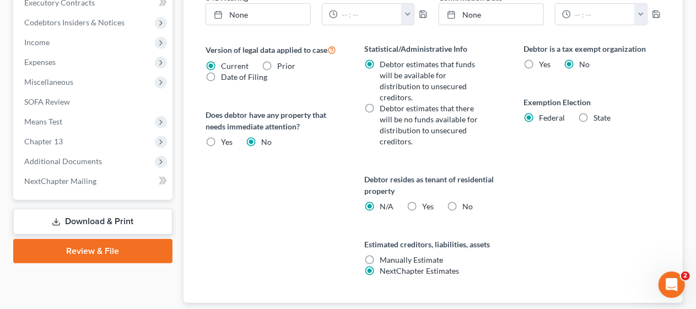
scroll to position [470, 0]
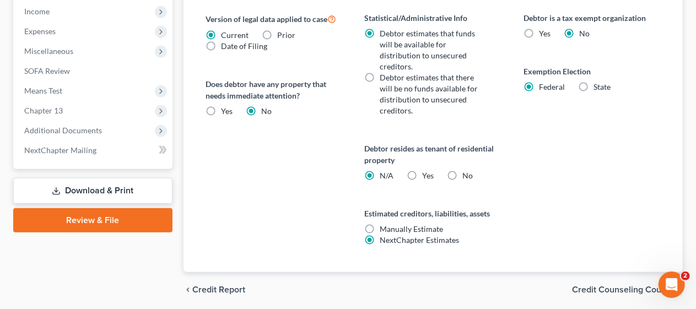
click at [601, 285] on span "Credit Counseling Course" at bounding box center [623, 289] width 102 height 9
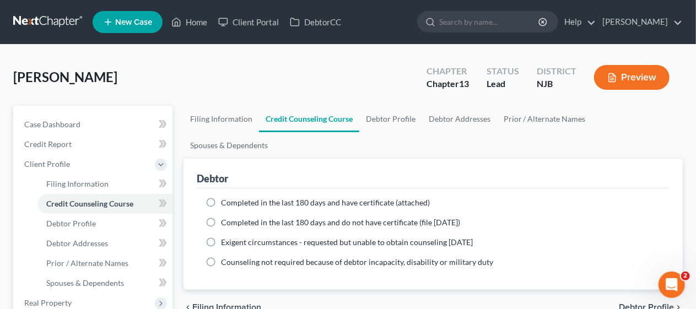
click at [221, 197] on label "Completed in the last 180 days and have certificate (attached)" at bounding box center [325, 202] width 209 height 11
click at [225, 197] on input "Completed in the last 180 days and have certificate (attached)" at bounding box center [228, 200] width 7 height 7
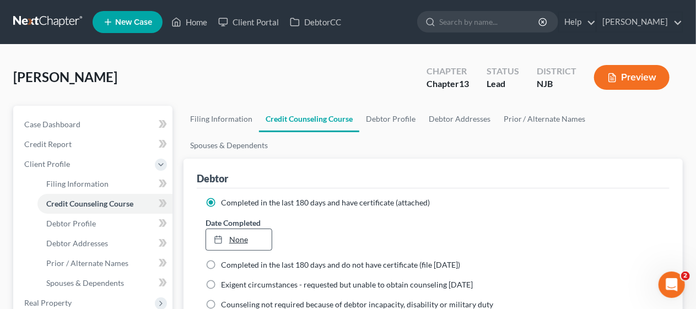
click at [238, 229] on link "None" at bounding box center [239, 239] width 66 height 21
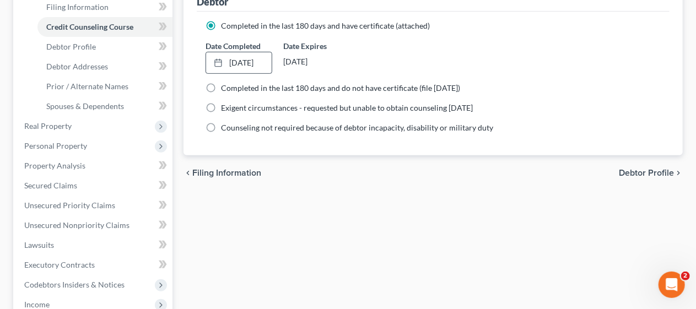
scroll to position [220, 0]
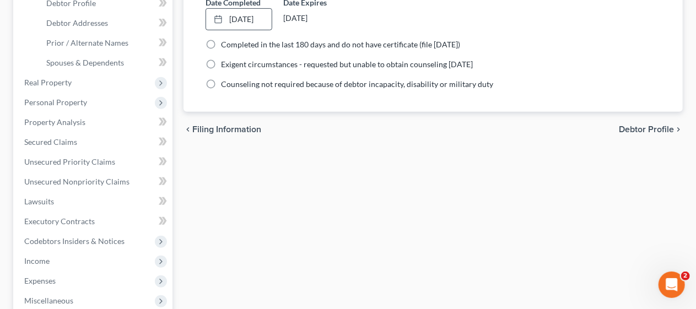
click at [636, 125] on span "Debtor Profile" at bounding box center [645, 129] width 55 height 9
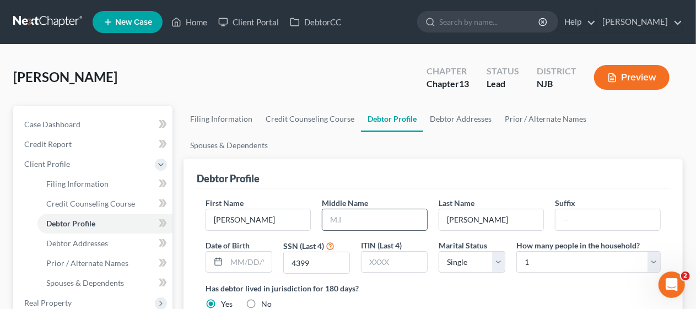
click at [329, 209] on input "text" at bounding box center [374, 219] width 105 height 21
click at [469, 283] on div "Has debtor lived in jurisdiction for 180 days? Yes No Debtor must reside in jur…" at bounding box center [432, 296] width 455 height 27
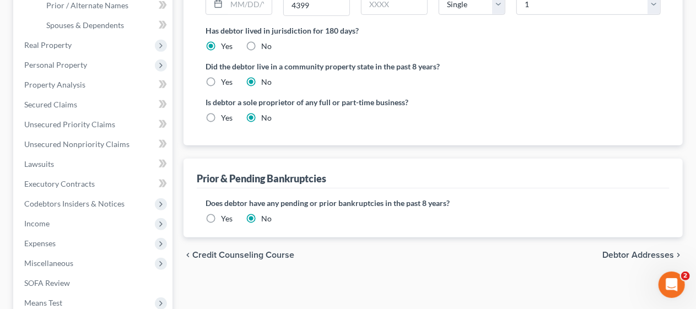
scroll to position [275, 0]
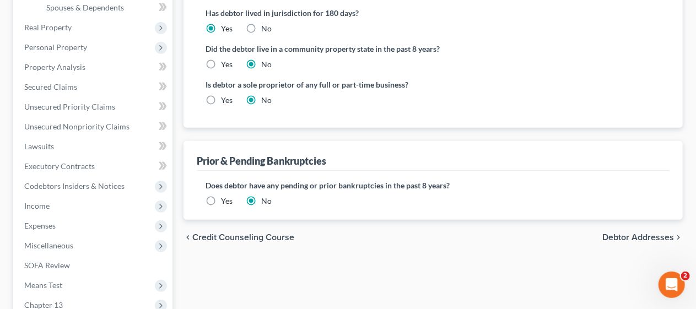
click at [630, 233] on span "Debtor Addresses" at bounding box center [638, 237] width 72 height 9
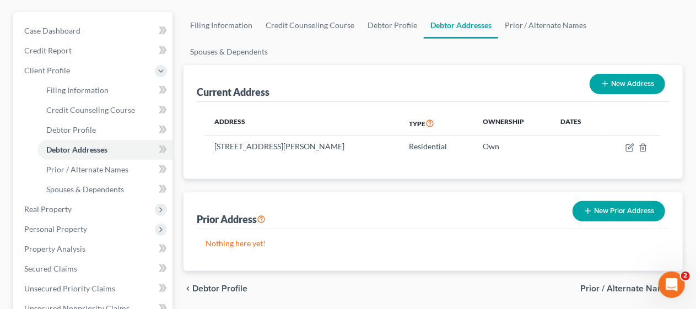
scroll to position [110, 0]
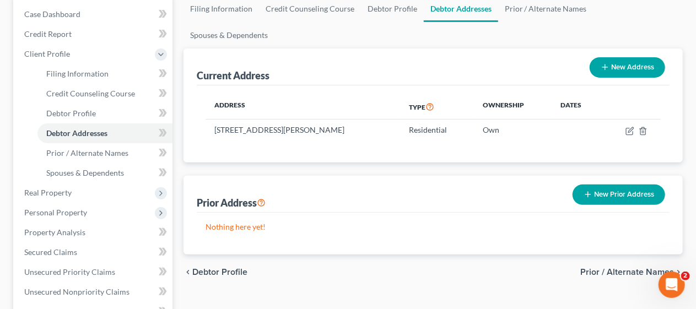
click at [610, 268] on span "Prior / Alternate Names" at bounding box center [627, 272] width 94 height 9
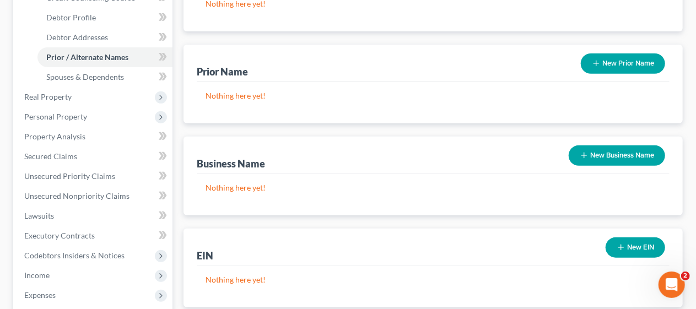
scroll to position [220, 0]
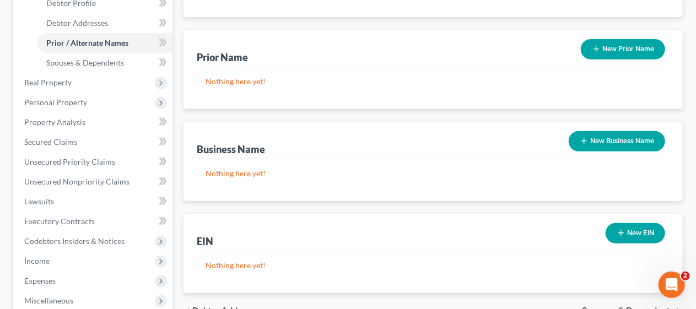
click at [599, 131] on button "New Business Name" at bounding box center [616, 141] width 96 height 20
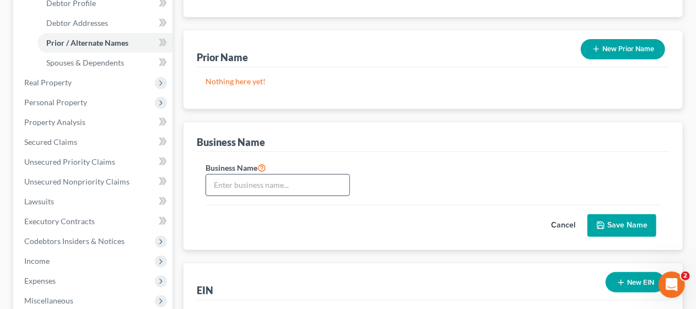
click at [214, 175] on input "text" at bounding box center [277, 185] width 143 height 21
click at [627, 214] on button "Save Name" at bounding box center [621, 225] width 69 height 23
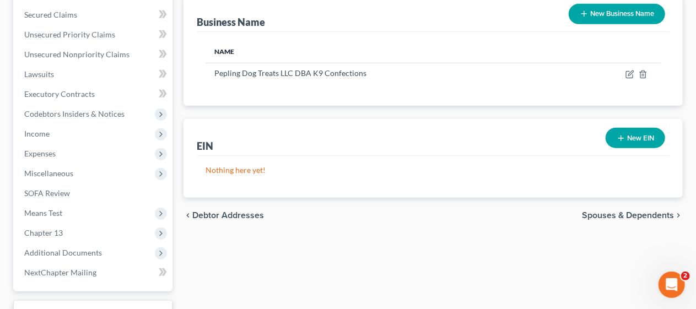
scroll to position [323, 0]
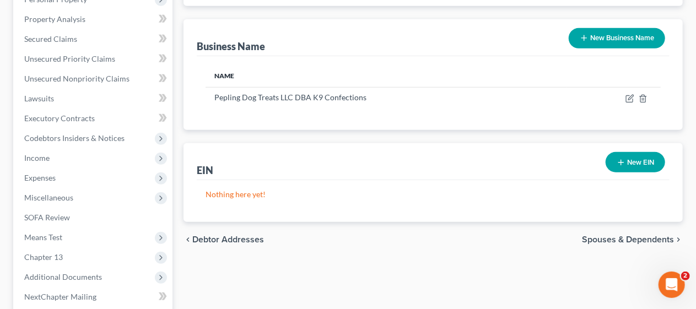
click at [594, 235] on span "Spouses & Dependents" at bounding box center [628, 239] width 92 height 9
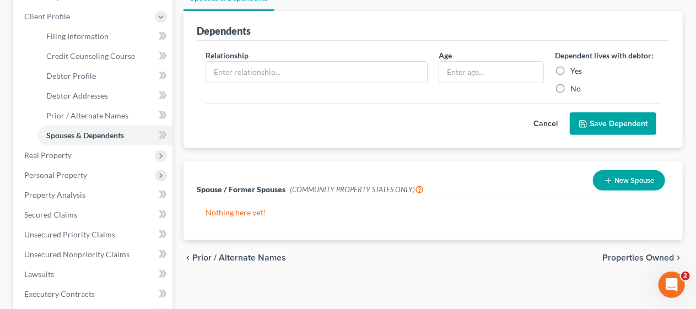
scroll to position [165, 0]
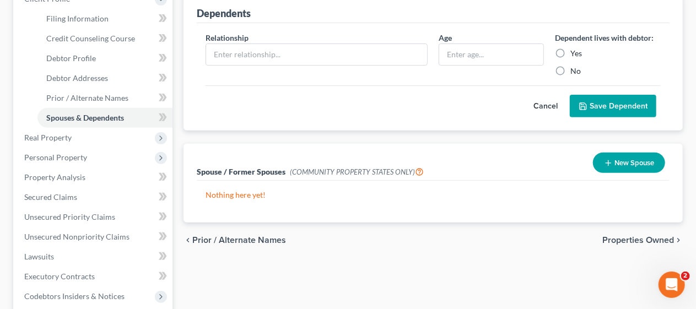
click at [624, 236] on span "Properties Owned" at bounding box center [638, 240] width 72 height 9
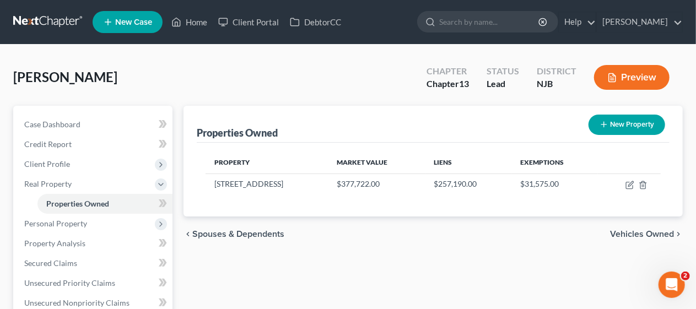
click at [635, 231] on span "Vehicles Owned" at bounding box center [642, 234] width 64 height 9
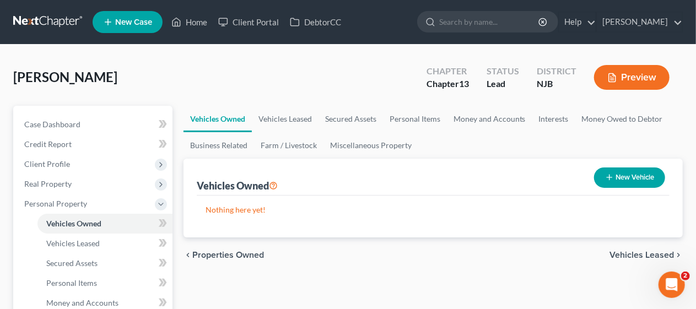
click at [297, 265] on div "chevron_left Properties Owned Vehicles Leased chevron_right" at bounding box center [432, 254] width 499 height 35
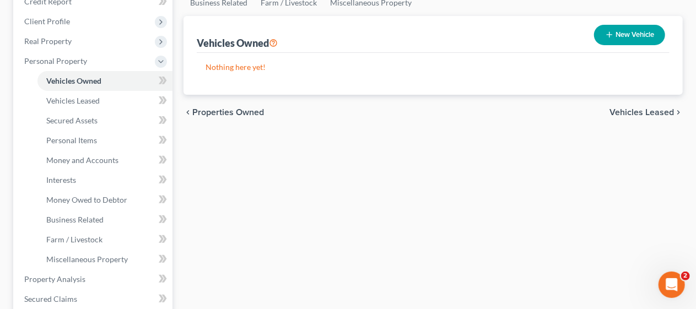
scroll to position [165, 0]
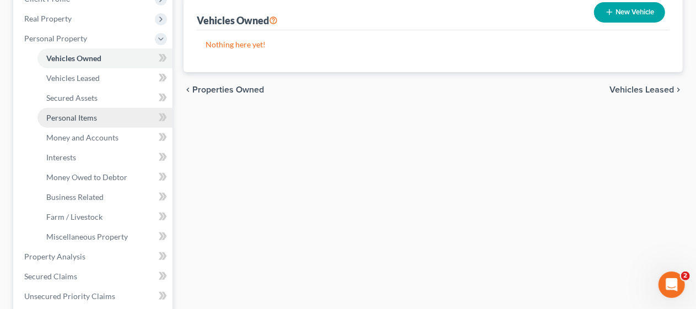
click at [110, 118] on link "Personal Items" at bounding box center [104, 118] width 135 height 20
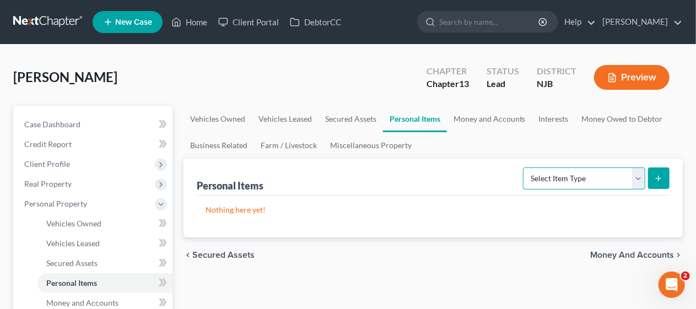
click at [640, 177] on select "Select Item Type Clothing Collectibles Of Value Electronics Firearms Household …" at bounding box center [584, 178] width 122 height 22
click at [524, 167] on select "Select Item Type Clothing Collectibles Of Value Electronics Firearms Household …" at bounding box center [584, 178] width 122 height 22
click at [658, 180] on icon "submit" at bounding box center [658, 178] width 9 height 9
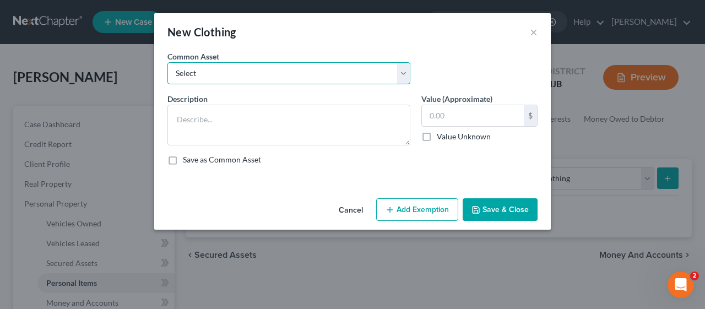
click at [405, 72] on select "Select Miscellaneous wearing apparel" at bounding box center [288, 73] width 243 height 22
click at [167, 62] on select "Select Miscellaneous wearing apparel" at bounding box center [288, 73] width 243 height 22
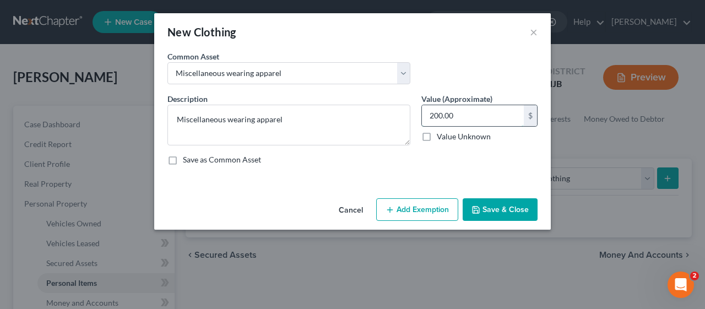
click at [437, 113] on input "200.00" at bounding box center [473, 115] width 102 height 21
click at [386, 173] on div "Description * Miscellaneous wearing apparel Value (Approximate) 500.00 $ Value …" at bounding box center [352, 133] width 381 height 81
click at [421, 202] on button "Add Exemption" at bounding box center [417, 209] width 82 height 23
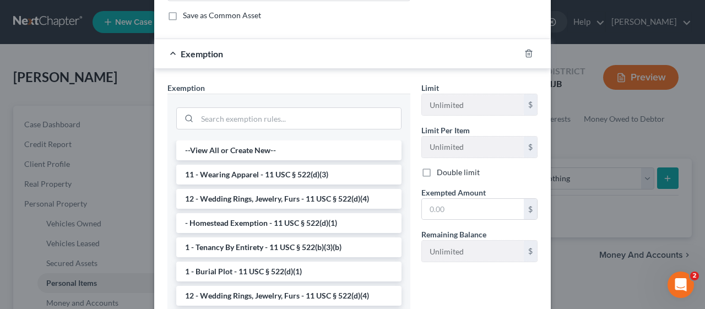
scroll to position [165, 0]
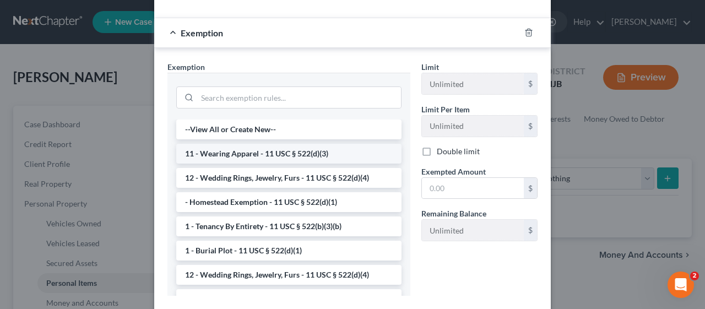
click at [285, 146] on li "11 - Wearing Apparel - 11 USC § 522(d)(3)" at bounding box center [288, 154] width 225 height 20
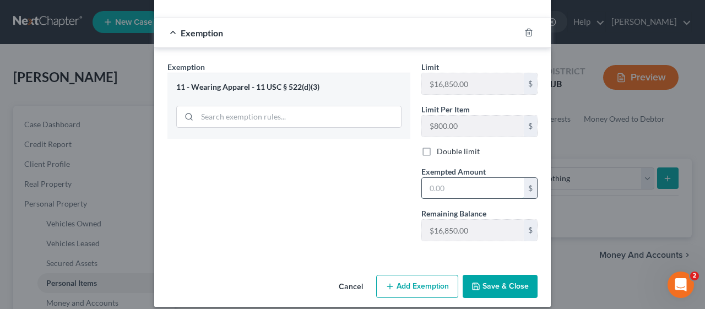
click at [427, 187] on input "text" at bounding box center [473, 188] width 102 height 21
click at [332, 205] on div "Exemption Set must be selected for CA. Exemption * 11 - Wearing Apparel - 11 US…" at bounding box center [289, 155] width 254 height 189
click at [501, 282] on button "Save & Close" at bounding box center [500, 286] width 75 height 23
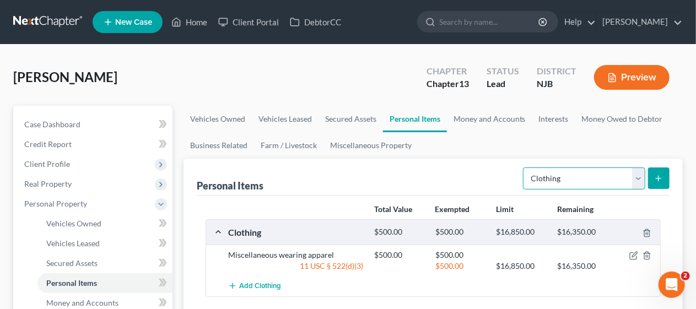
click at [637, 180] on select "Select Item Type Clothing Collectibles Of Value Electronics Firearms Household …" at bounding box center [584, 178] width 122 height 22
click at [524, 167] on select "Select Item Type Clothing Collectibles Of Value Electronics Firearms Household …" at bounding box center [584, 178] width 122 height 22
click at [658, 176] on line "submit" at bounding box center [658, 178] width 0 height 5
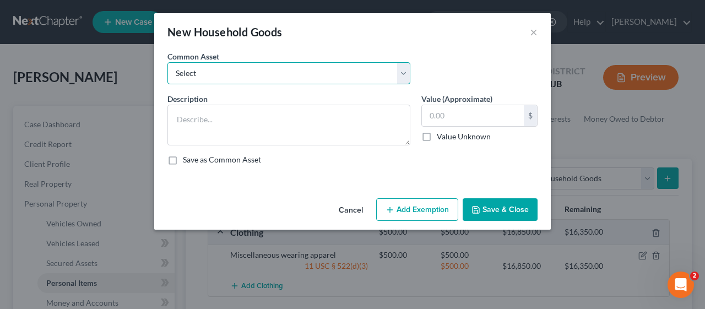
click at [406, 67] on select "Select Miscellaneous household goods Miscellaneous household goods and furnishi…" at bounding box center [288, 73] width 243 height 22
click at [167, 62] on select "Select Miscellaneous household goods Miscellaneous household goods and furnishi…" at bounding box center [288, 73] width 243 height 22
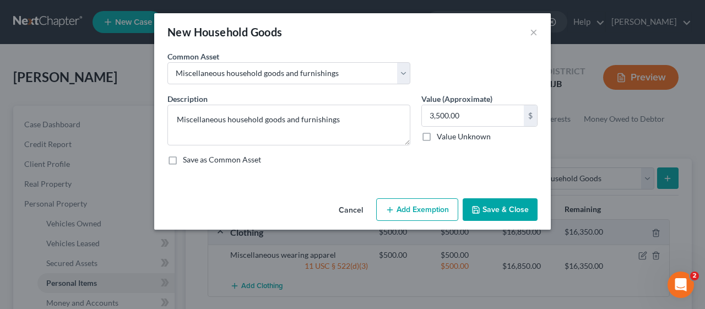
click at [416, 208] on button "Add Exemption" at bounding box center [417, 209] width 82 height 23
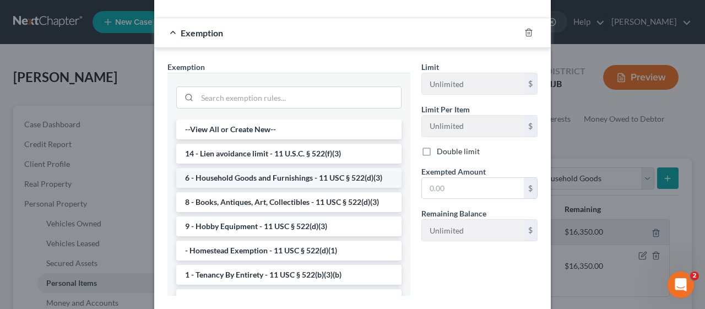
click at [295, 179] on li "6 - Household Goods and Furnishings - 11 USC § 522(d)(3)" at bounding box center [288, 178] width 225 height 20
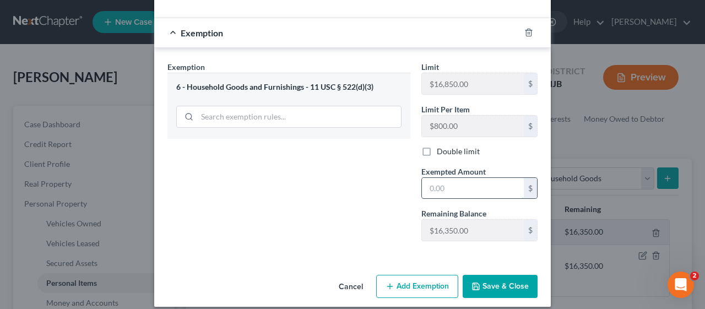
click at [422, 187] on input "text" at bounding box center [473, 188] width 102 height 21
click at [328, 188] on div "Exemption Set must be selected for CA. Exemption * 6 - Household Goods and Furn…" at bounding box center [289, 155] width 254 height 189
click at [491, 285] on button "Save & Close" at bounding box center [500, 286] width 75 height 23
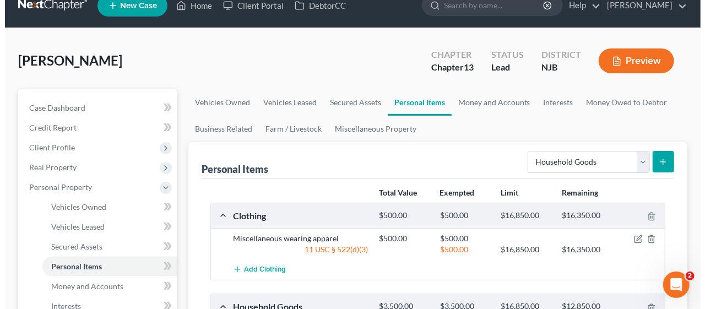
scroll to position [0, 0]
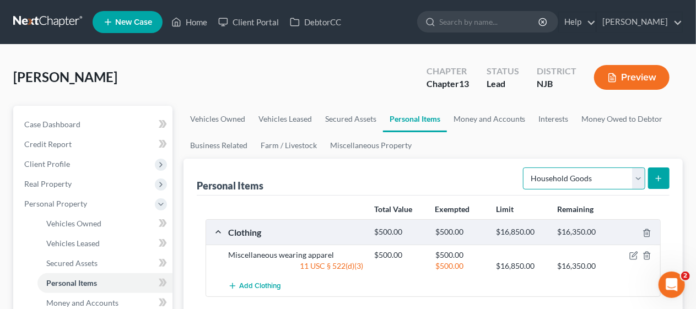
click at [639, 177] on select "Select Item Type Clothing Collectibles Of Value Electronics Firearms Household …" at bounding box center [584, 178] width 122 height 22
click at [524, 167] on select "Select Item Type Clothing Collectibles Of Value Electronics Firearms Household …" at bounding box center [584, 178] width 122 height 22
click at [658, 176] on line "submit" at bounding box center [658, 178] width 0 height 5
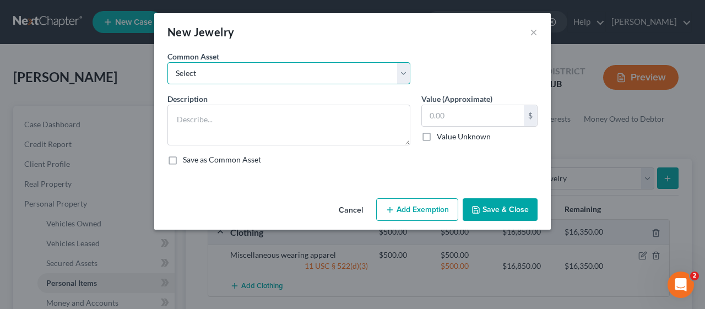
click at [405, 74] on select "Select Miscellaneous jewelry" at bounding box center [288, 73] width 243 height 22
click at [167, 62] on select "Select Miscellaneous jewelry" at bounding box center [288, 73] width 243 height 22
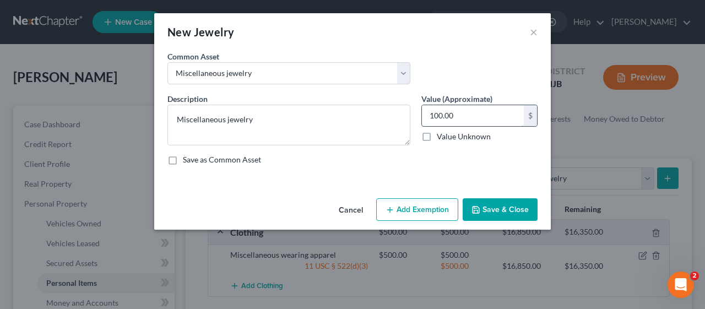
click at [443, 115] on input "100.00" at bounding box center [473, 115] width 102 height 21
click at [385, 170] on div "Description * Miscellaneous jewelry Value (Approximate) 1,500.00 $ Value Unknow…" at bounding box center [352, 133] width 381 height 81
click at [416, 206] on button "Add Exemption" at bounding box center [417, 209] width 82 height 23
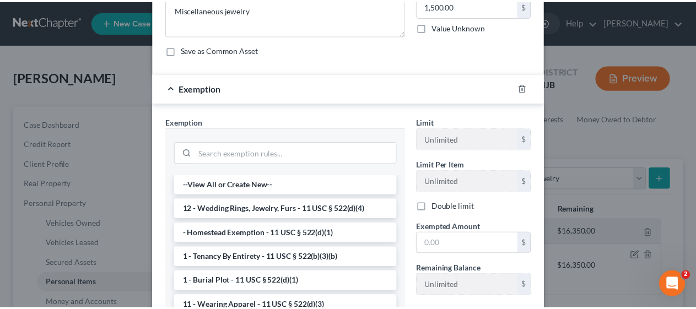
scroll to position [165, 0]
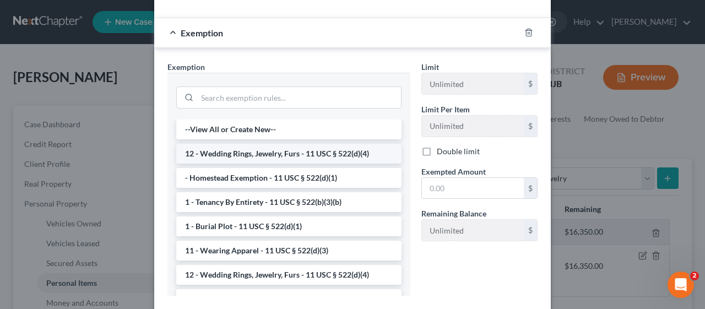
click at [312, 151] on li "12 - Wedding Rings, Jewelry, Furs - 11 USC § 522(d)(4)" at bounding box center [288, 154] width 225 height 20
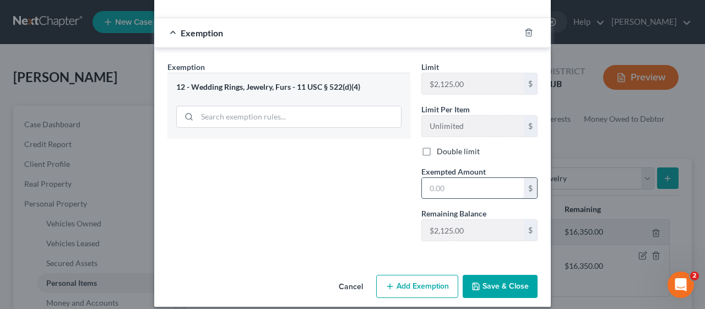
click at [422, 183] on input "text" at bounding box center [473, 188] width 102 height 21
click at [350, 215] on div "Exemption Set must be selected for CA. Exemption * 12 - Wedding Rings, Jewelry,…" at bounding box center [289, 155] width 254 height 189
click at [500, 282] on button "Save & Close" at bounding box center [500, 286] width 75 height 23
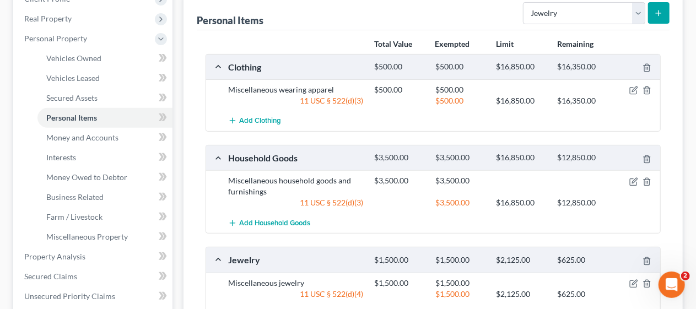
scroll to position [220, 0]
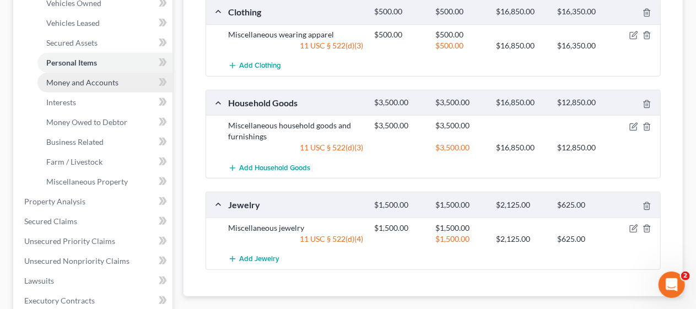
click at [137, 84] on link "Money and Accounts" at bounding box center [104, 83] width 135 height 20
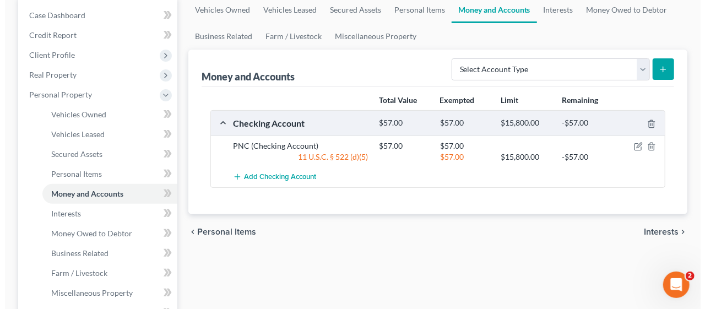
scroll to position [110, 0]
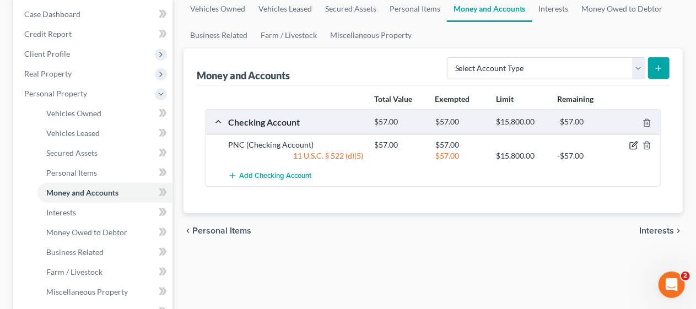
click at [636, 142] on icon "button" at bounding box center [634, 144] width 5 height 5
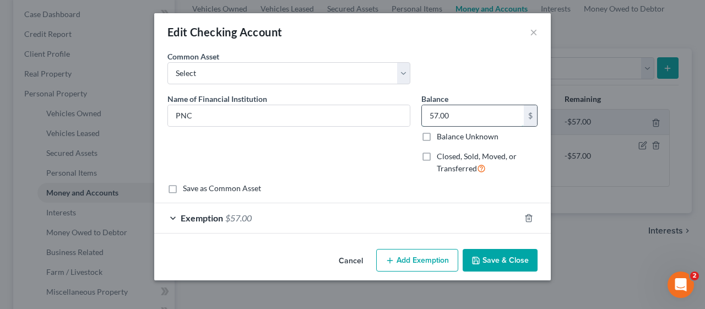
click at [445, 110] on input "57.00" at bounding box center [473, 115] width 102 height 21
click at [348, 220] on div "Exemption $57.00" at bounding box center [337, 217] width 366 height 29
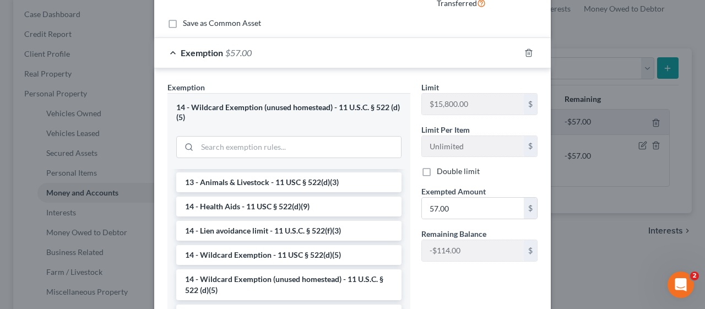
scroll to position [210, 0]
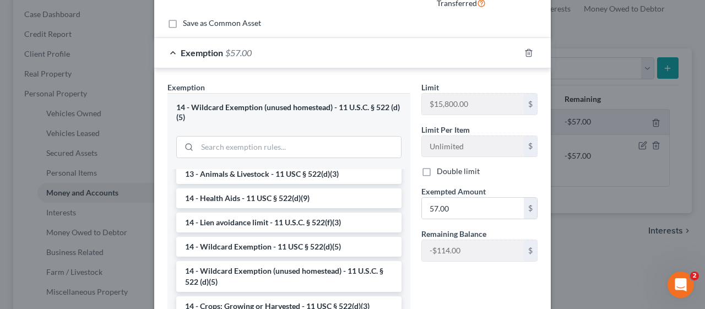
click at [393, 216] on div "--View All or Create New-- 14 - Wildcard Exemption (unused homestead) - 11 U.S.…" at bounding box center [288, 257] width 243 height 176
click at [332, 243] on li "14 - Wildcard Exemption - 11 USC § 522(d)(5)" at bounding box center [288, 247] width 225 height 20
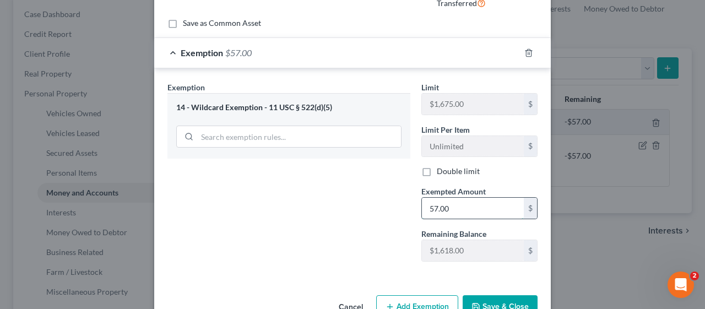
click at [435, 206] on input "57.00" at bounding box center [473, 208] width 102 height 21
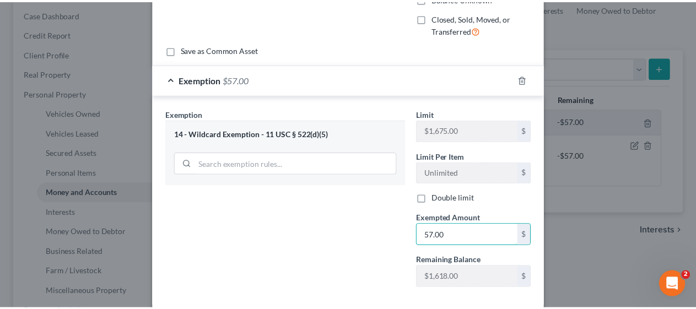
scroll to position [193, 0]
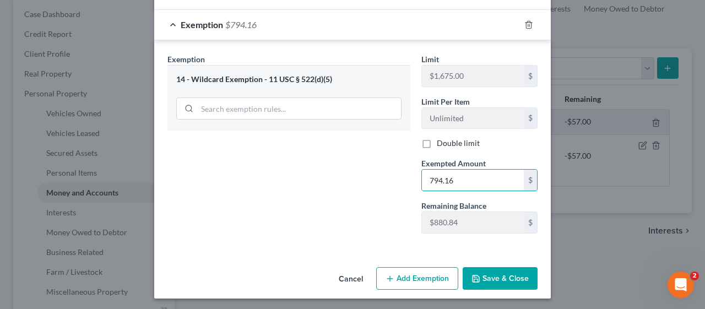
click at [346, 210] on div "Exemption Set must be selected for CA. Exemption * 14 - Wildcard Exemption - 11…" at bounding box center [289, 147] width 254 height 189
click at [490, 272] on button "Save & Close" at bounding box center [500, 278] width 75 height 23
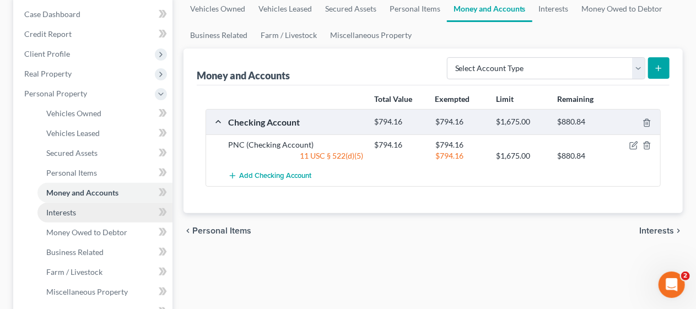
click at [101, 209] on link "Interests" at bounding box center [104, 213] width 135 height 20
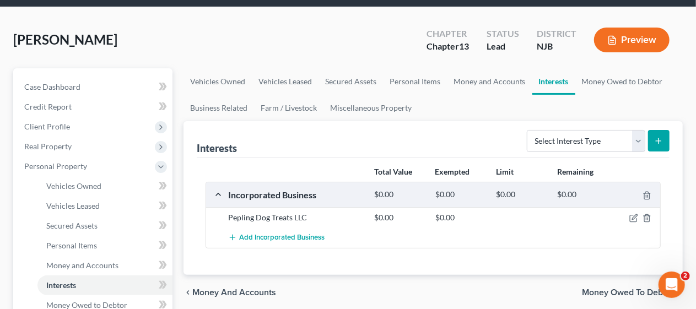
scroll to position [55, 0]
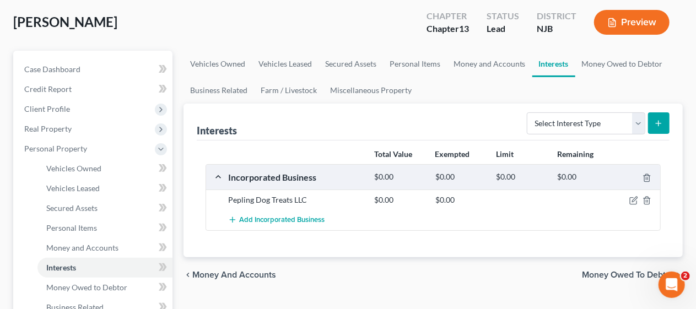
click at [382, 224] on div "Add Incorporated Business" at bounding box center [441, 220] width 438 height 20
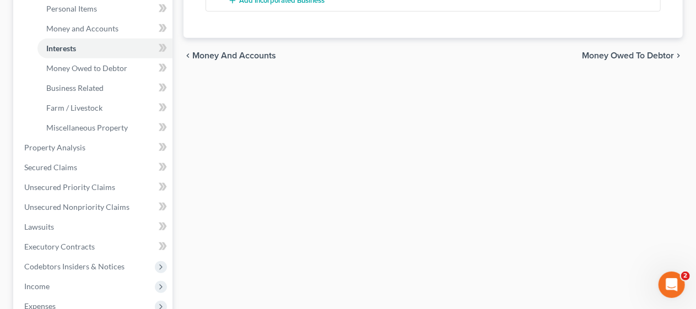
scroll to position [275, 0]
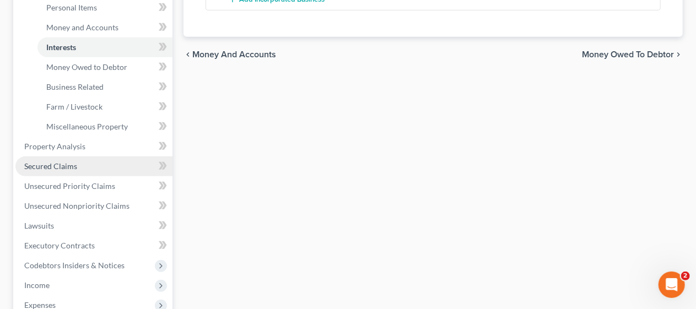
click at [98, 161] on link "Secured Claims" at bounding box center [93, 166] width 157 height 20
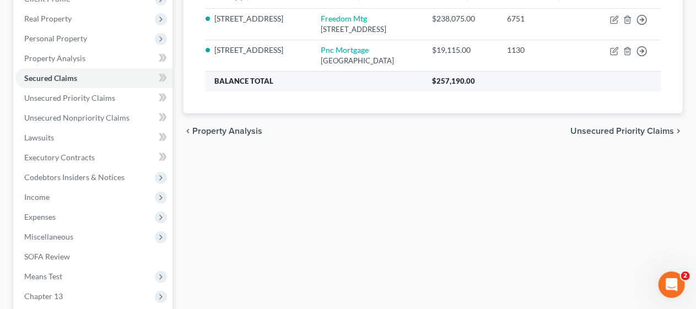
scroll to position [220, 0]
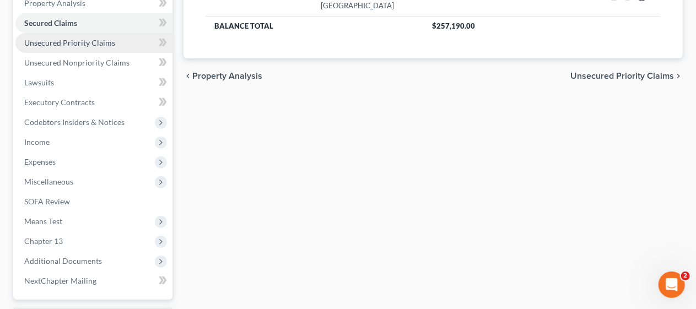
click at [95, 44] on span "Unsecured Priority Claims" at bounding box center [69, 42] width 91 height 9
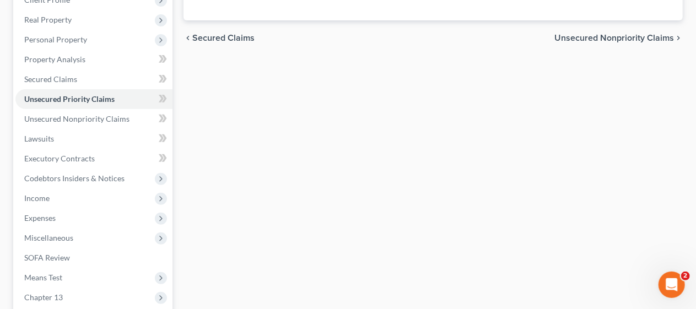
scroll to position [165, 0]
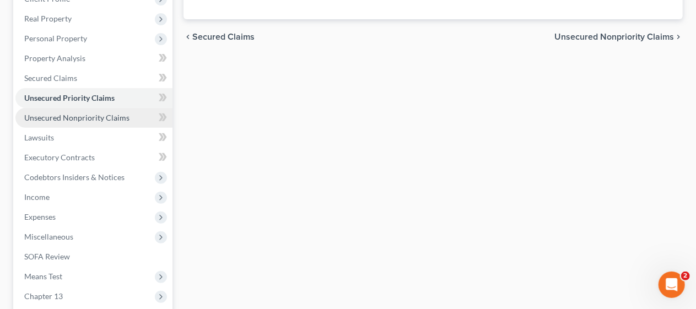
click at [97, 120] on span "Unsecured Nonpriority Claims" at bounding box center [76, 117] width 105 height 9
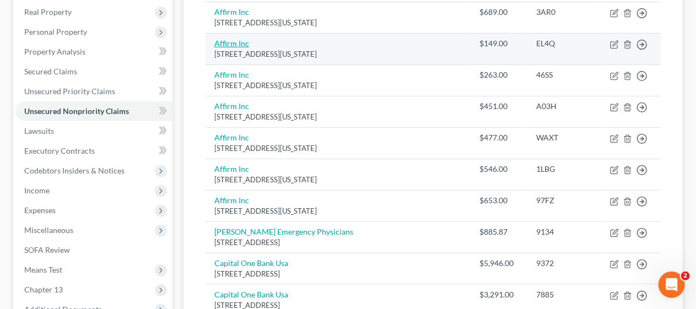
scroll to position [227, 0]
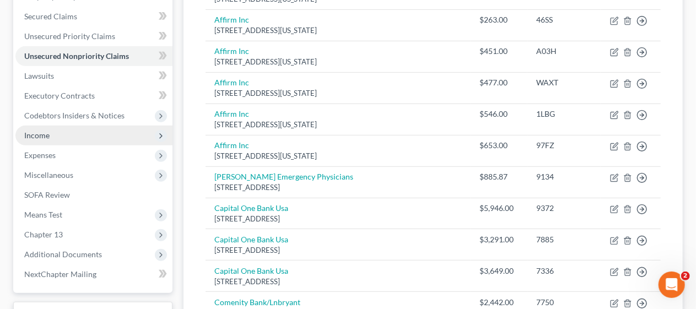
click at [108, 137] on span "Income" at bounding box center [93, 136] width 157 height 20
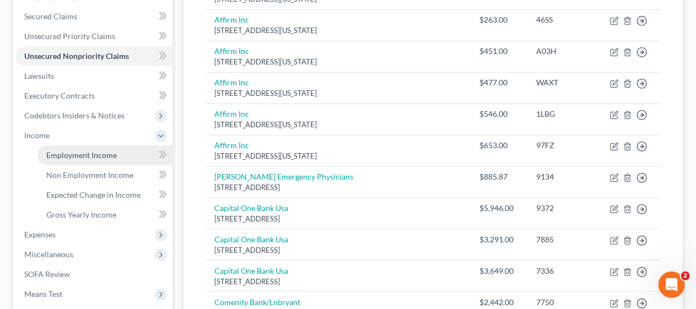
click at [108, 153] on span "Employment Income" at bounding box center [81, 154] width 70 height 9
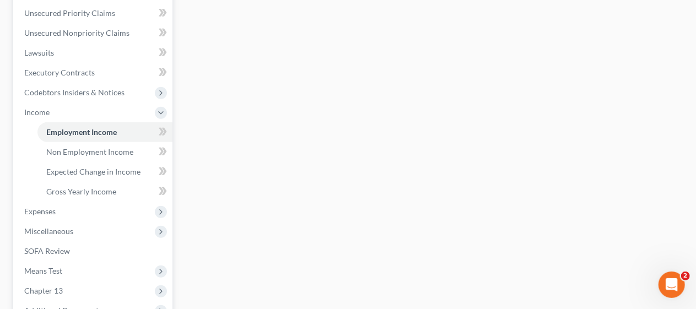
scroll to position [275, 0]
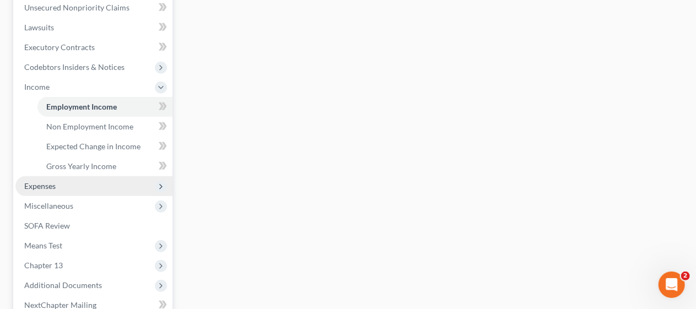
click at [79, 177] on span "Expenses" at bounding box center [93, 186] width 157 height 20
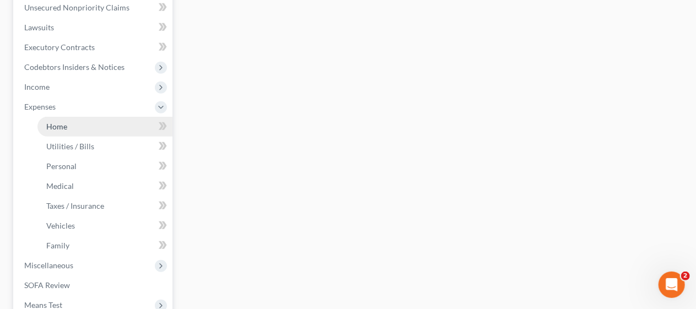
click at [104, 124] on link "Home" at bounding box center [104, 127] width 135 height 20
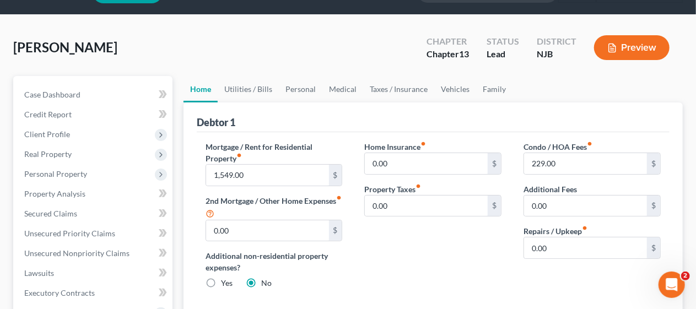
scroll to position [55, 0]
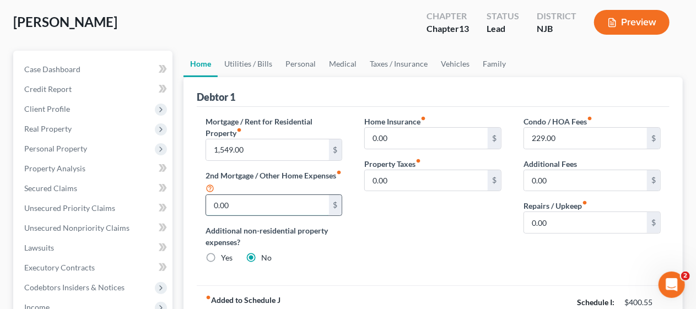
drag, startPoint x: 225, startPoint y: 204, endPoint x: 236, endPoint y: 196, distance: 13.8
click at [225, 204] on input "0.00" at bounding box center [267, 205] width 123 height 21
click at [409, 227] on div "Home Insurance fiber_manual_record 0.00 $ Property Taxes fiber_manual_record 0.…" at bounding box center [432, 194] width 159 height 157
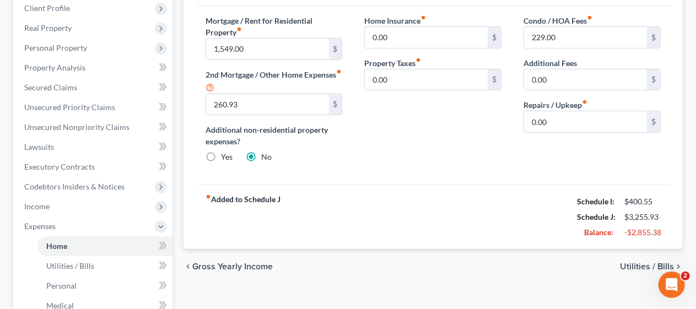
scroll to position [165, 0]
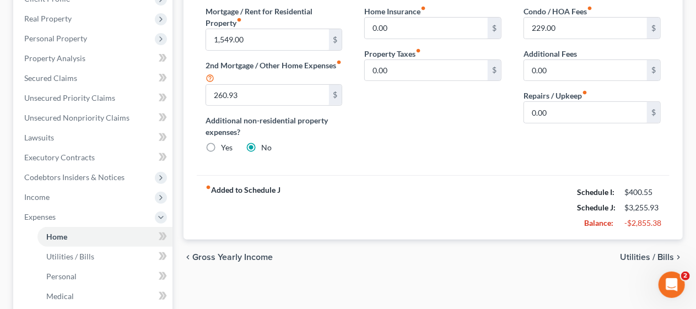
click at [633, 255] on span "Utilities / Bills" at bounding box center [647, 257] width 54 height 9
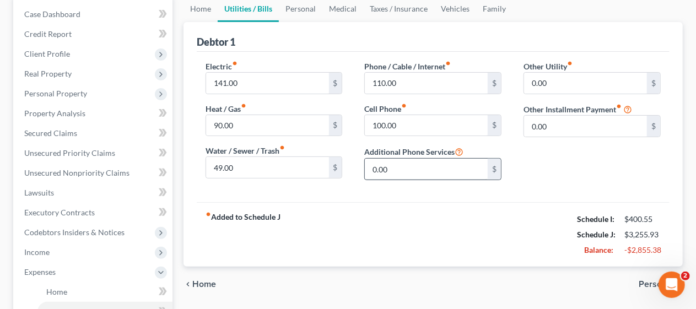
scroll to position [165, 0]
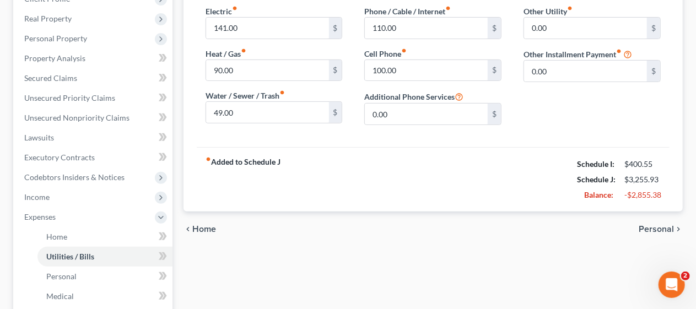
click at [653, 225] on span "Personal" at bounding box center [655, 229] width 35 height 9
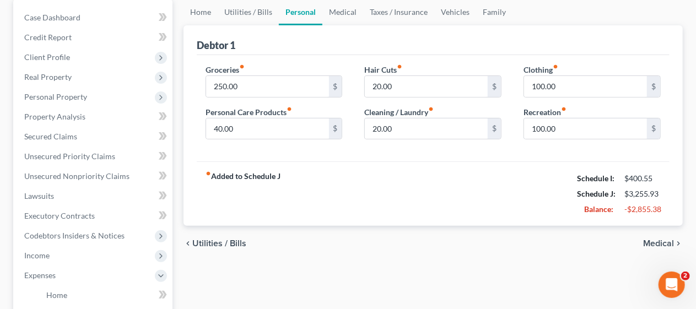
scroll to position [110, 0]
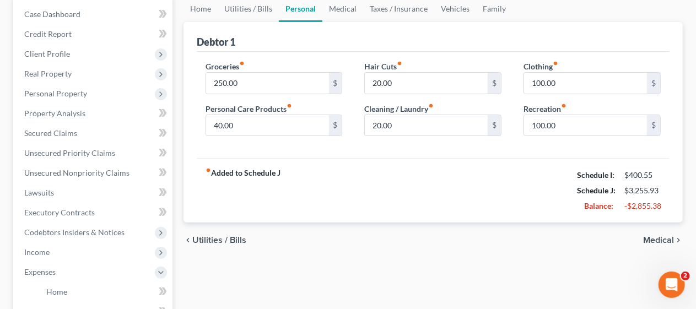
click at [650, 236] on span "Medical" at bounding box center [658, 240] width 31 height 9
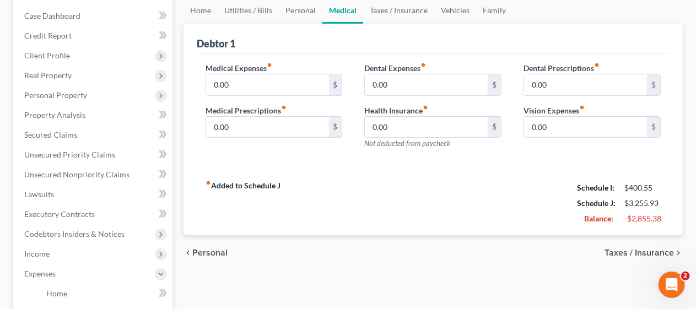
scroll to position [110, 0]
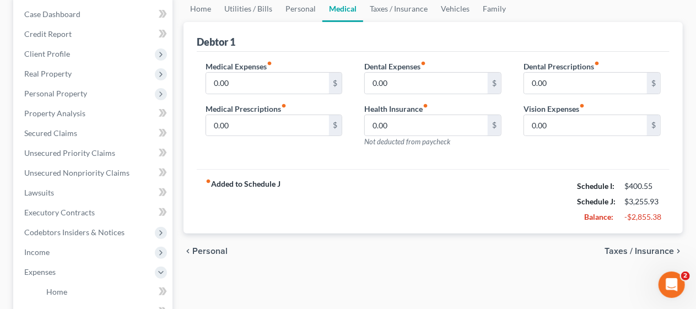
click at [615, 249] on span "Taxes / Insurance" at bounding box center [638, 251] width 69 height 9
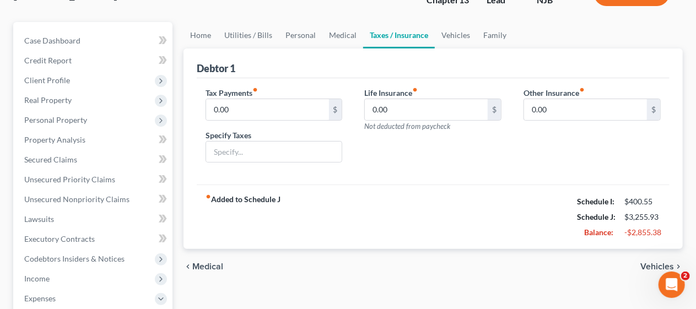
scroll to position [165, 0]
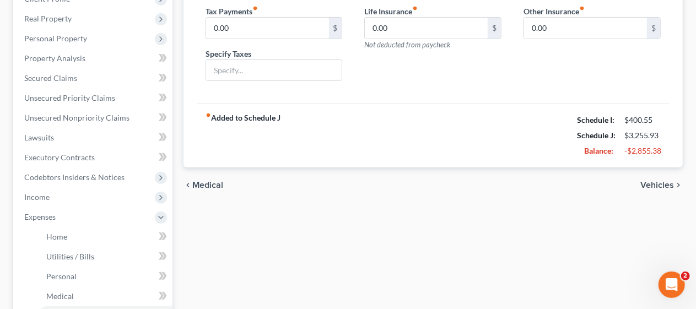
click at [658, 181] on span "Vehicles" at bounding box center [657, 185] width 34 height 9
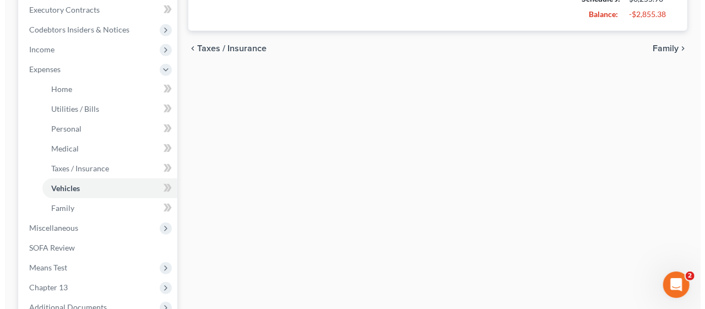
scroll to position [330, 0]
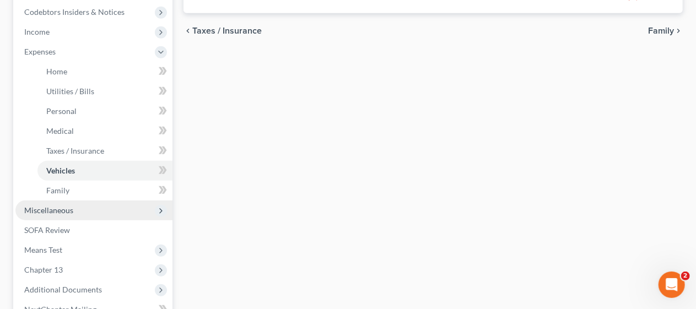
click at [95, 207] on span "Miscellaneous" at bounding box center [93, 210] width 157 height 20
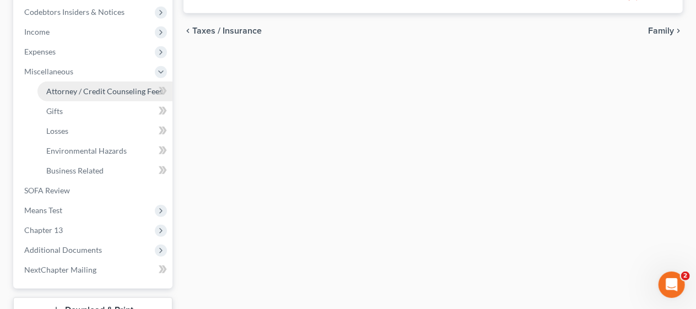
click at [119, 88] on span "Attorney / Credit Counseling Fees" at bounding box center [104, 90] width 116 height 9
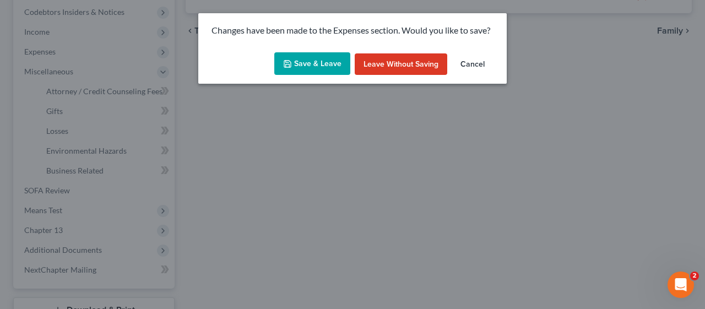
click at [318, 65] on button "Save & Leave" at bounding box center [312, 63] width 76 height 23
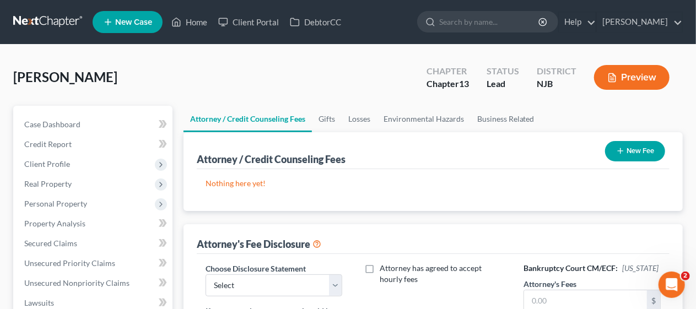
click at [627, 148] on button "New Fee" at bounding box center [635, 151] width 60 height 20
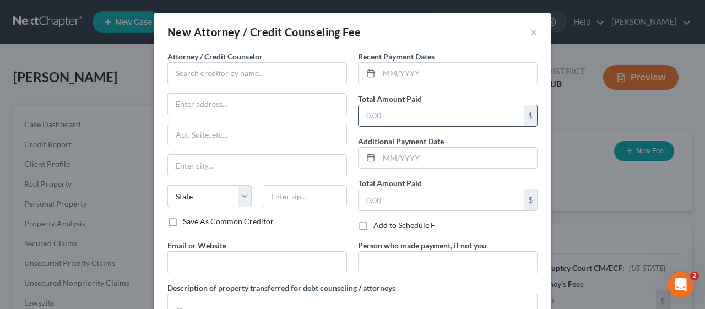
click at [393, 112] on input "text" at bounding box center [441, 115] width 165 height 21
click at [444, 90] on div "Recent Payment Dates Total Amount Paid 1,000 $ Additional Payment Date Total Am…" at bounding box center [447, 145] width 191 height 189
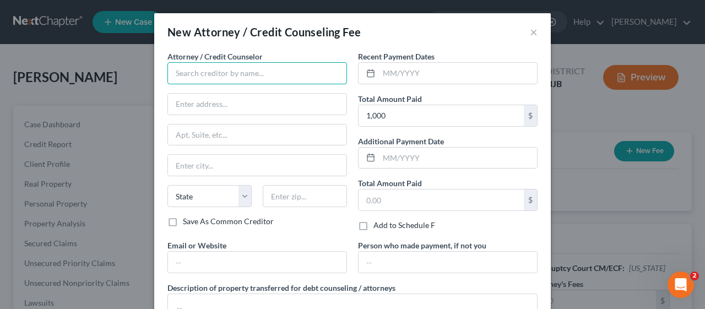
click at [227, 76] on input "text" at bounding box center [257, 73] width 180 height 22
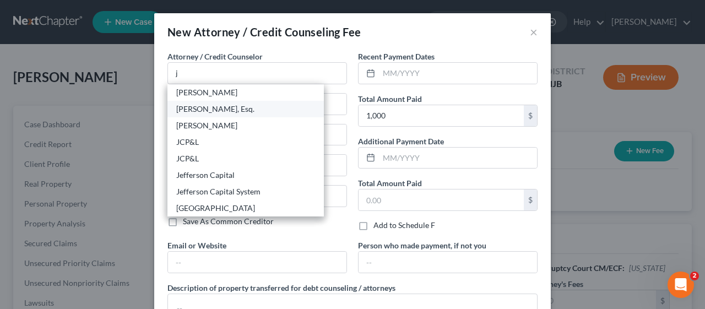
click at [226, 105] on div "[PERSON_NAME], Esq." at bounding box center [245, 109] width 139 height 11
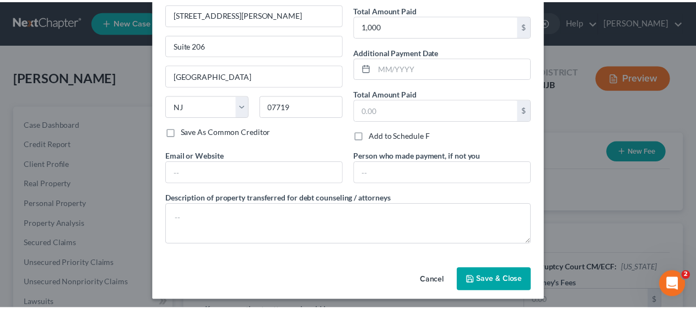
scroll to position [92, 0]
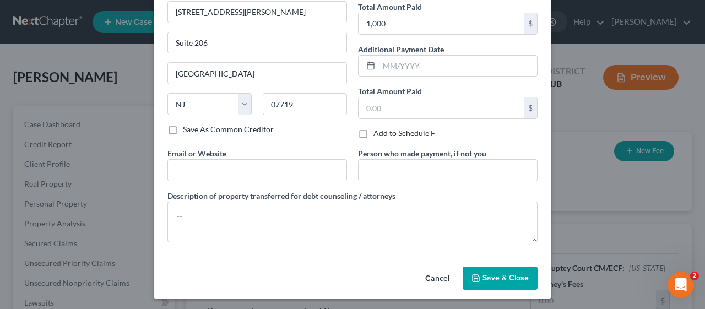
click at [498, 273] on span "Save & Close" at bounding box center [505, 277] width 46 height 9
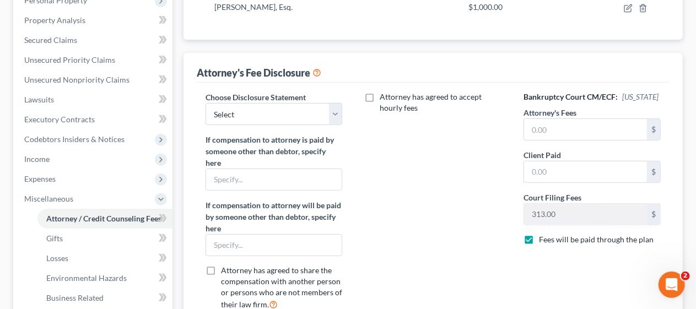
scroll to position [220, 0]
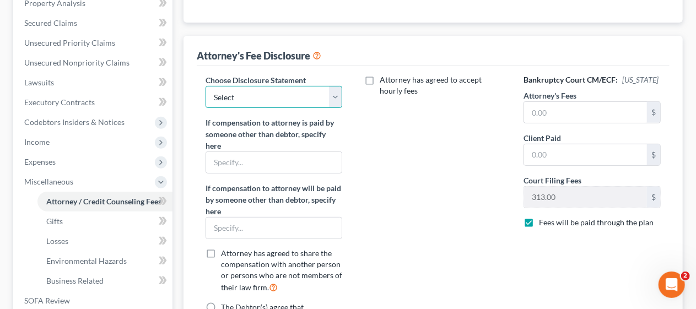
click at [339, 94] on select "Select Attorney Attorney" at bounding box center [273, 97] width 137 height 22
click at [205, 86] on select "Select Attorney Attorney" at bounding box center [273, 97] width 137 height 22
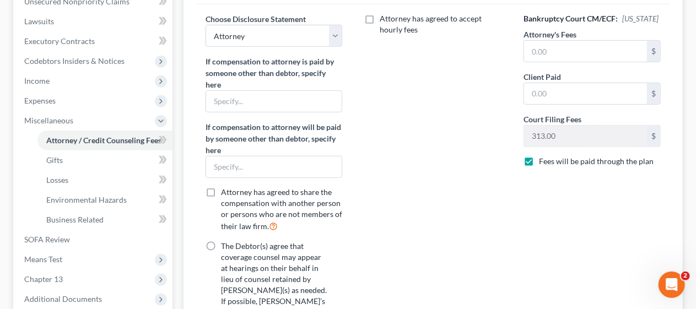
scroll to position [330, 0]
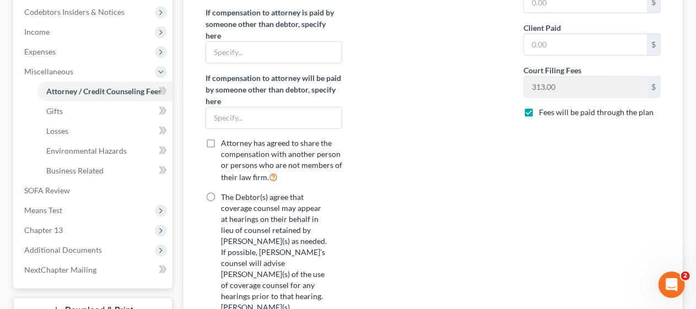
click at [221, 195] on label "The Debtor(s) agree that coverage counsel may appear at hearings on their behal…" at bounding box center [275, 280] width 108 height 176
click at [225, 195] on input "The Debtor(s) agree that coverage counsel may appear at hearings on their behal…" at bounding box center [228, 195] width 7 height 7
click at [392, 213] on div "Attorney has agreed to accept hourly fees" at bounding box center [432, 225] width 159 height 523
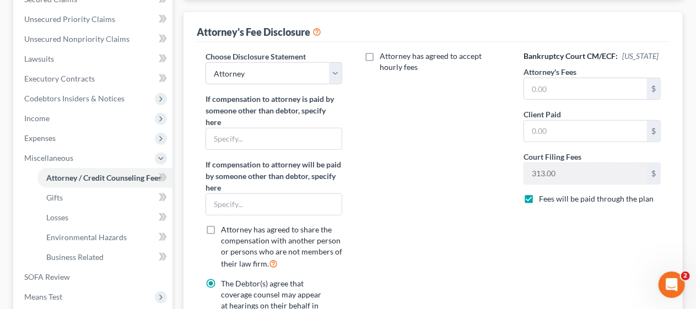
scroll to position [275, 0]
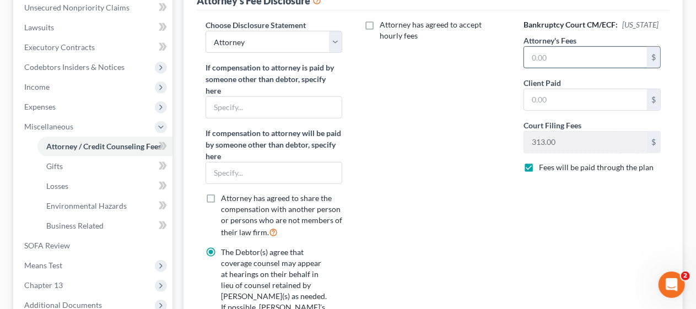
click at [527, 54] on input "text" at bounding box center [585, 57] width 123 height 21
click at [489, 111] on div "Attorney has agreed to accept hourly fees" at bounding box center [432, 280] width 159 height 523
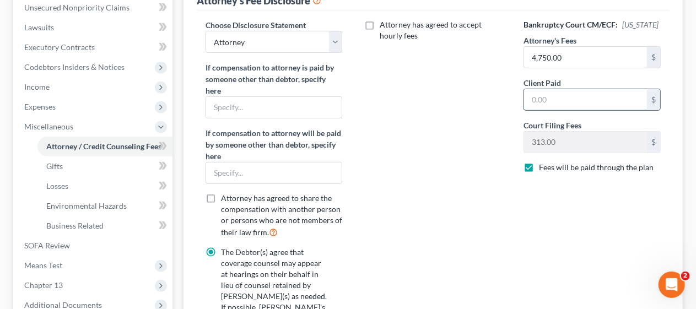
click at [538, 101] on input "text" at bounding box center [585, 99] width 123 height 21
click at [448, 148] on div "Attorney has agreed to accept hourly fees" at bounding box center [432, 280] width 159 height 523
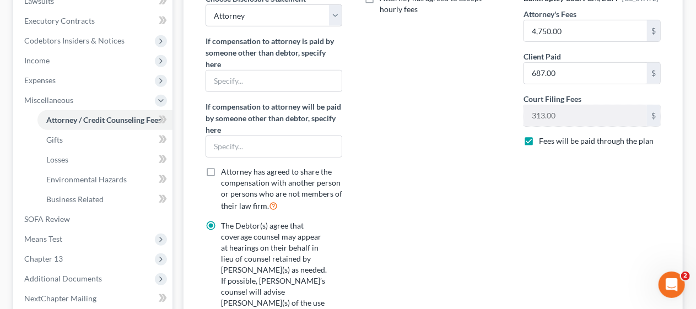
scroll to position [288, 0]
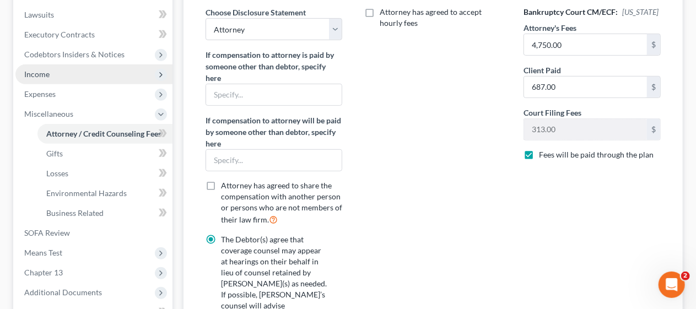
click at [100, 74] on span "Income" at bounding box center [93, 74] width 157 height 20
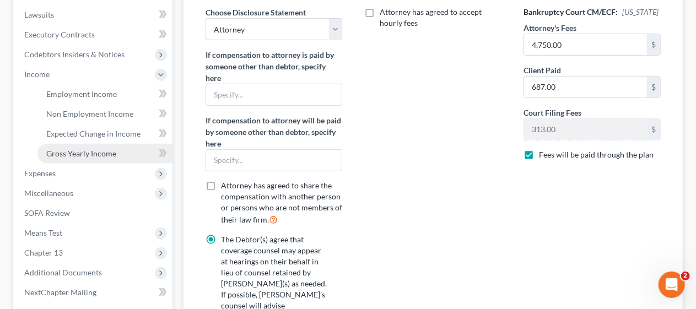
click at [112, 149] on span "Gross Yearly Income" at bounding box center [81, 153] width 70 height 9
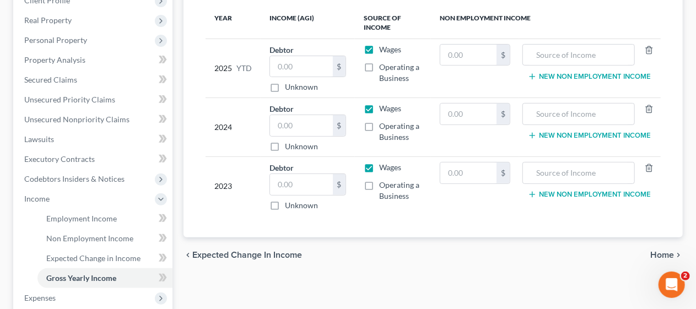
scroll to position [165, 0]
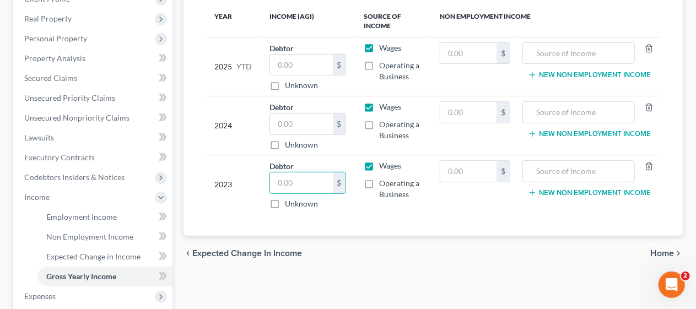
drag, startPoint x: 274, startPoint y: 182, endPoint x: 256, endPoint y: 177, distance: 18.8
click at [274, 182] on input "text" at bounding box center [301, 182] width 63 height 21
click at [373, 226] on div "Year Income (AGI) Source of Income Non Employment Income 2025 YTD Debtor $ Unkn…" at bounding box center [433, 117] width 473 height 240
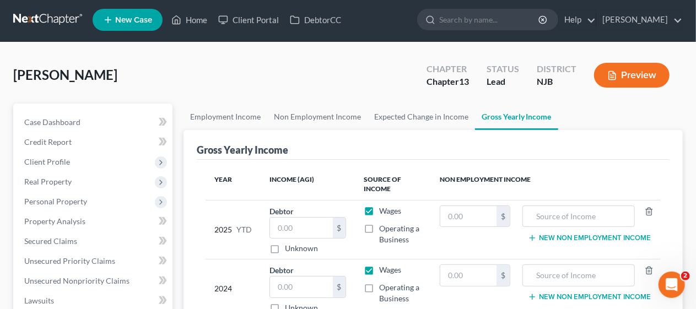
scroll to position [0, 0]
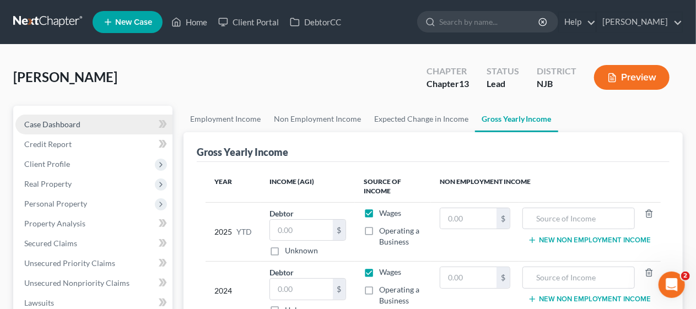
click at [85, 115] on link "Case Dashboard" at bounding box center [93, 125] width 157 height 20
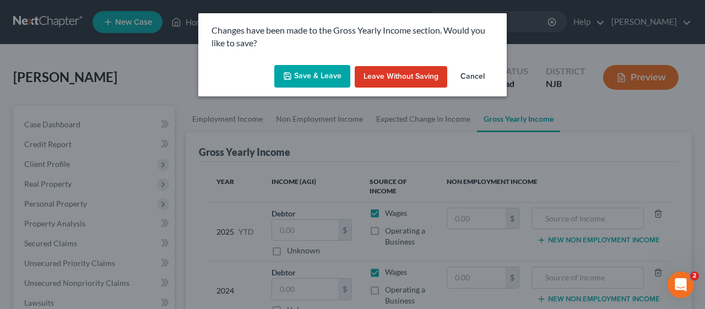
click at [319, 75] on button "Save & Leave" at bounding box center [312, 76] width 76 height 23
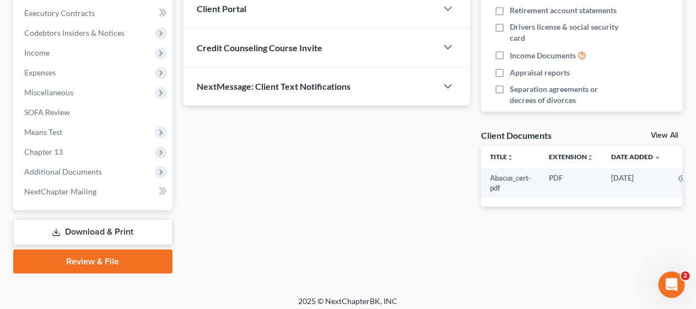
scroll to position [314, 0]
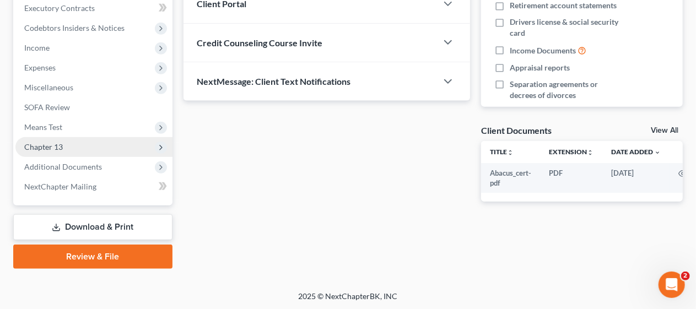
click at [97, 143] on span "Chapter 13" at bounding box center [93, 147] width 157 height 20
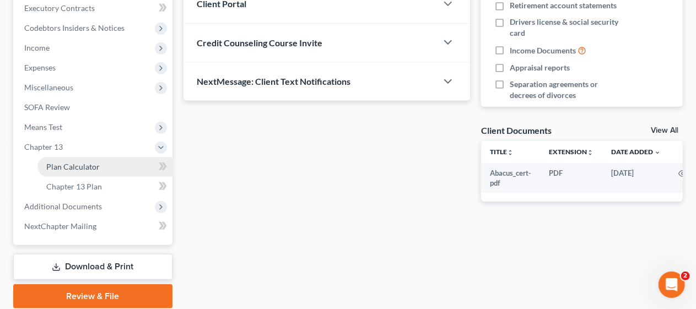
click at [107, 167] on link "Plan Calculator" at bounding box center [104, 167] width 135 height 20
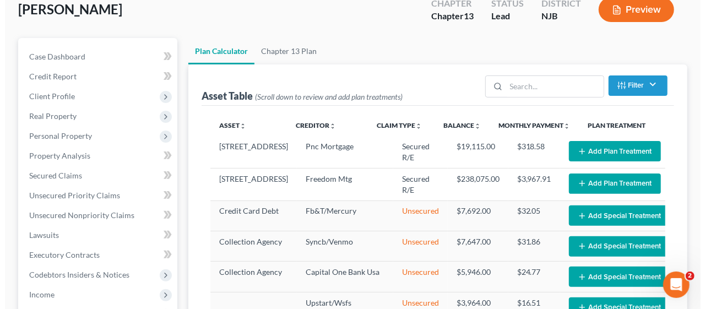
scroll to position [110, 0]
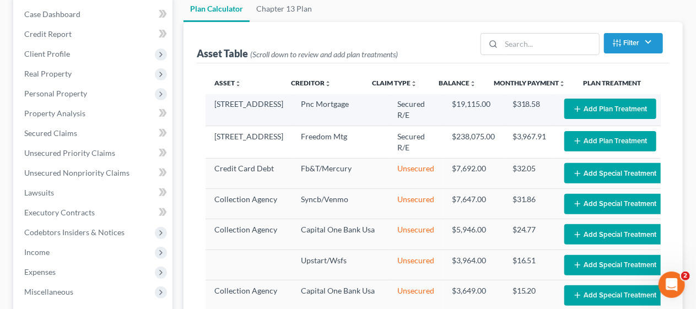
click at [571, 104] on button "Add Plan Treatment" at bounding box center [610, 109] width 92 height 20
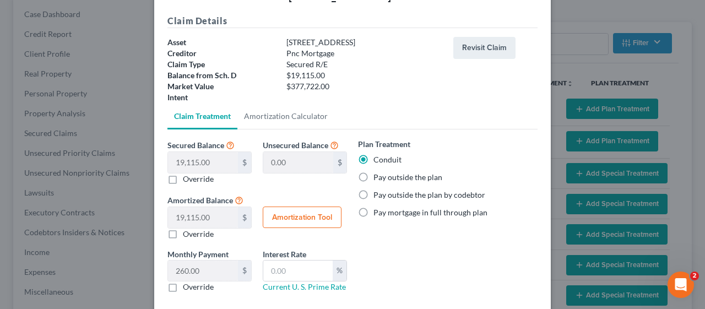
scroll to position [55, 0]
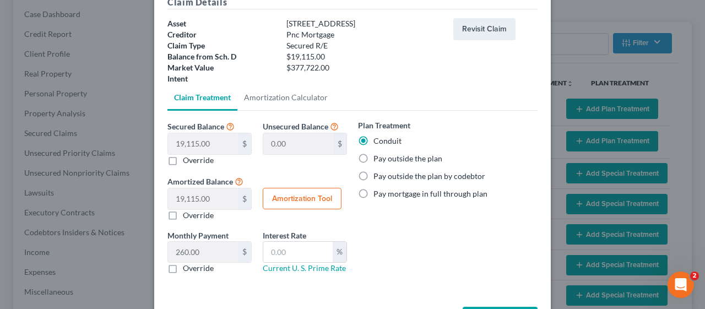
click at [373, 158] on label "Pay outside the plan" at bounding box center [407, 158] width 69 height 11
click at [378, 158] on input "Pay outside the plan" at bounding box center [381, 156] width 7 height 7
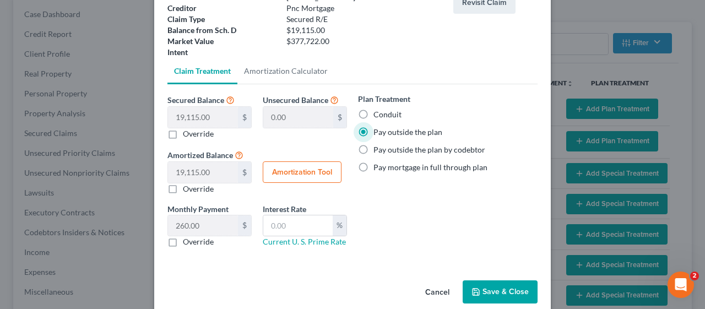
scroll to position [96, 0]
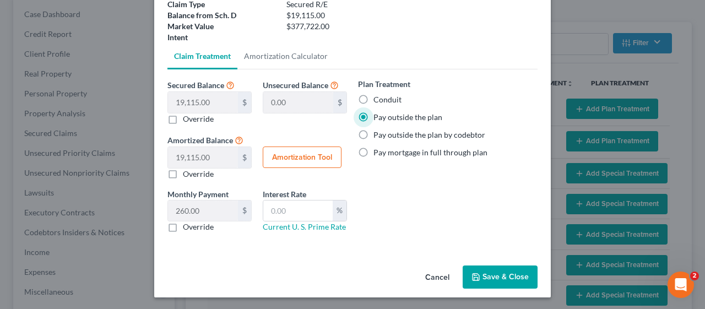
click at [497, 275] on button "Save & Close" at bounding box center [500, 276] width 75 height 23
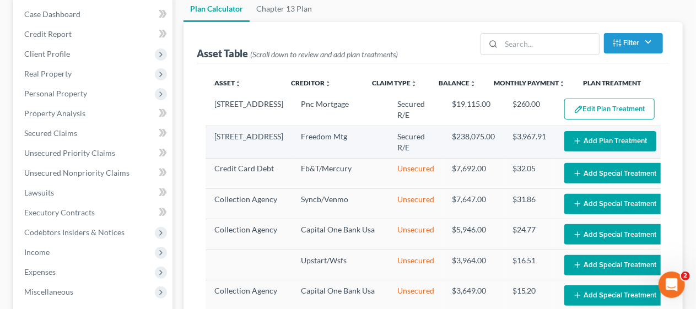
click at [567, 137] on button "Add Plan Treatment" at bounding box center [610, 141] width 92 height 20
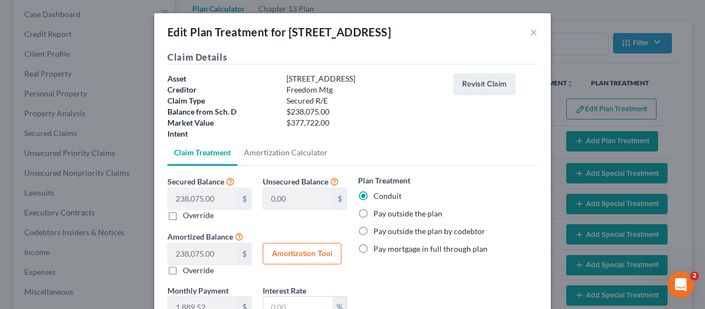
click at [373, 213] on label "Pay outside the plan" at bounding box center [407, 213] width 69 height 11
click at [378, 213] on input "Pay outside the plan" at bounding box center [381, 211] width 7 height 7
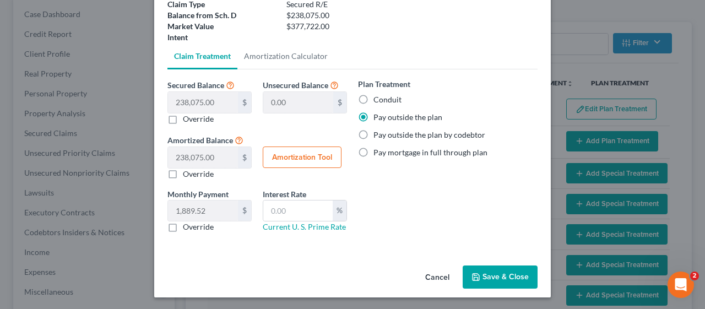
click at [500, 271] on button "Save & Close" at bounding box center [500, 276] width 75 height 23
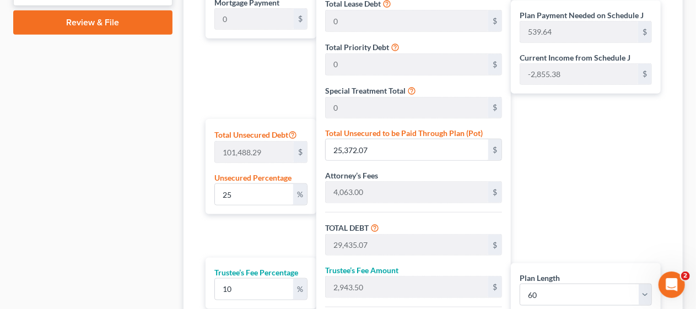
scroll to position [606, 0]
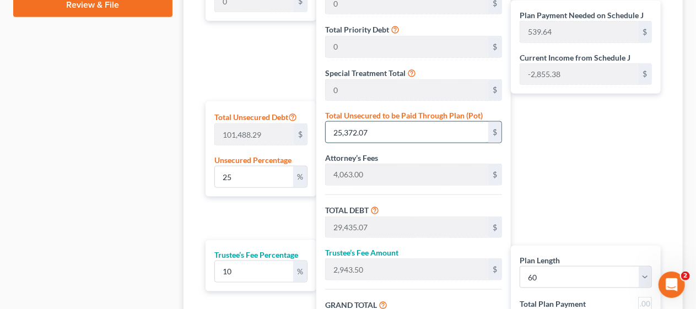
click at [381, 126] on input "25,372.07" at bounding box center [406, 132] width 162 height 21
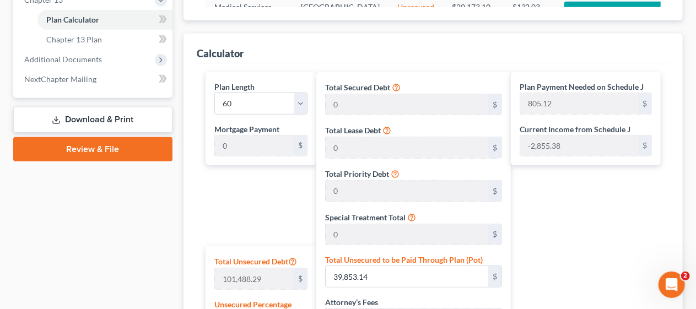
scroll to position [496, 0]
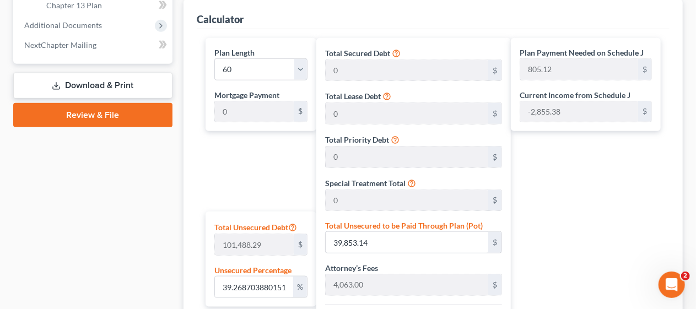
click at [151, 196] on div "Case Dashboard Payments Invoices Payments Payments Credit Report Client Profile" at bounding box center [93, 72] width 170 height 924
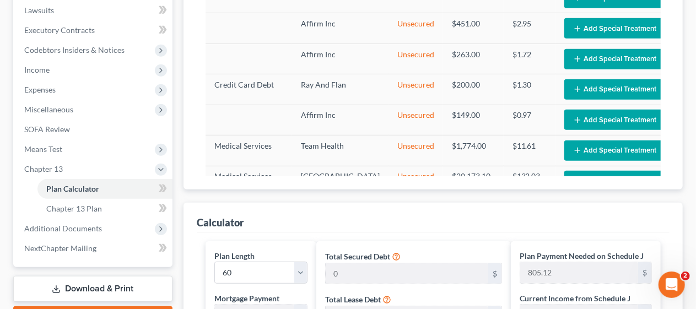
scroll to position [275, 0]
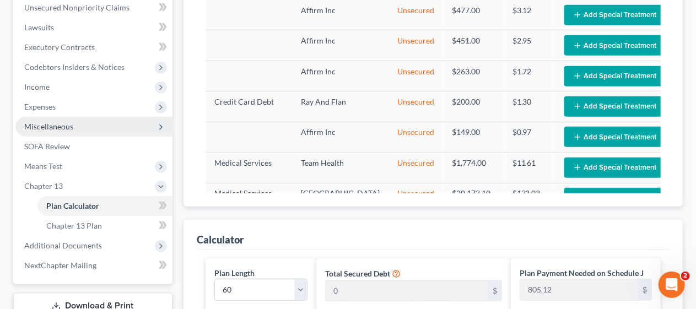
click at [124, 124] on span "Miscellaneous" at bounding box center [93, 127] width 157 height 20
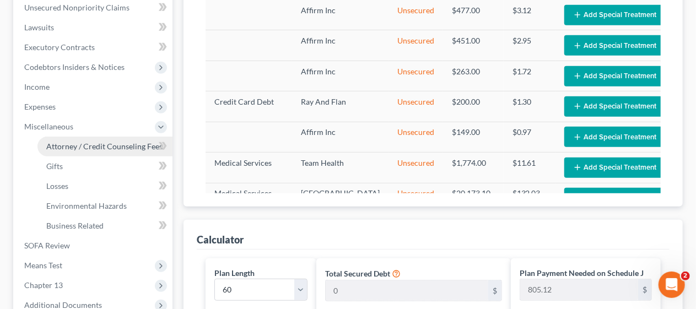
click at [128, 142] on span "Attorney / Credit Counseling Fees" at bounding box center [104, 146] width 116 height 9
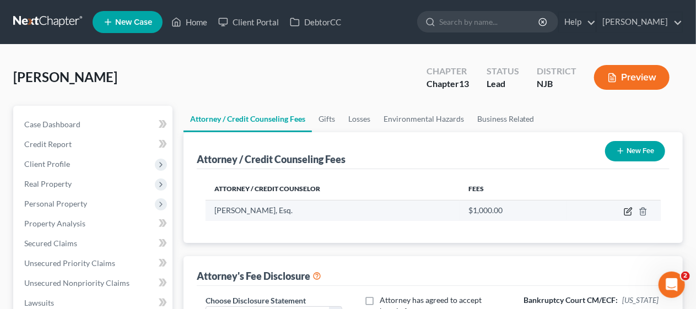
click at [626, 209] on icon "button" at bounding box center [627, 211] width 9 height 9
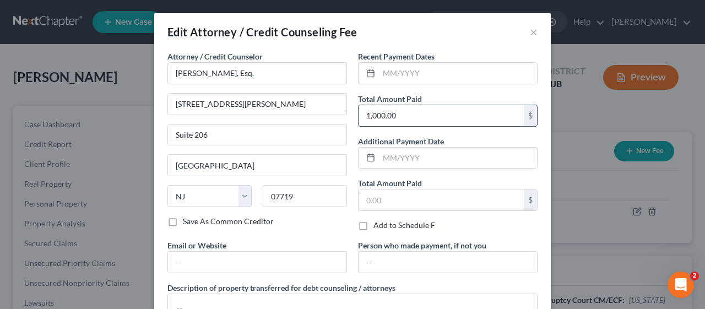
click at [397, 115] on input "1,000.00" at bounding box center [441, 115] width 165 height 21
click at [466, 225] on div "Add to Schedule F" at bounding box center [448, 225] width 180 height 11
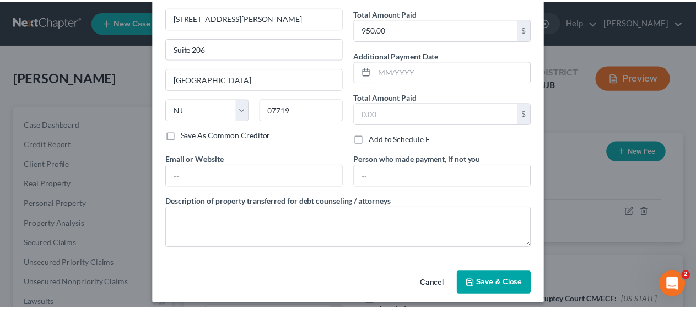
scroll to position [92, 0]
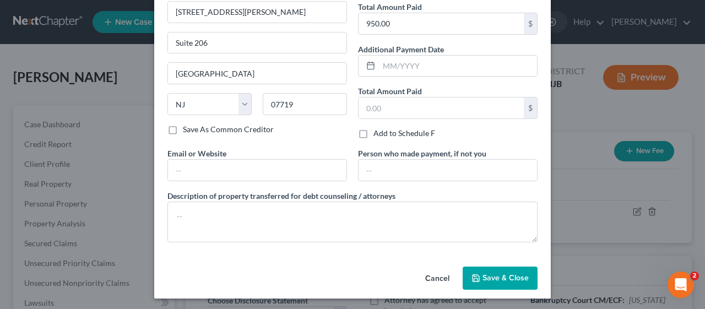
click at [504, 275] on span "Save & Close" at bounding box center [505, 277] width 46 height 9
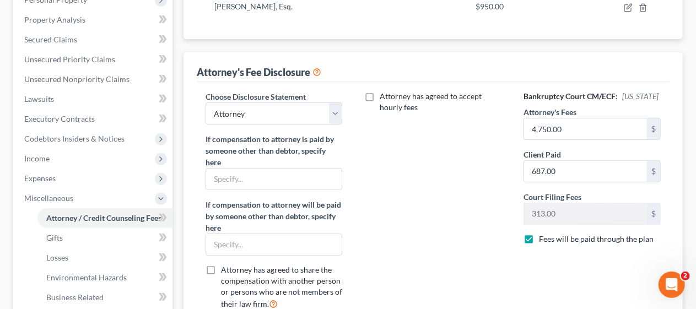
scroll to position [220, 0]
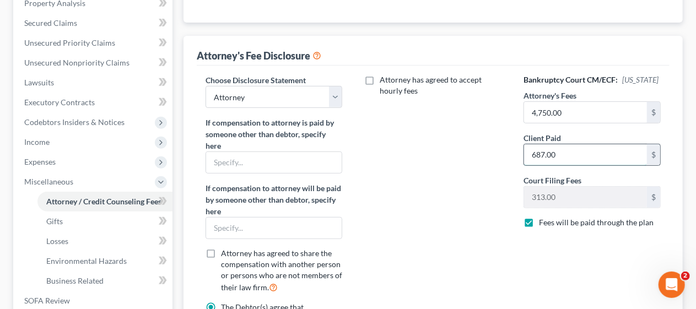
click at [562, 154] on input "687.00" at bounding box center [585, 154] width 123 height 21
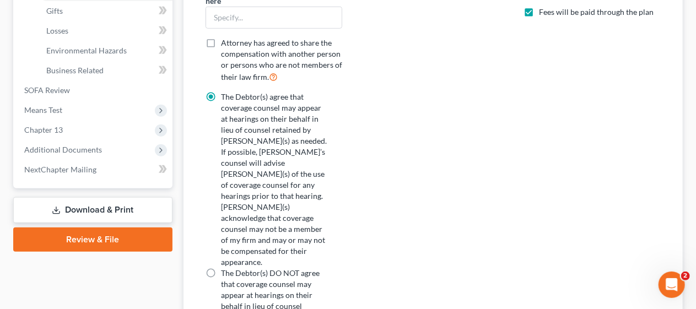
scroll to position [441, 0]
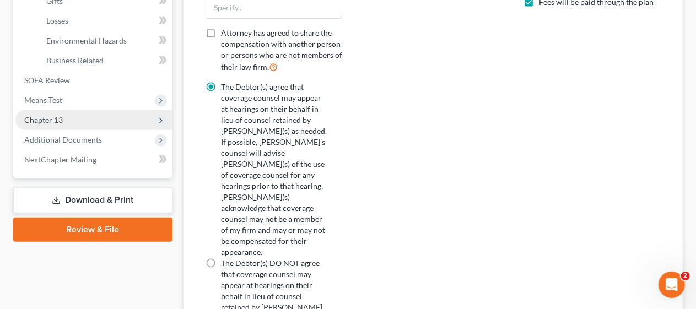
click at [99, 121] on span "Chapter 13" at bounding box center [93, 120] width 157 height 20
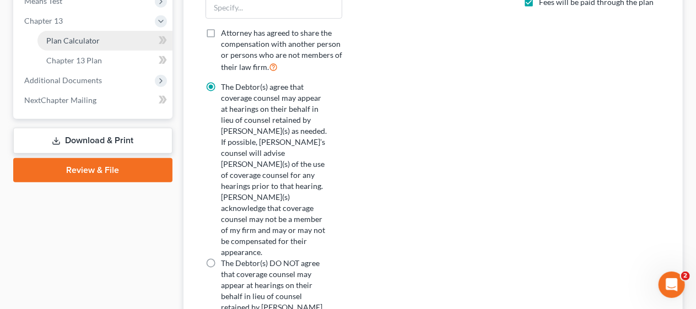
click at [117, 36] on link "Plan Calculator" at bounding box center [104, 41] width 135 height 20
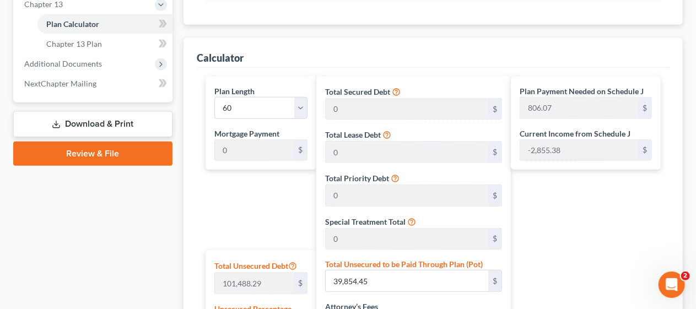
scroll to position [496, 0]
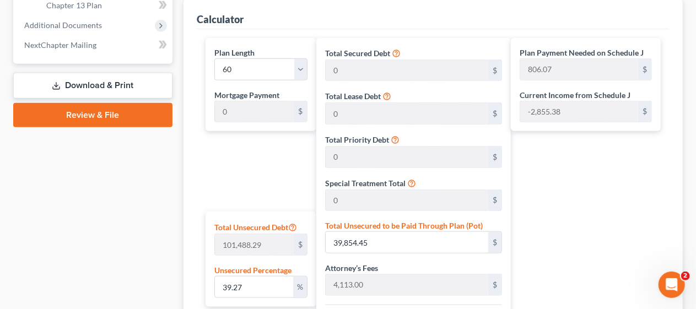
click at [548, 193] on div "Plan Payment Needed on Schedule J 806.07 $ Current Income from Schedule J -2,85…" at bounding box center [588, 261] width 155 height 447
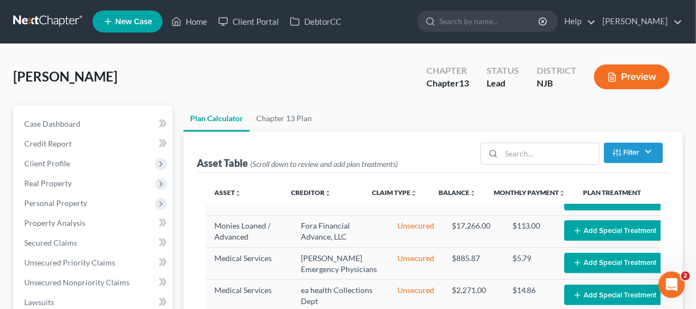
scroll to position [0, 0]
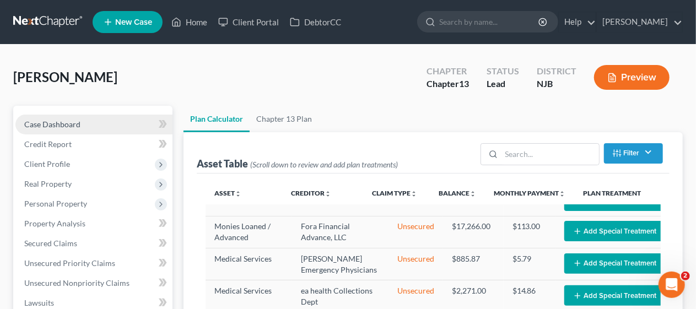
click at [125, 124] on link "Case Dashboard" at bounding box center [93, 125] width 157 height 20
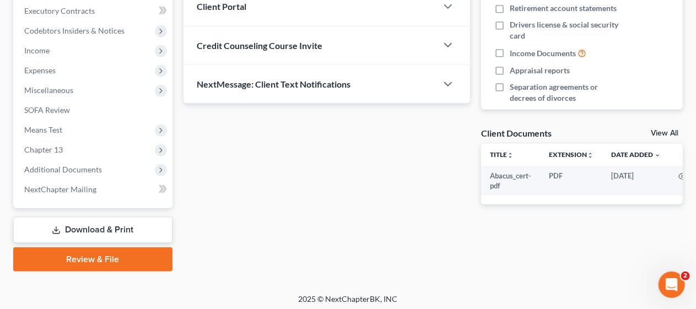
scroll to position [314, 0]
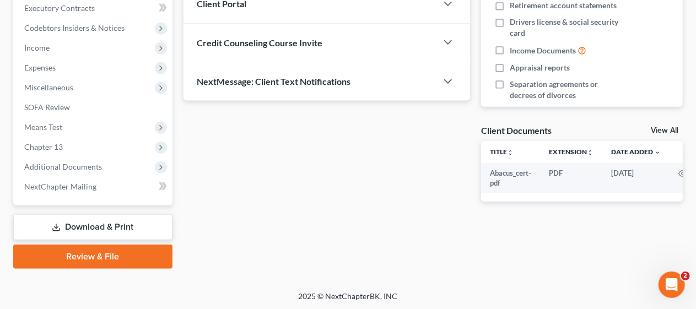
click at [115, 227] on link "Download & Print" at bounding box center [92, 227] width 159 height 26
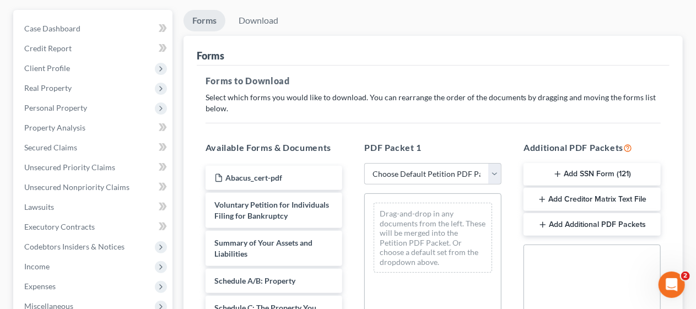
scroll to position [110, 0]
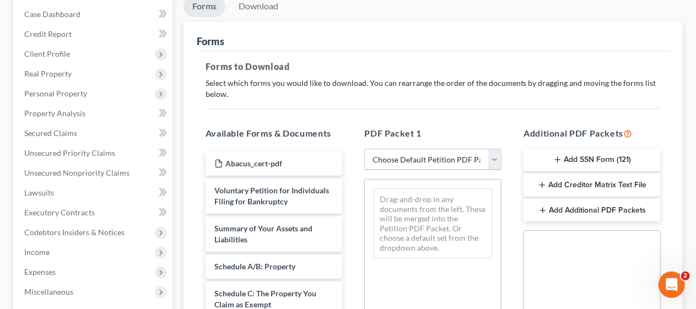
click at [495, 158] on select "Choose Default Petition PDF Packet Complete Bankruptcy Petition (all forms and …" at bounding box center [432, 160] width 137 height 22
click at [364, 149] on select "Choose Default Petition PDF Packet Complete Bankruptcy Petition (all forms and …" at bounding box center [432, 160] width 137 height 22
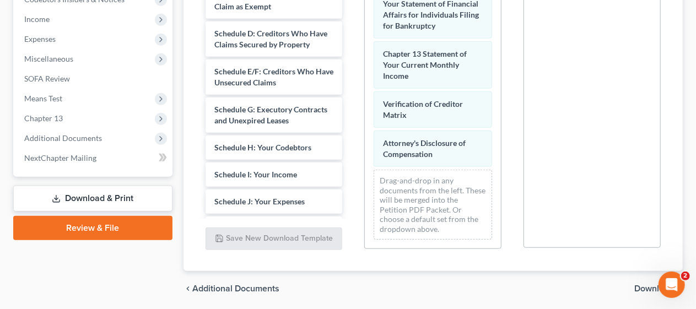
scroll to position [326, 0]
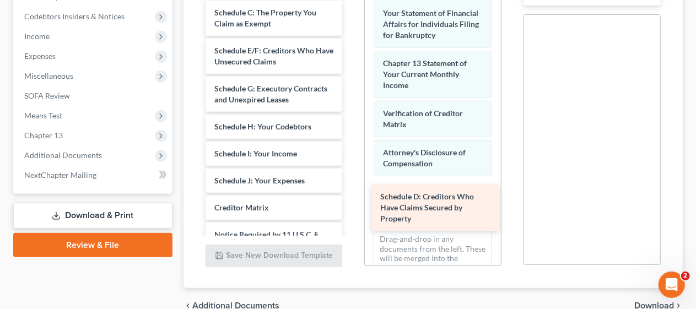
drag, startPoint x: 259, startPoint y: 56, endPoint x: 425, endPoint y: 203, distance: 221.6
click at [351, 203] on div "Schedule D: Creditors Who Have Claims Secured by Property Summary of Your Asset…" at bounding box center [274, 102] width 155 height 333
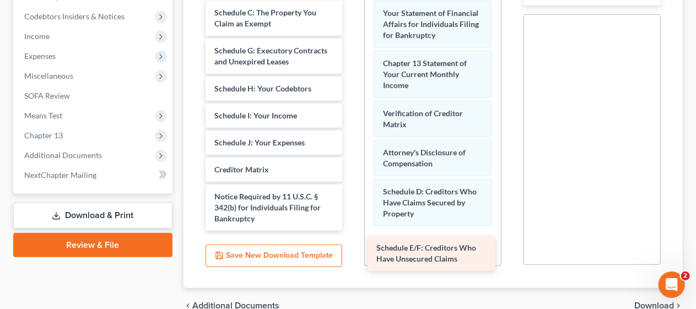
drag, startPoint x: 256, startPoint y: 53, endPoint x: 417, endPoint y: 251, distance: 256.0
click at [351, 231] on div "Schedule E/F: Creditors Who Have Unsecured Claims Summary of Your Assets and Li…" at bounding box center [274, 83] width 155 height 295
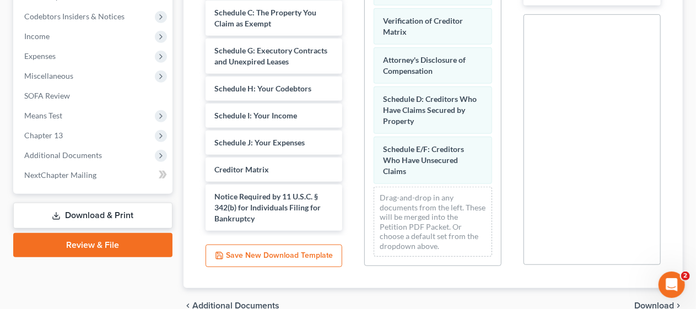
scroll to position [172, 0]
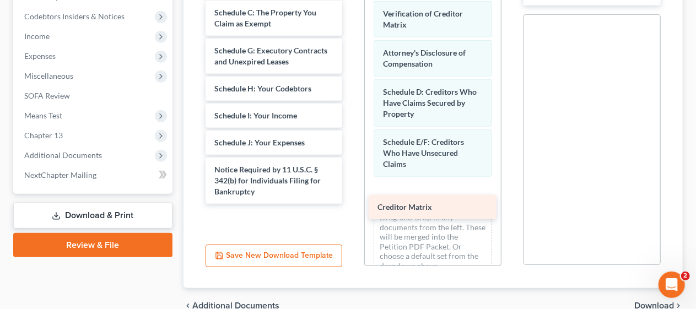
drag, startPoint x: 255, startPoint y: 179, endPoint x: 418, endPoint y: 207, distance: 165.3
click at [351, 204] on div "Creditor Matrix Summary of Your Assets and Liabilities Schedule A/B: Property S…" at bounding box center [274, 70] width 155 height 268
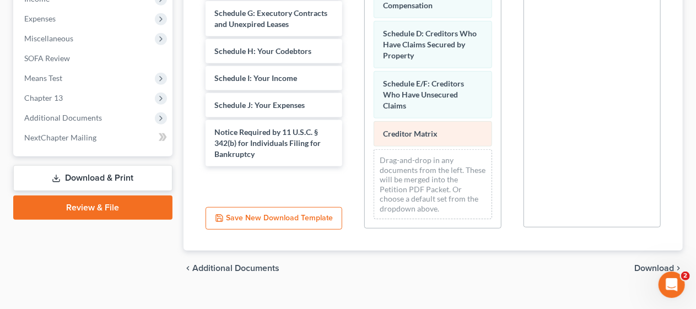
scroll to position [381, 0]
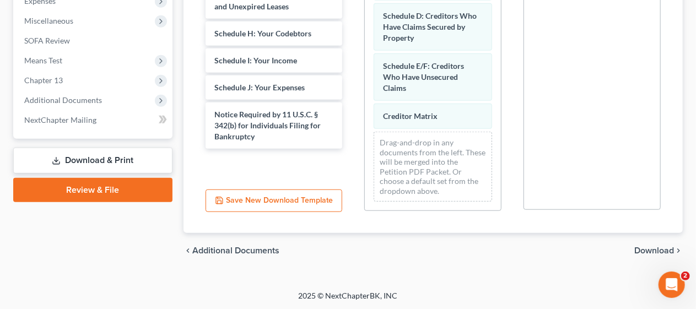
click at [649, 249] on span "Download" at bounding box center [654, 250] width 40 height 9
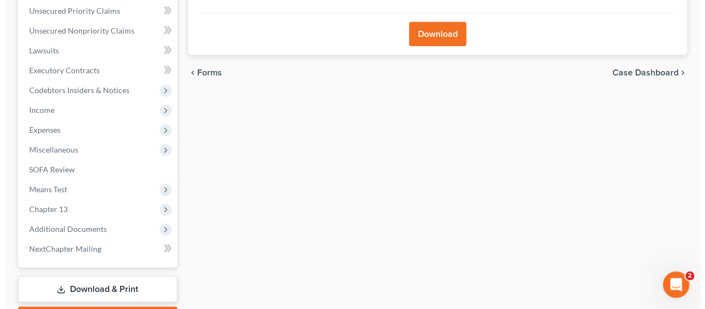
scroll to position [94, 0]
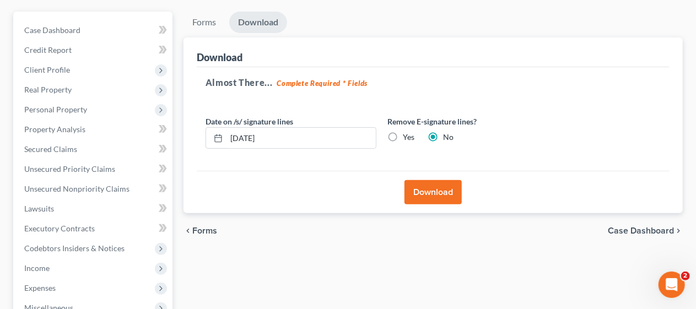
click at [434, 188] on button "Download" at bounding box center [432, 192] width 57 height 24
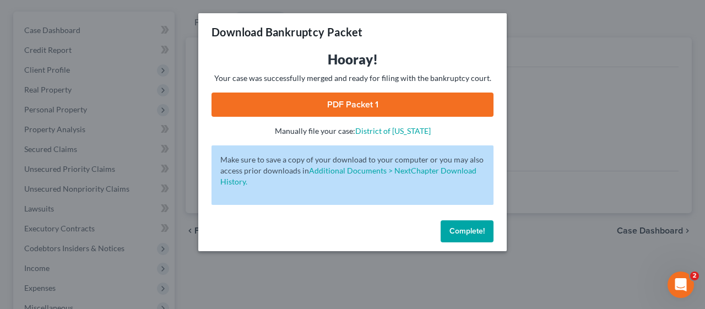
click at [358, 104] on link "PDF Packet 1" at bounding box center [352, 105] width 282 height 24
